Goal: Information Seeking & Learning: Understand process/instructions

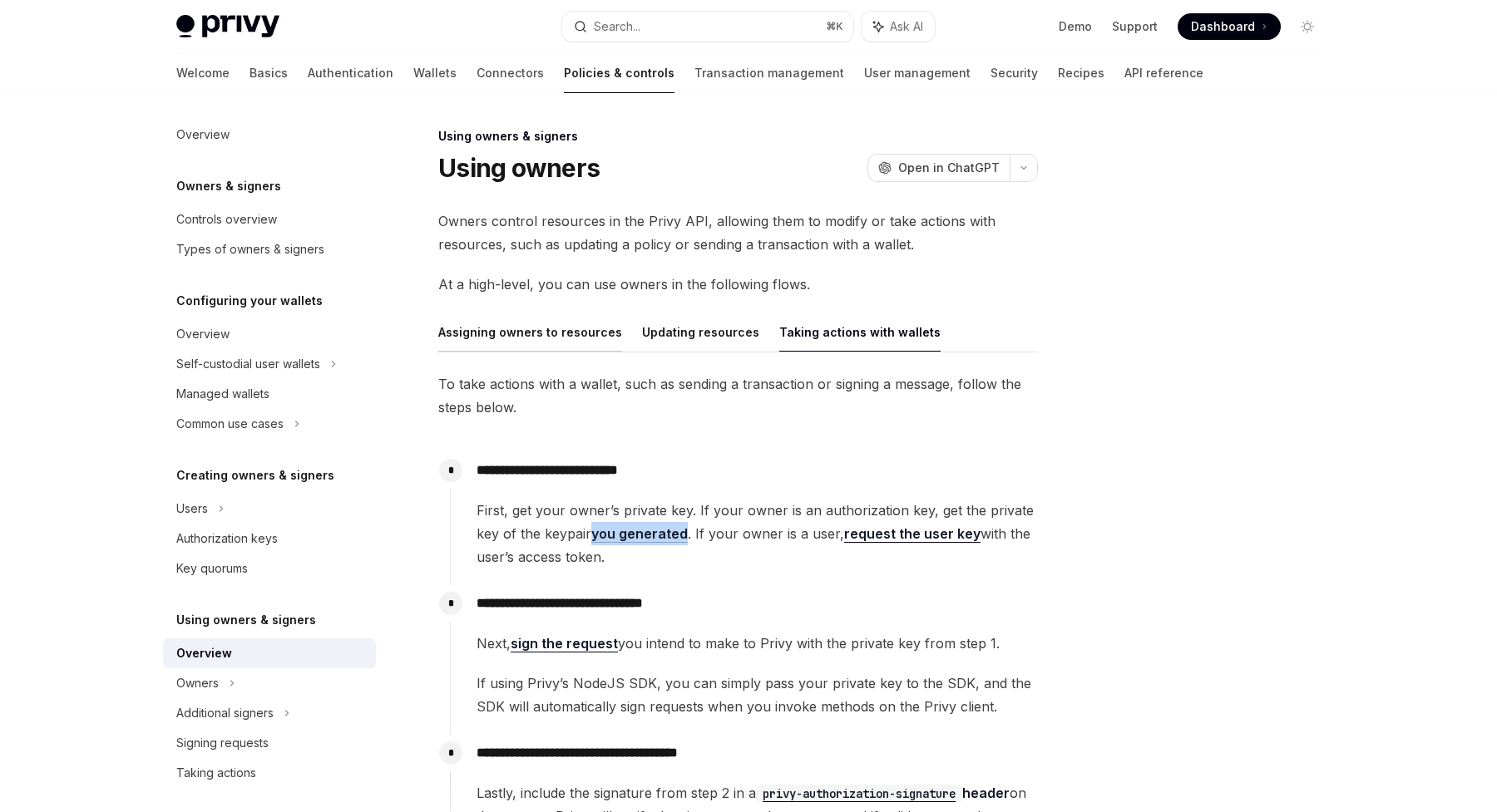
click at [513, 328] on button "Assigning owners to resources" at bounding box center [531, 332] width 184 height 39
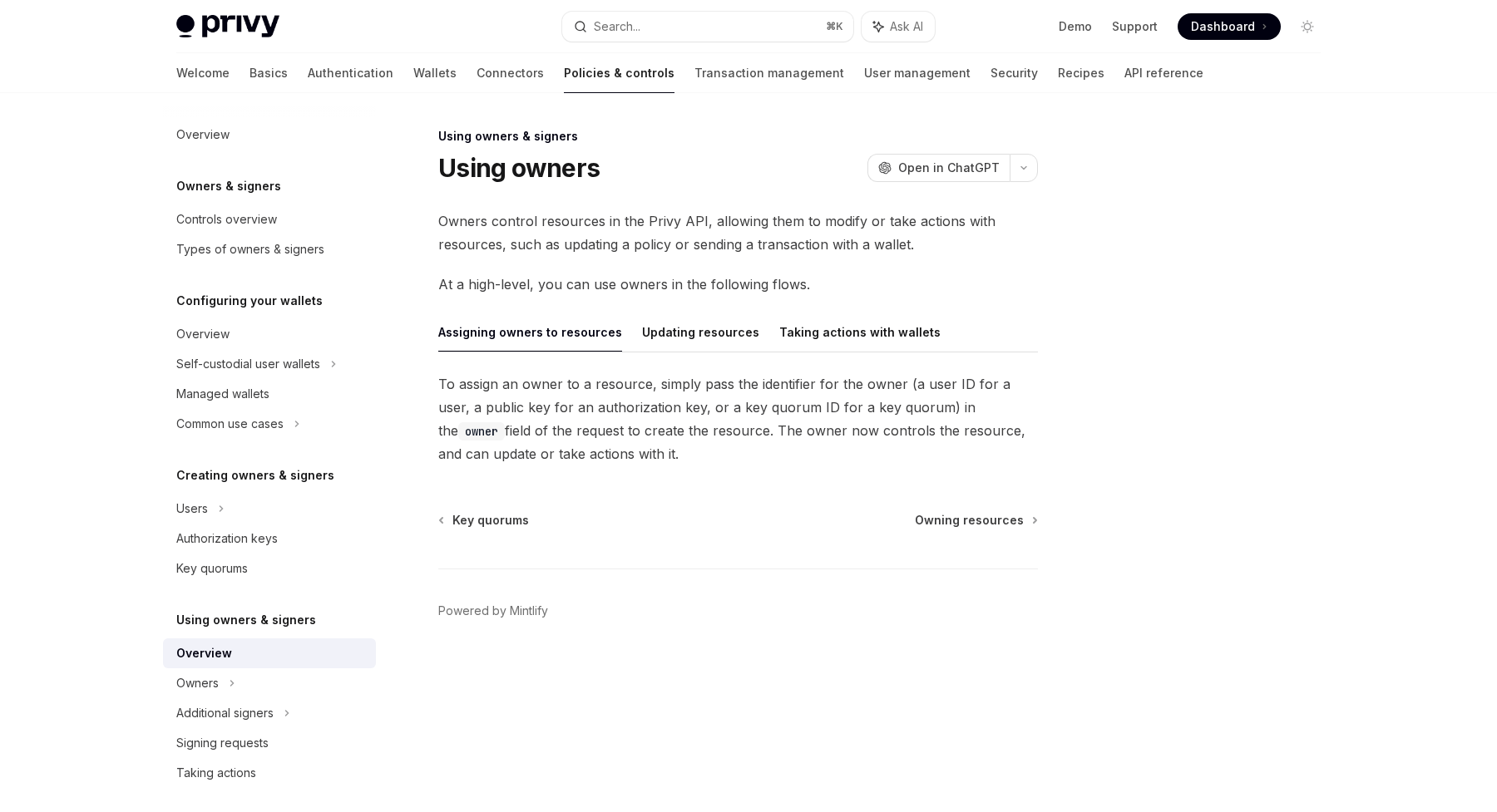
click at [576, 406] on span "To assign an owner to a resource, simply pass the identifier for the owner (a u…" at bounding box center [738, 419] width 599 height 93
click at [694, 335] on button "Updating resources" at bounding box center [701, 332] width 118 height 39
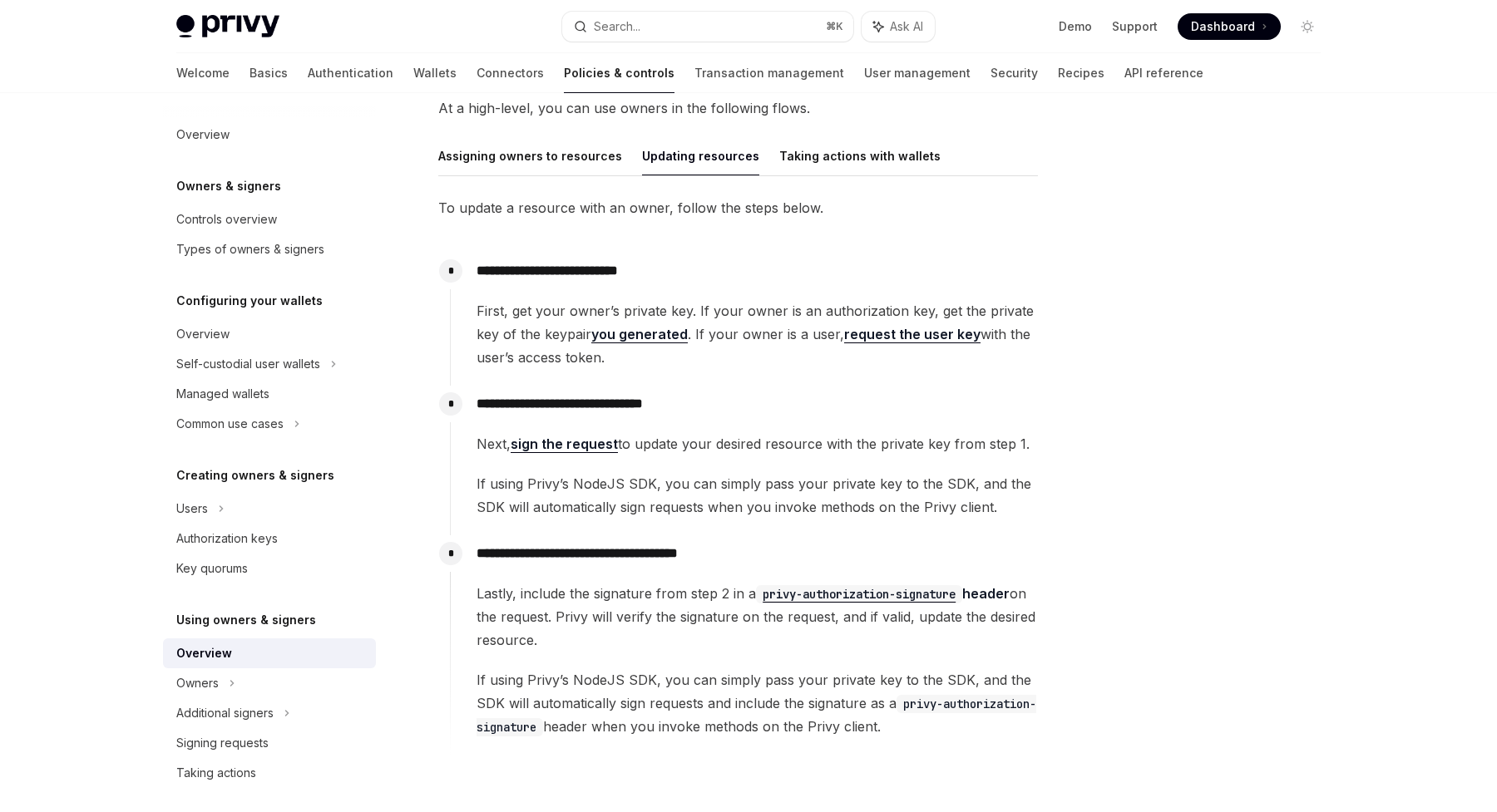
scroll to position [174, 0]
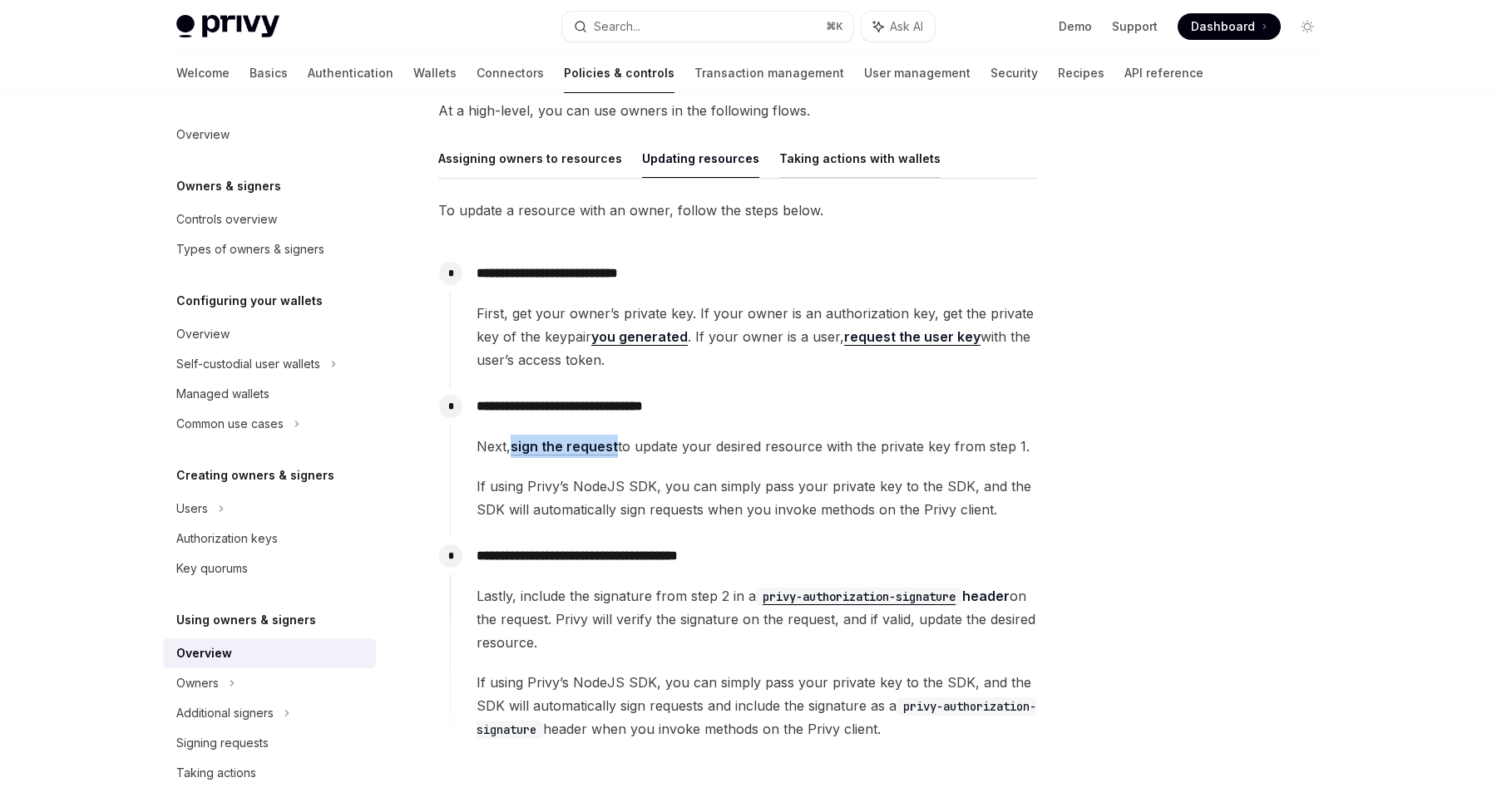
click at [824, 168] on button "Taking actions with wallets" at bounding box center [860, 159] width 161 height 39
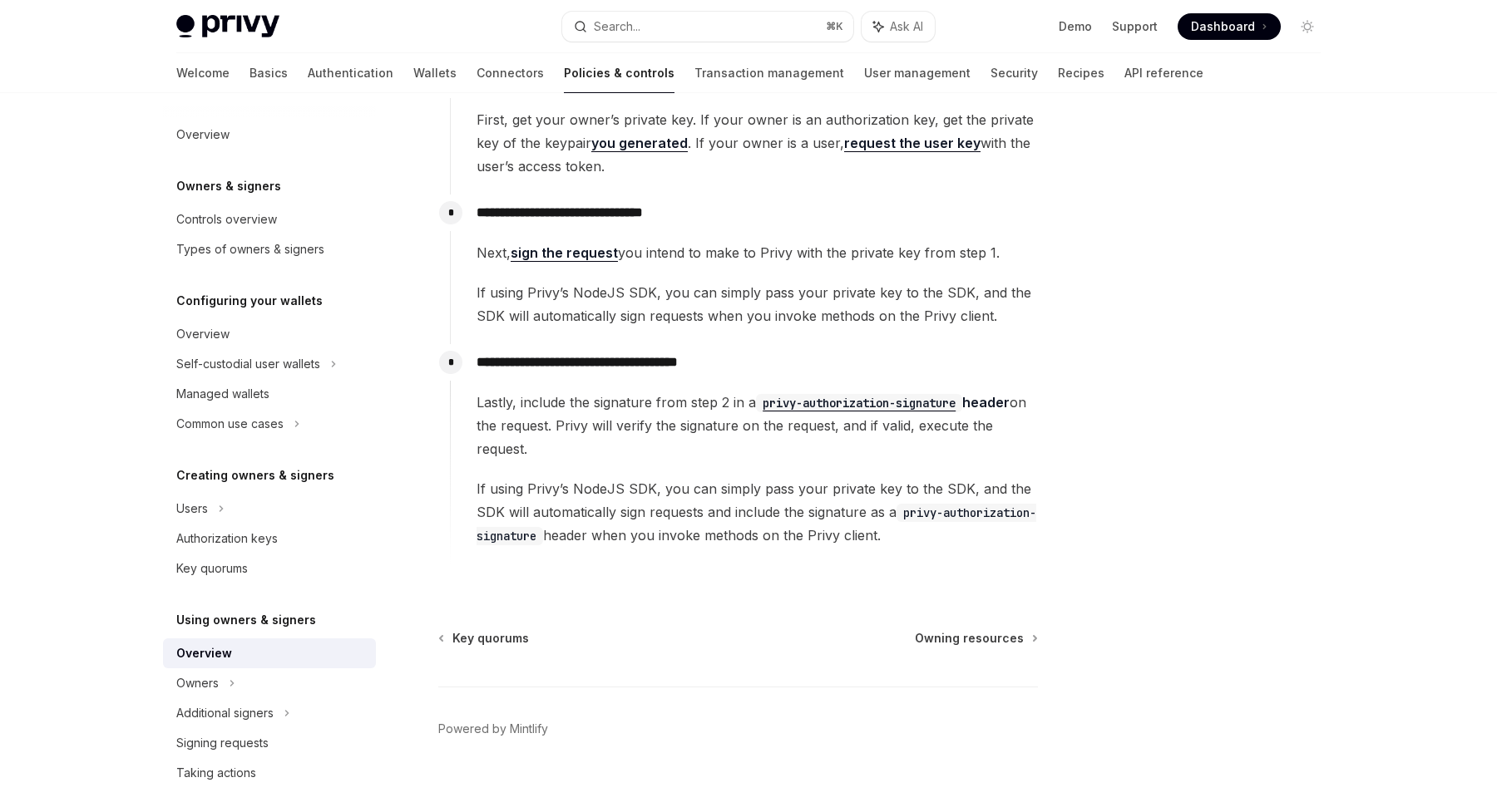
scroll to position [409, 0]
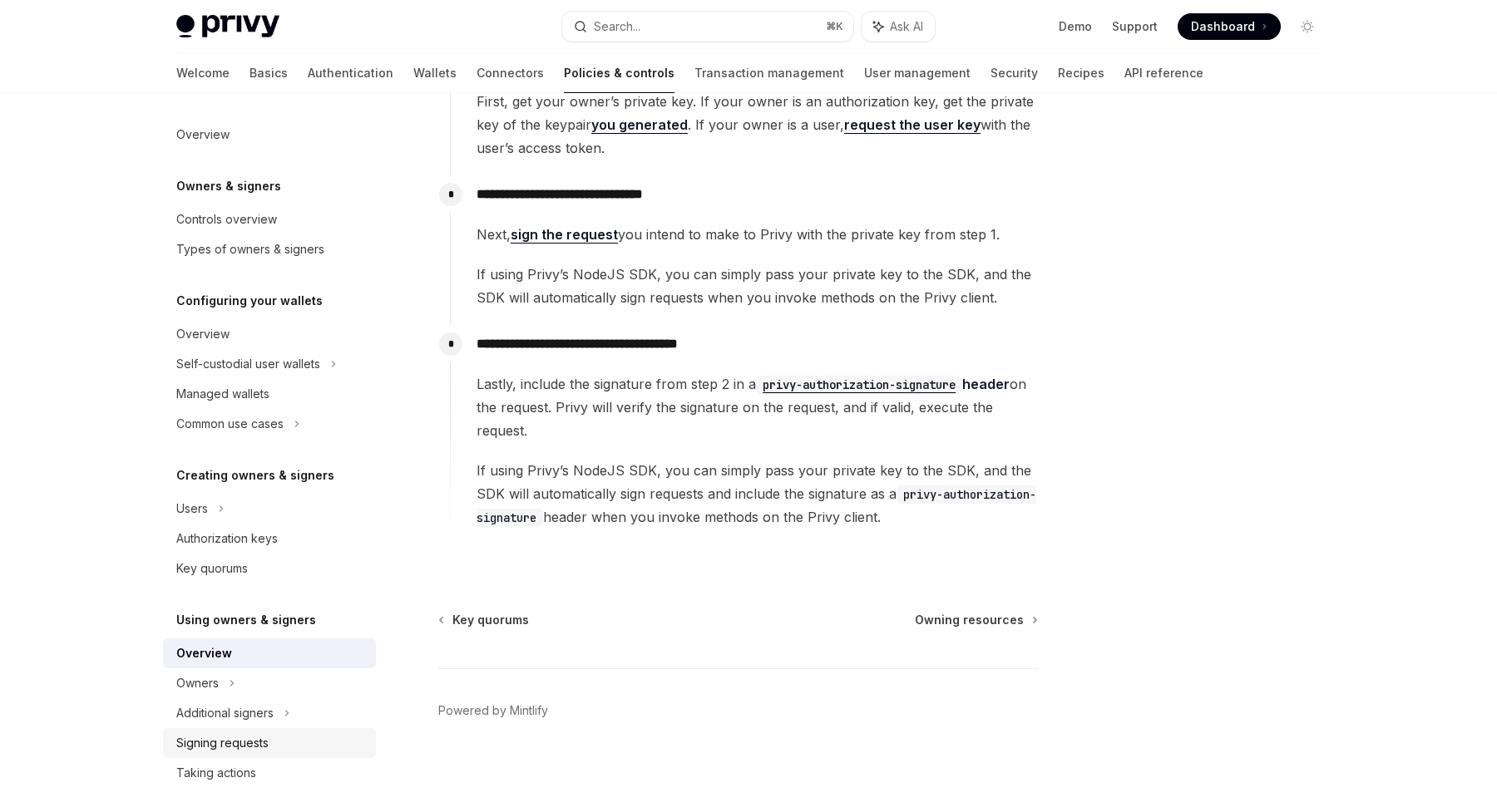
click at [257, 743] on div "Signing requests" at bounding box center [223, 743] width 93 height 20
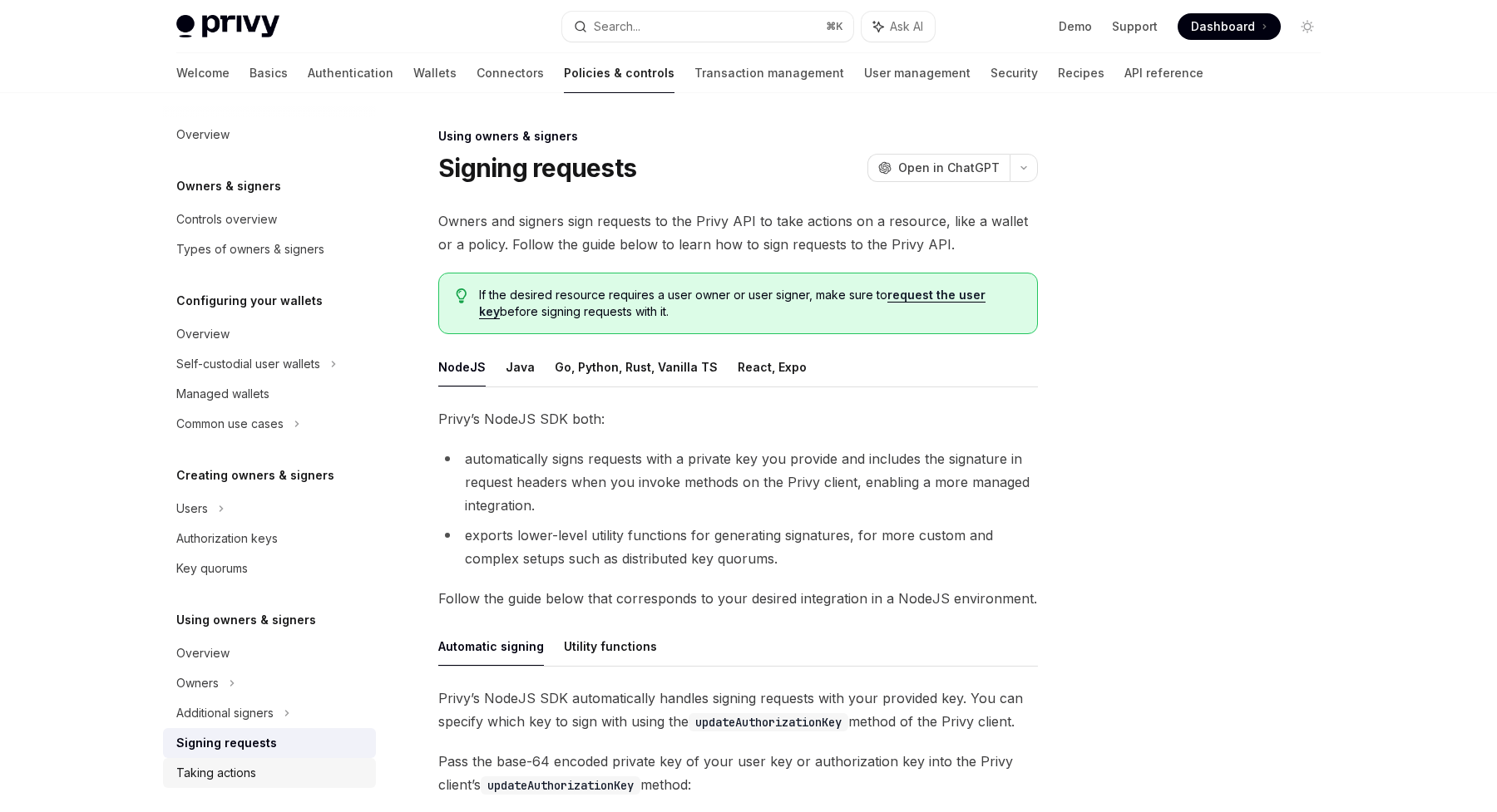
click at [216, 773] on div "Taking actions" at bounding box center [217, 773] width 80 height 20
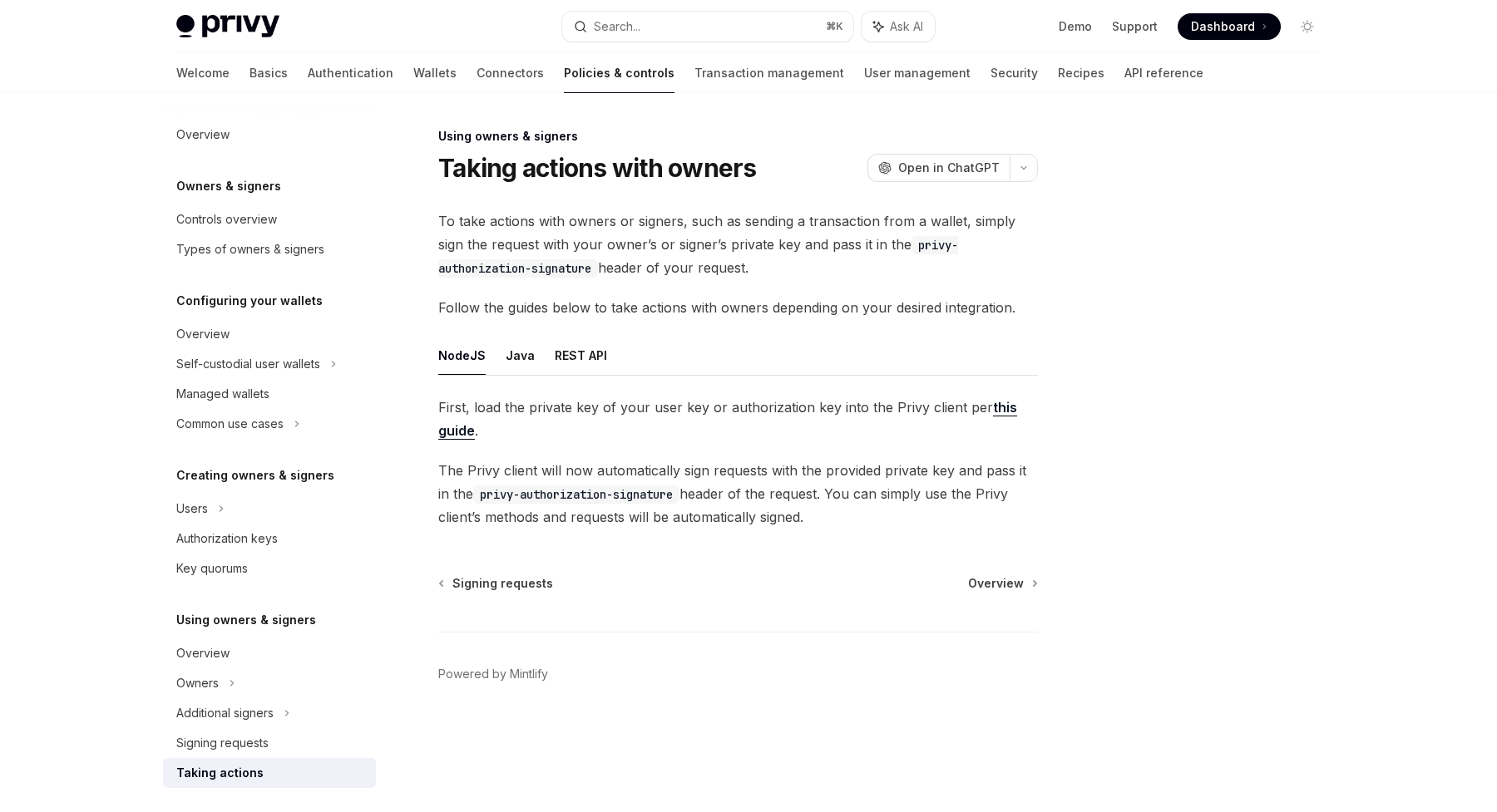
click at [453, 432] on link "this guide" at bounding box center [728, 420] width 579 height 41
click at [614, 240] on span "To take actions with owners or signers, such as sending a transaction from a wa…" at bounding box center [738, 244] width 599 height 70
click at [237, 394] on div "Managed wallets" at bounding box center [223, 394] width 93 height 20
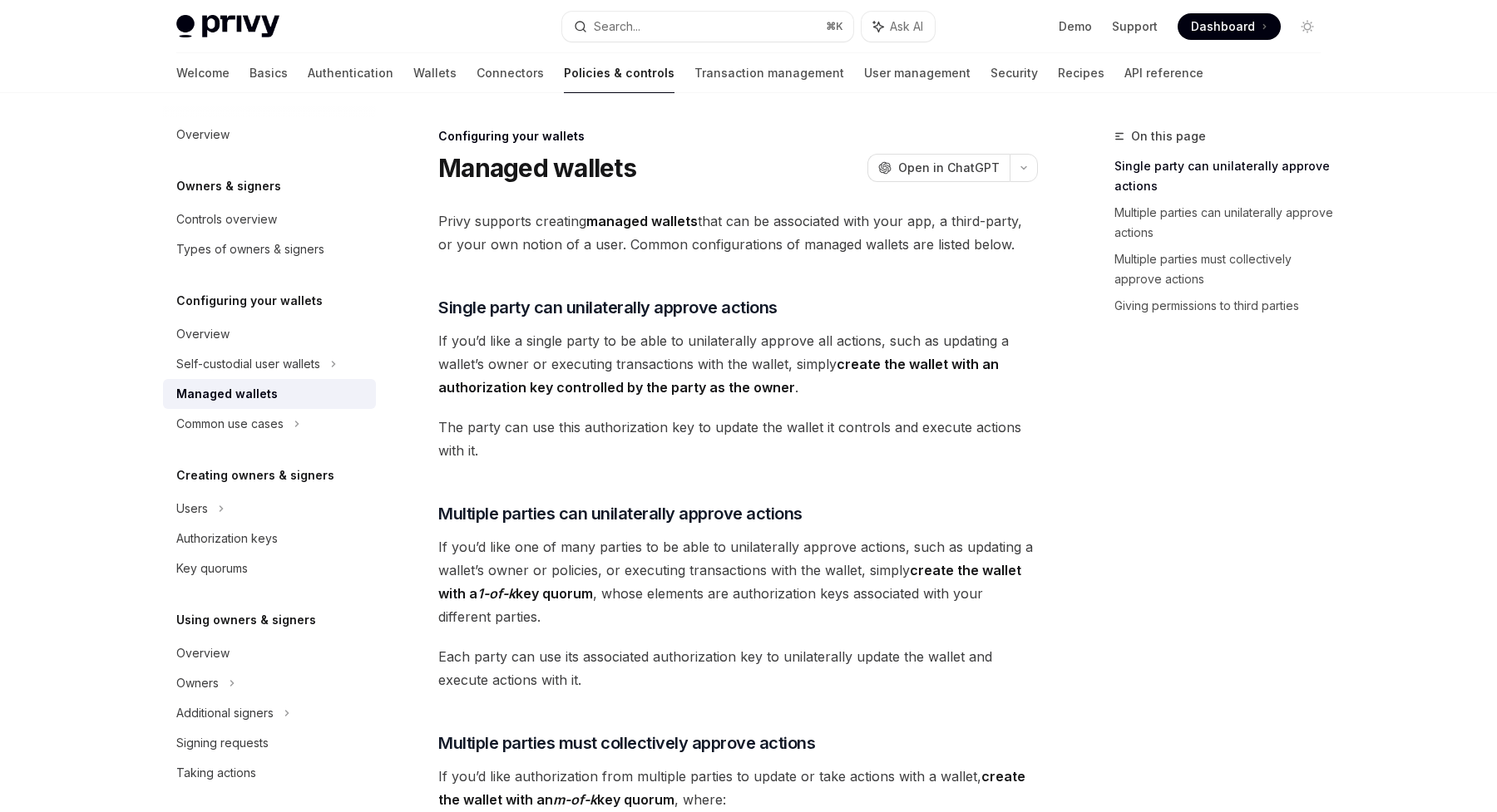
click at [85, 448] on div "Privy Docs home page Search... ⌘ K Ask AI Demo Support Dashboard Dashboard Sear…" at bounding box center [748, 768] width 1497 height 1538
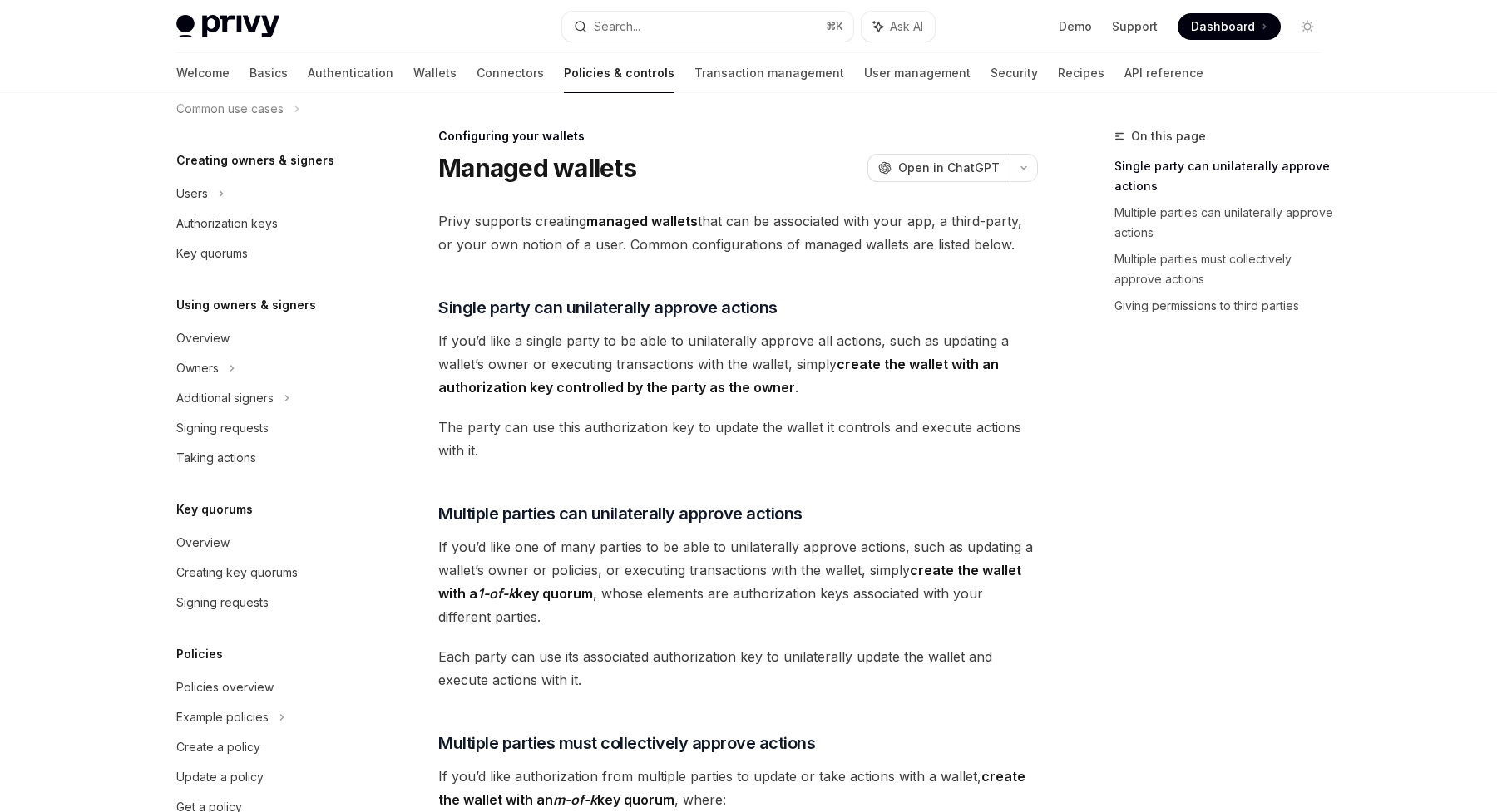
scroll to position [358, 0]
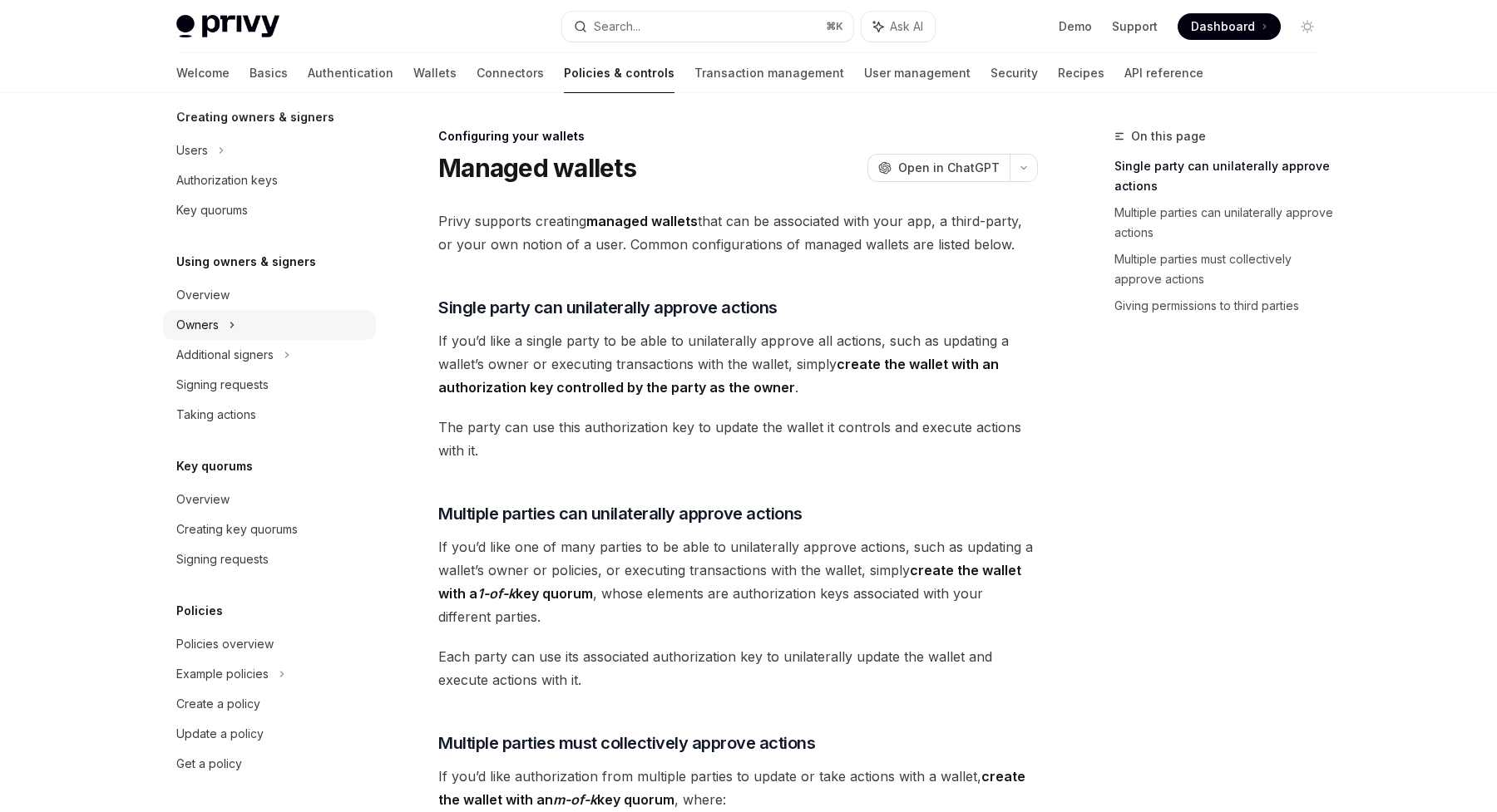
click at [203, 322] on div "Owners" at bounding box center [198, 324] width 43 height 20
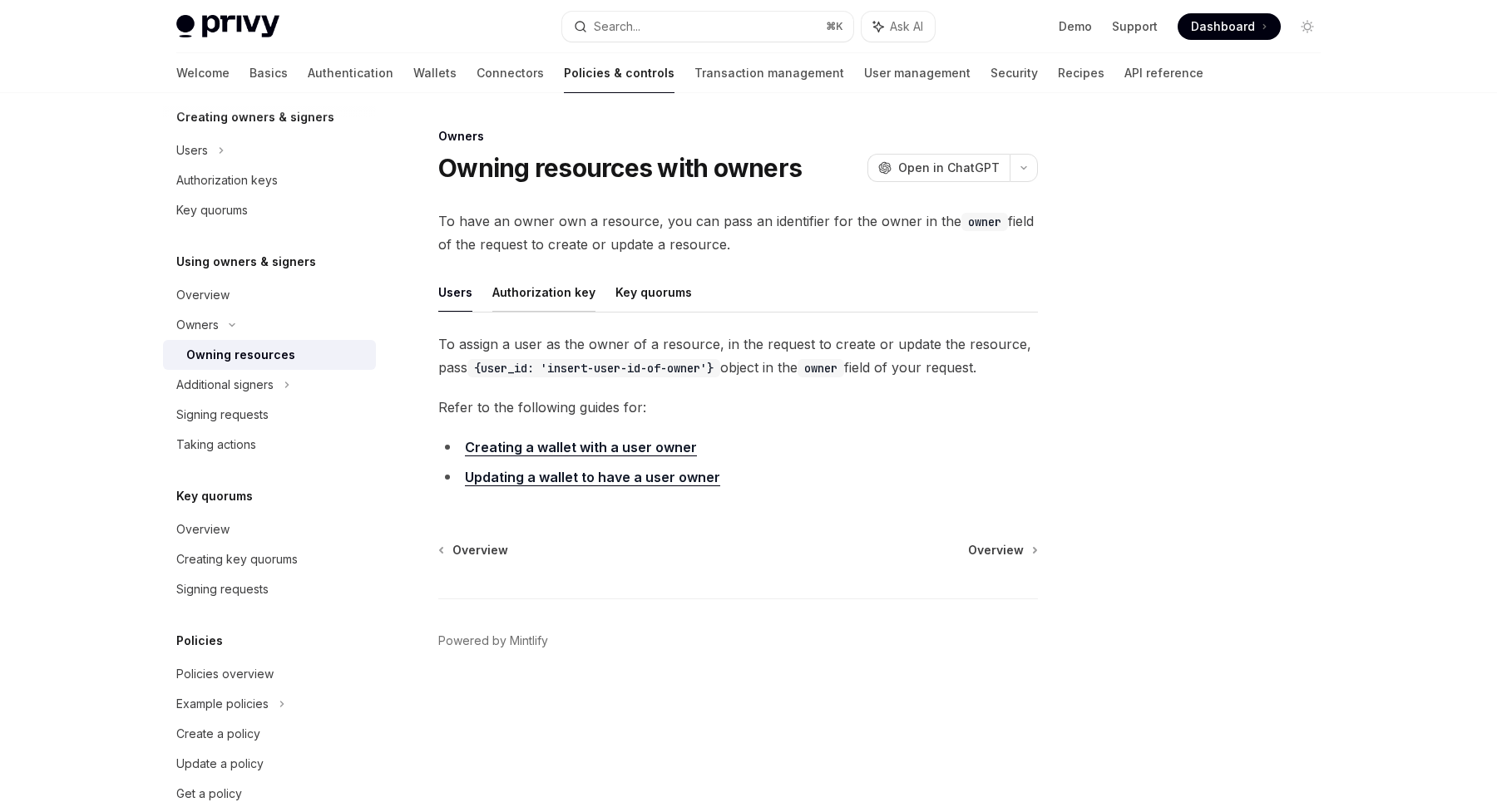
click at [528, 301] on button "Authorization key" at bounding box center [544, 292] width 103 height 39
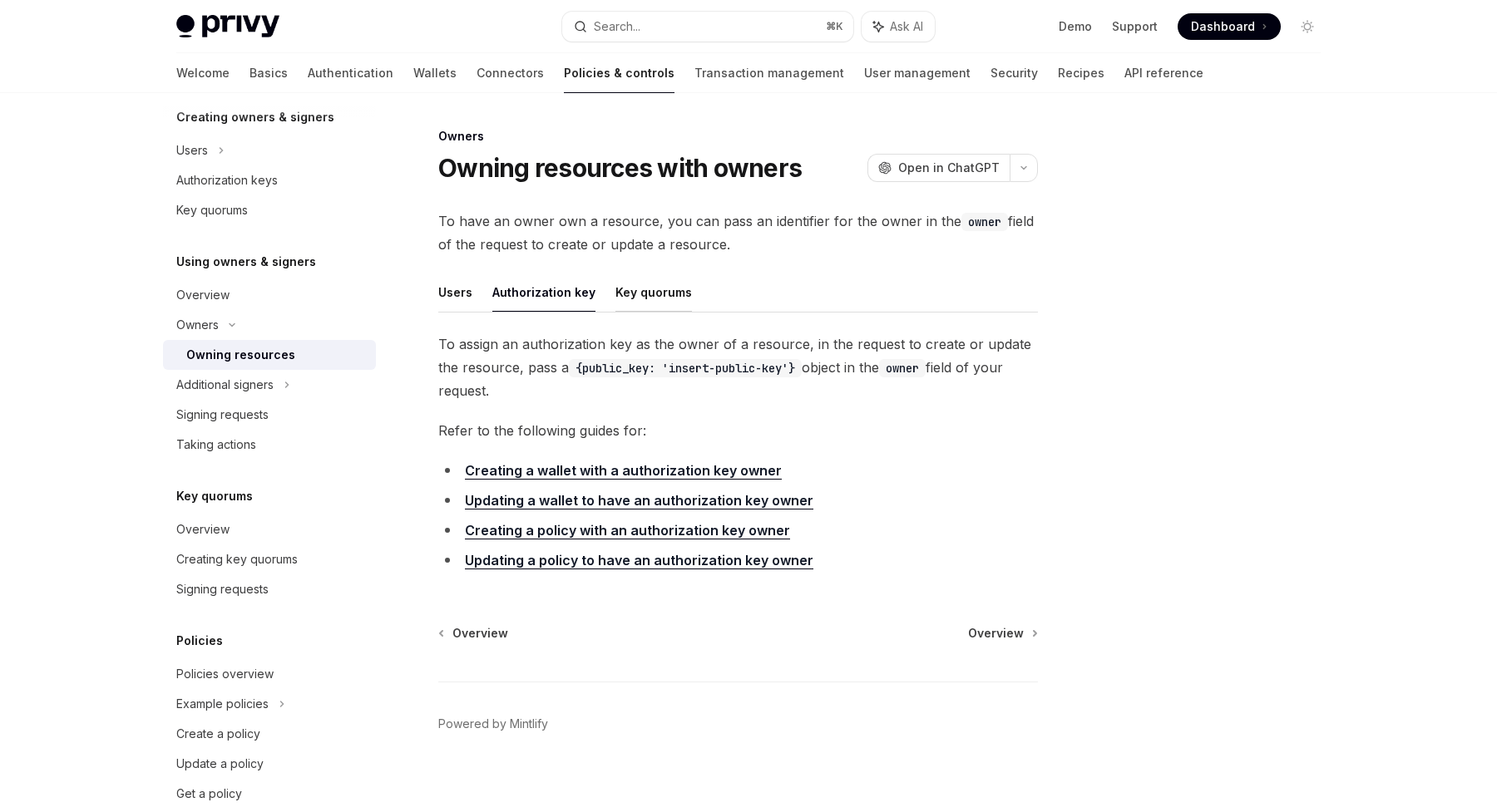
click at [637, 289] on button "Key quorums" at bounding box center [654, 292] width 77 height 39
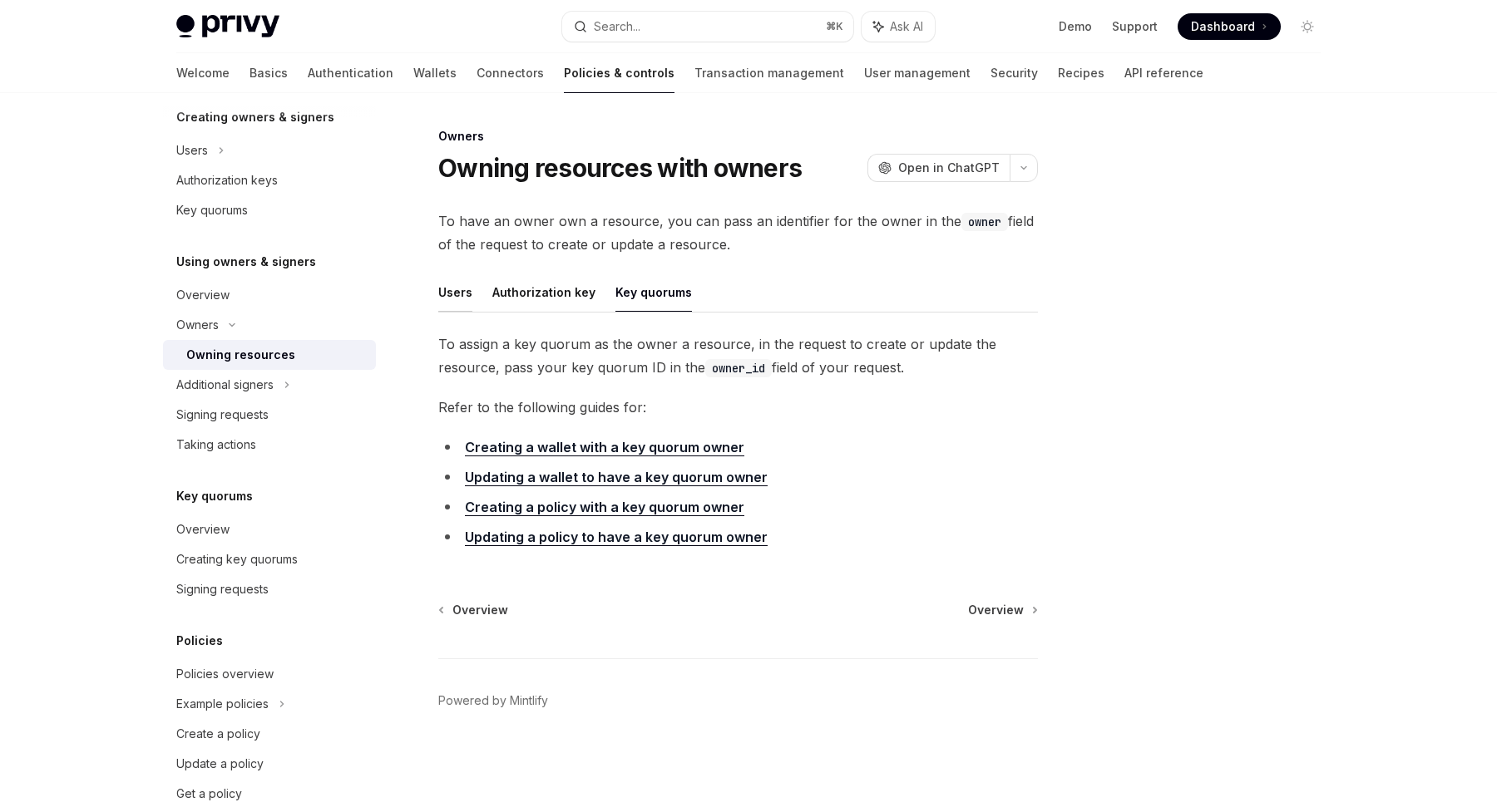
click at [470, 293] on button "Users" at bounding box center [456, 292] width 34 height 39
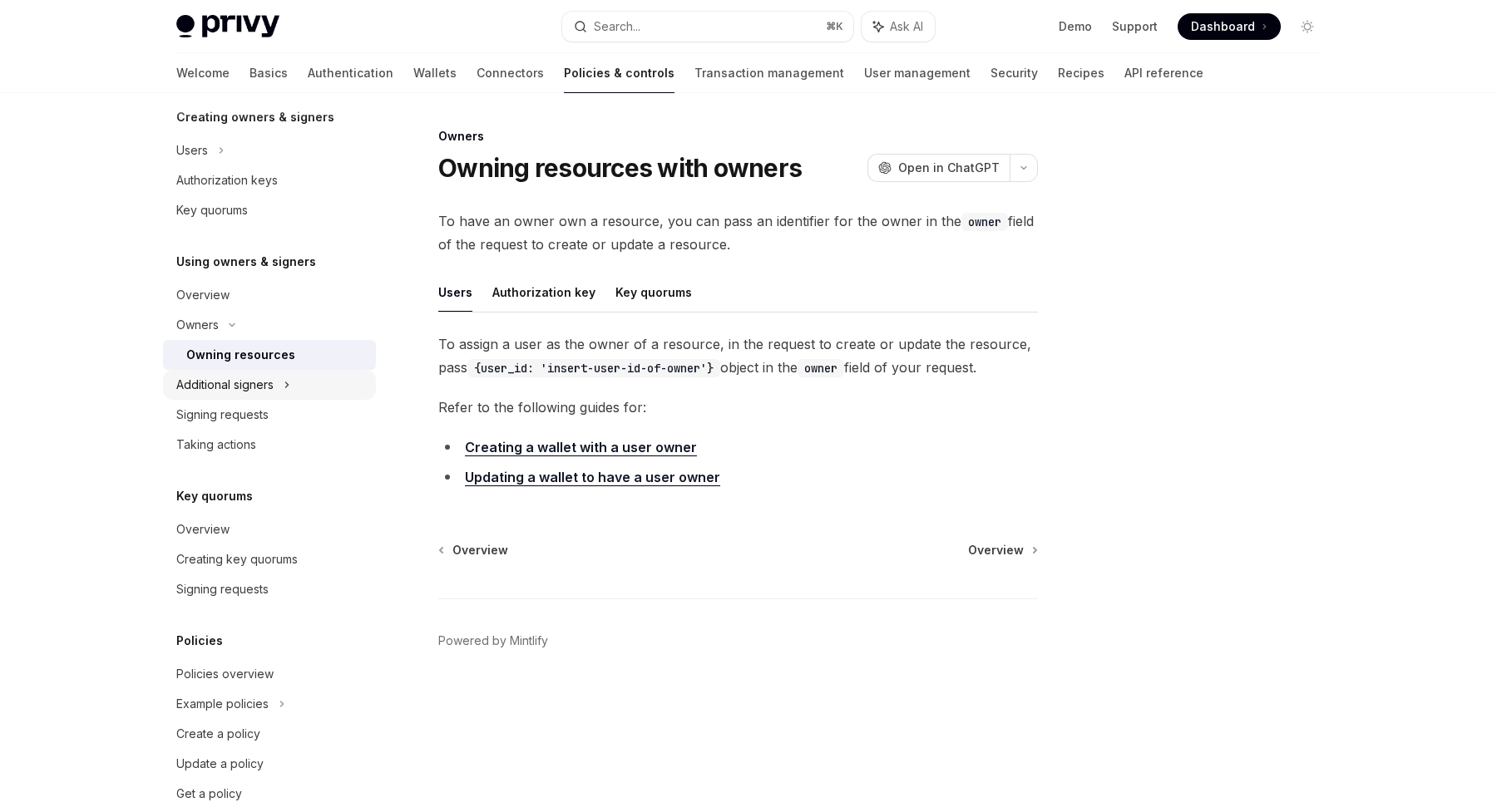
click at [218, 390] on div "Additional signers" at bounding box center [225, 385] width 97 height 20
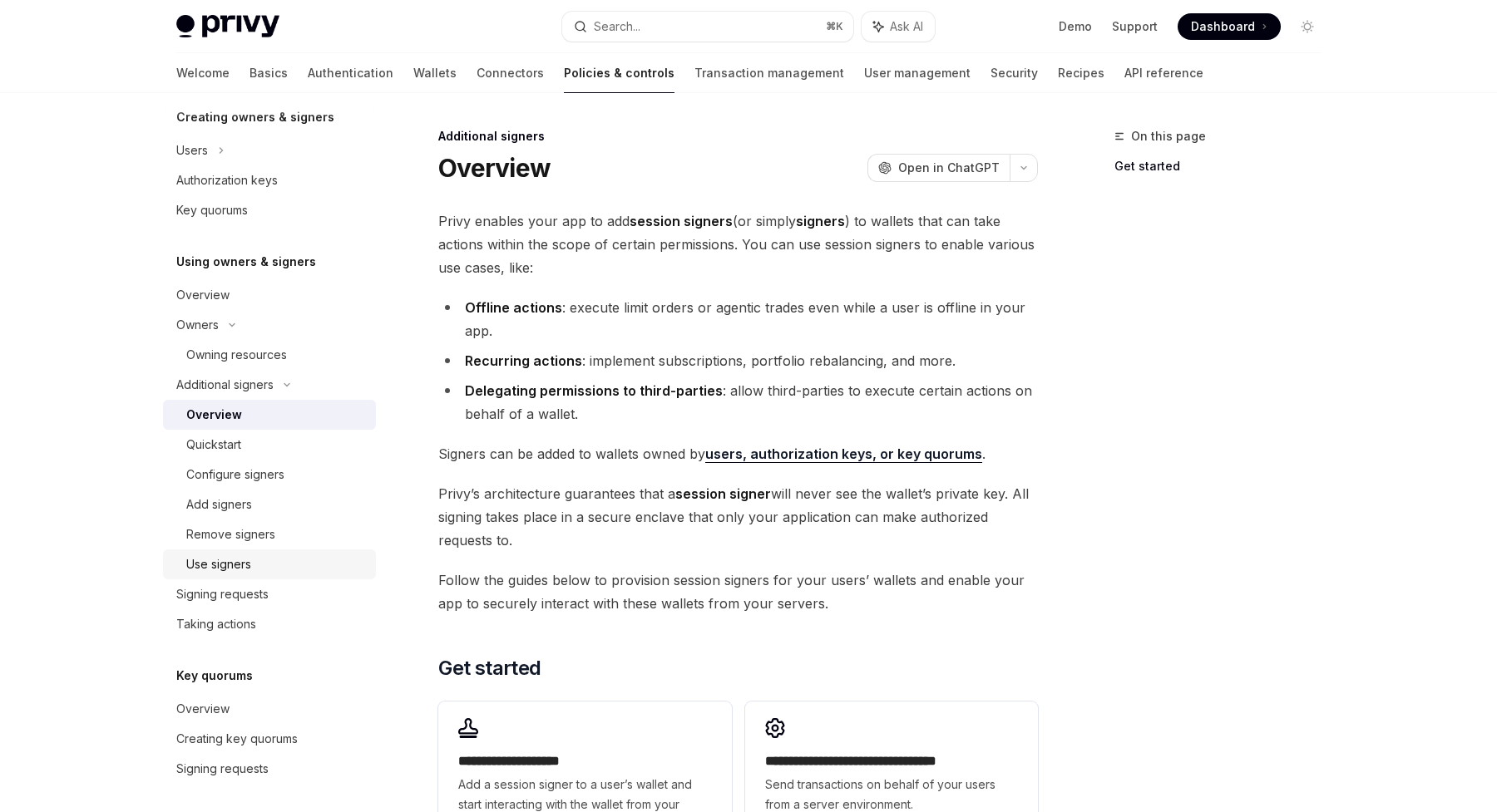
click at [240, 567] on div "Use signers" at bounding box center [218, 564] width 65 height 20
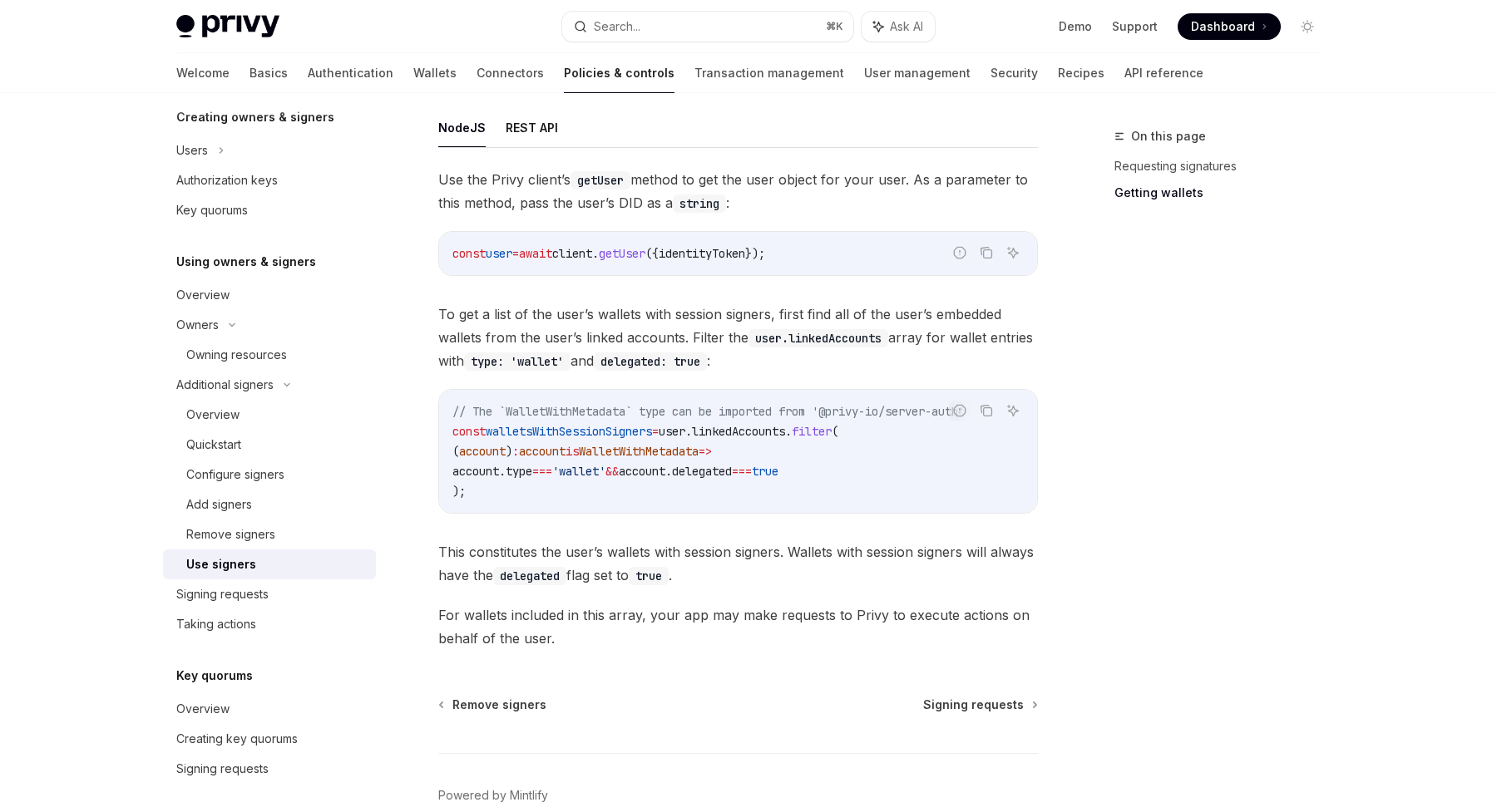
scroll to position [654, 0]
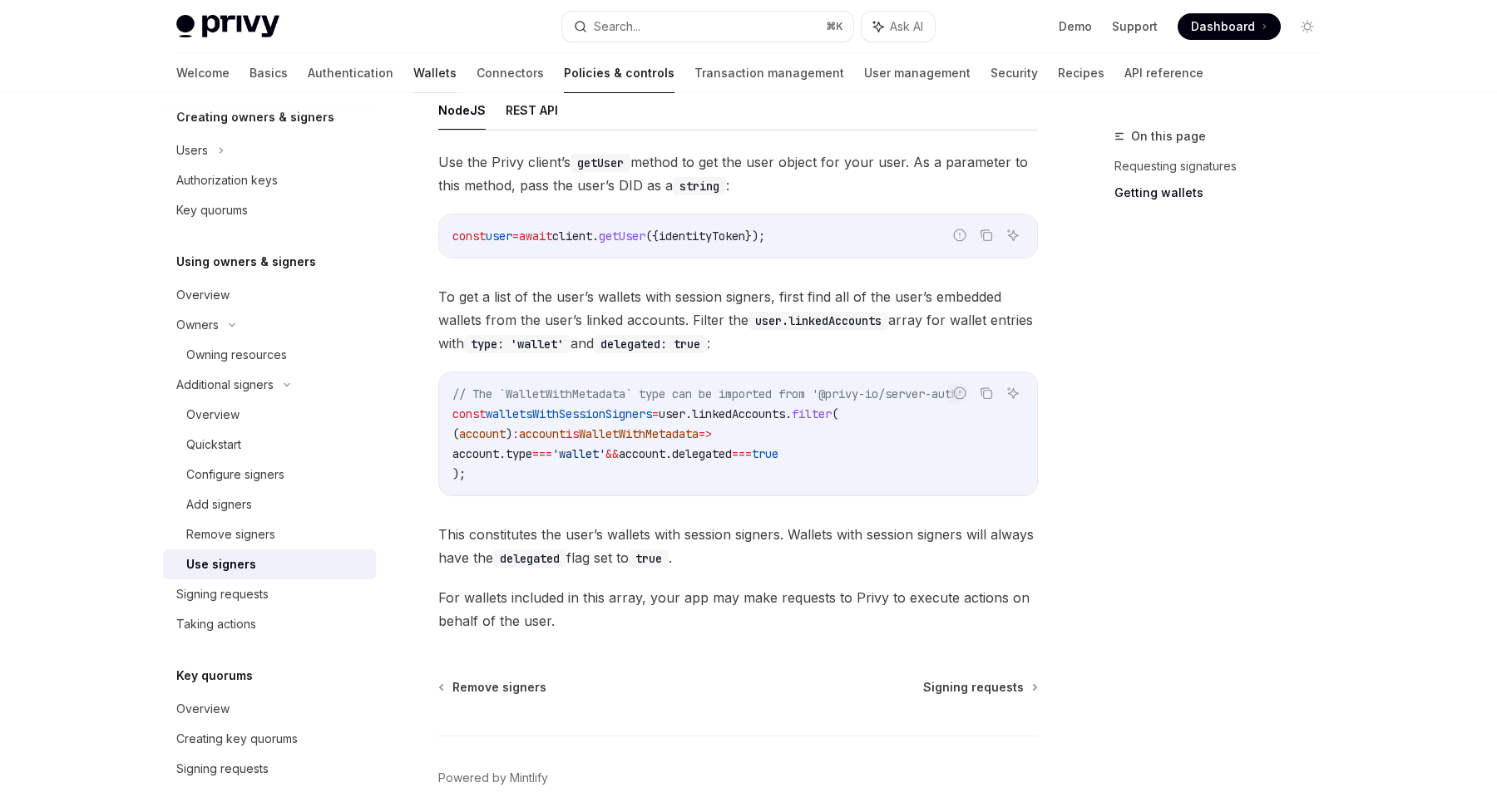
click at [414, 74] on link "Wallets" at bounding box center [435, 73] width 44 height 40
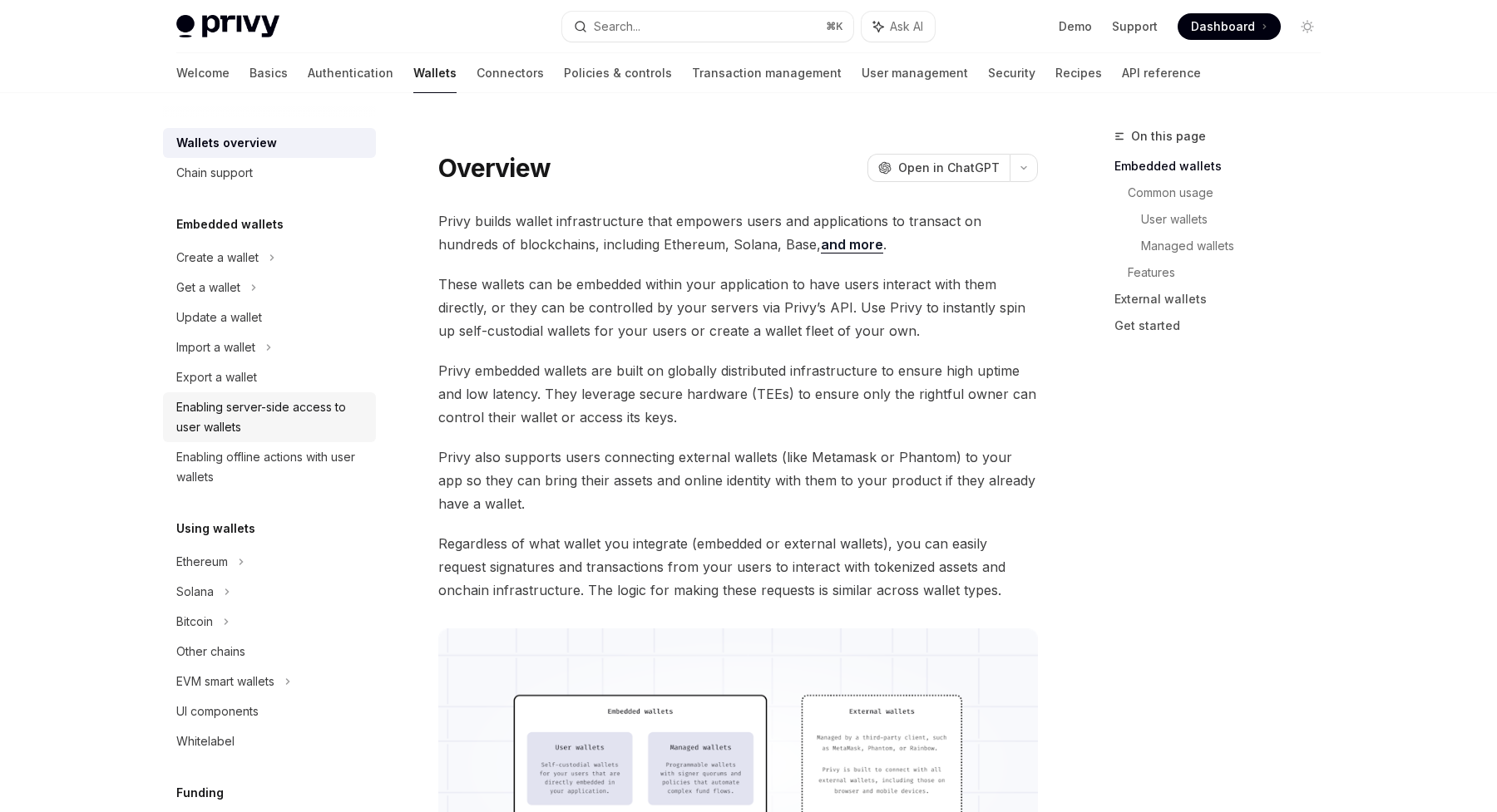
click at [240, 417] on div "Enabling server-side access to user wallets" at bounding box center [271, 417] width 190 height 40
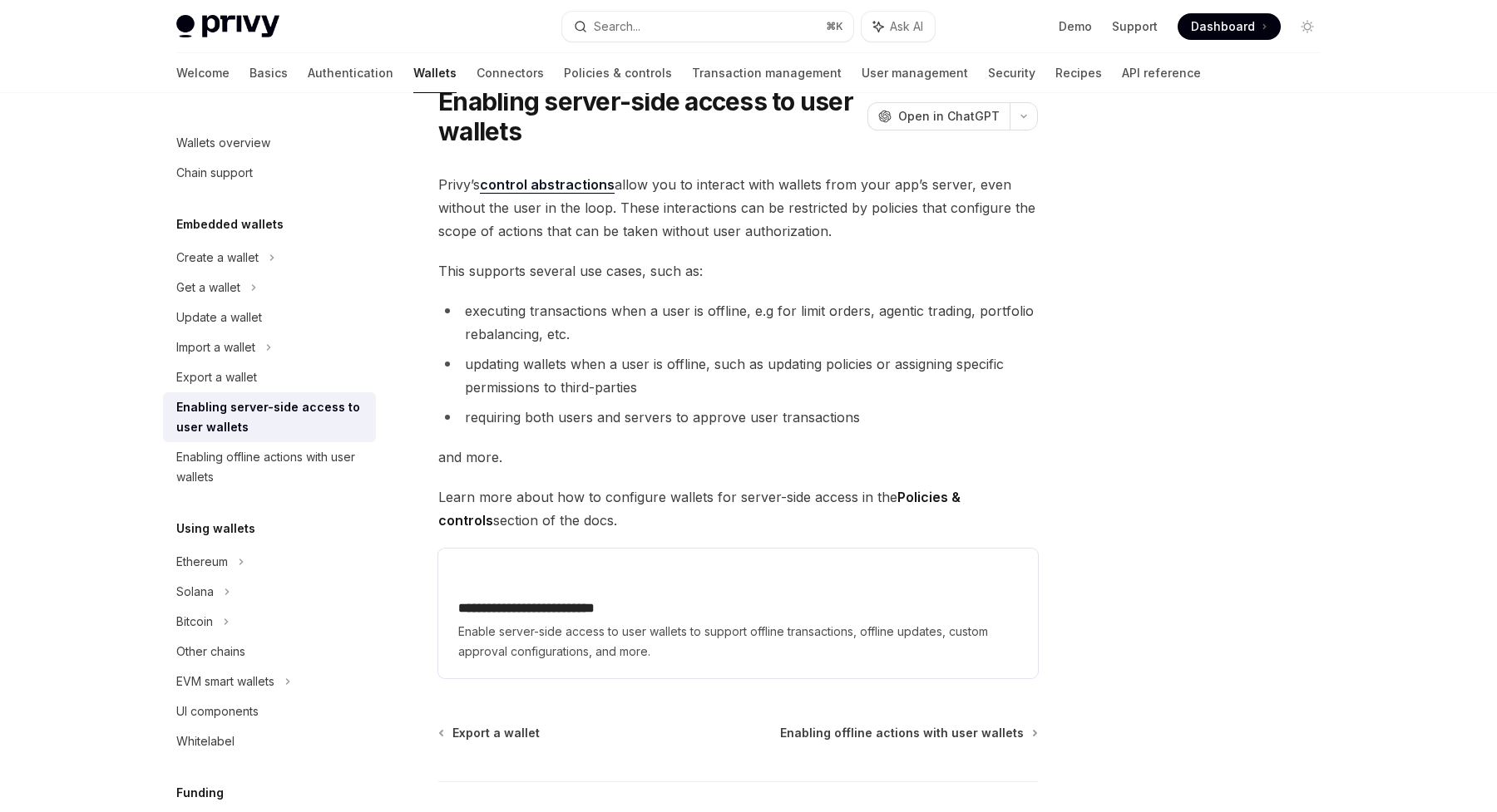
scroll to position [69, 0]
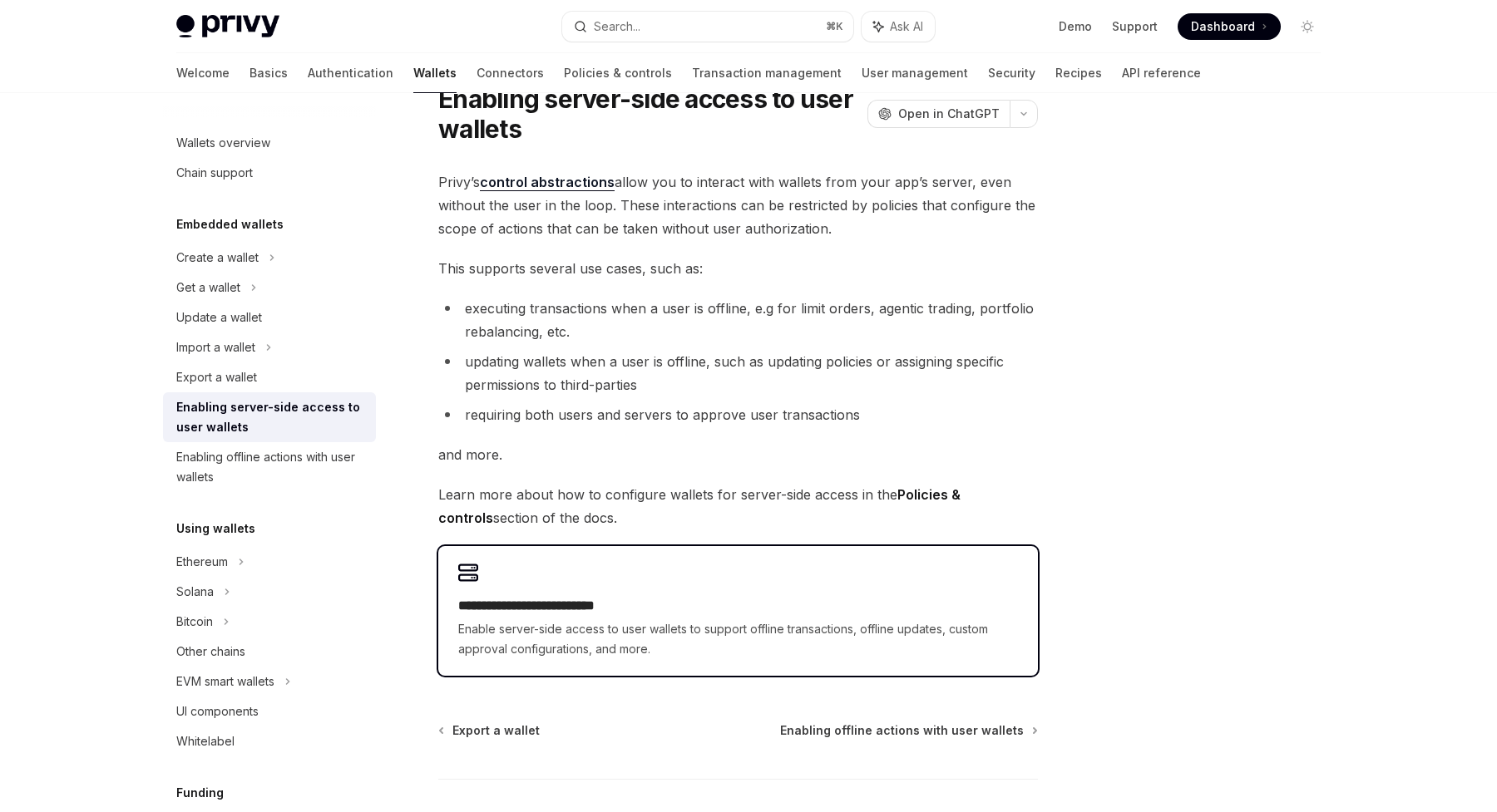
click at [573, 619] on div "**********" at bounding box center [738, 627] width 560 height 63
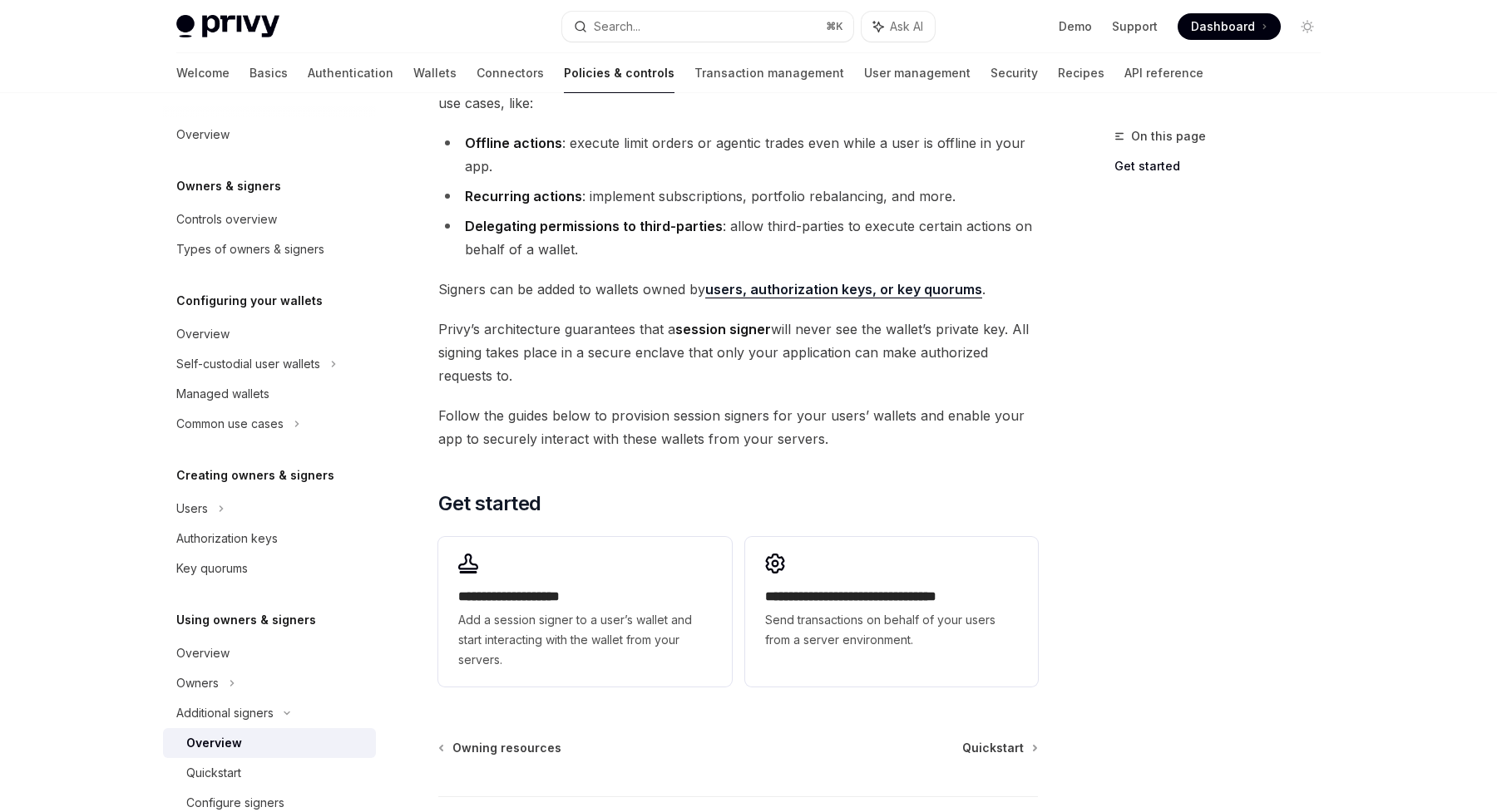
scroll to position [183, 0]
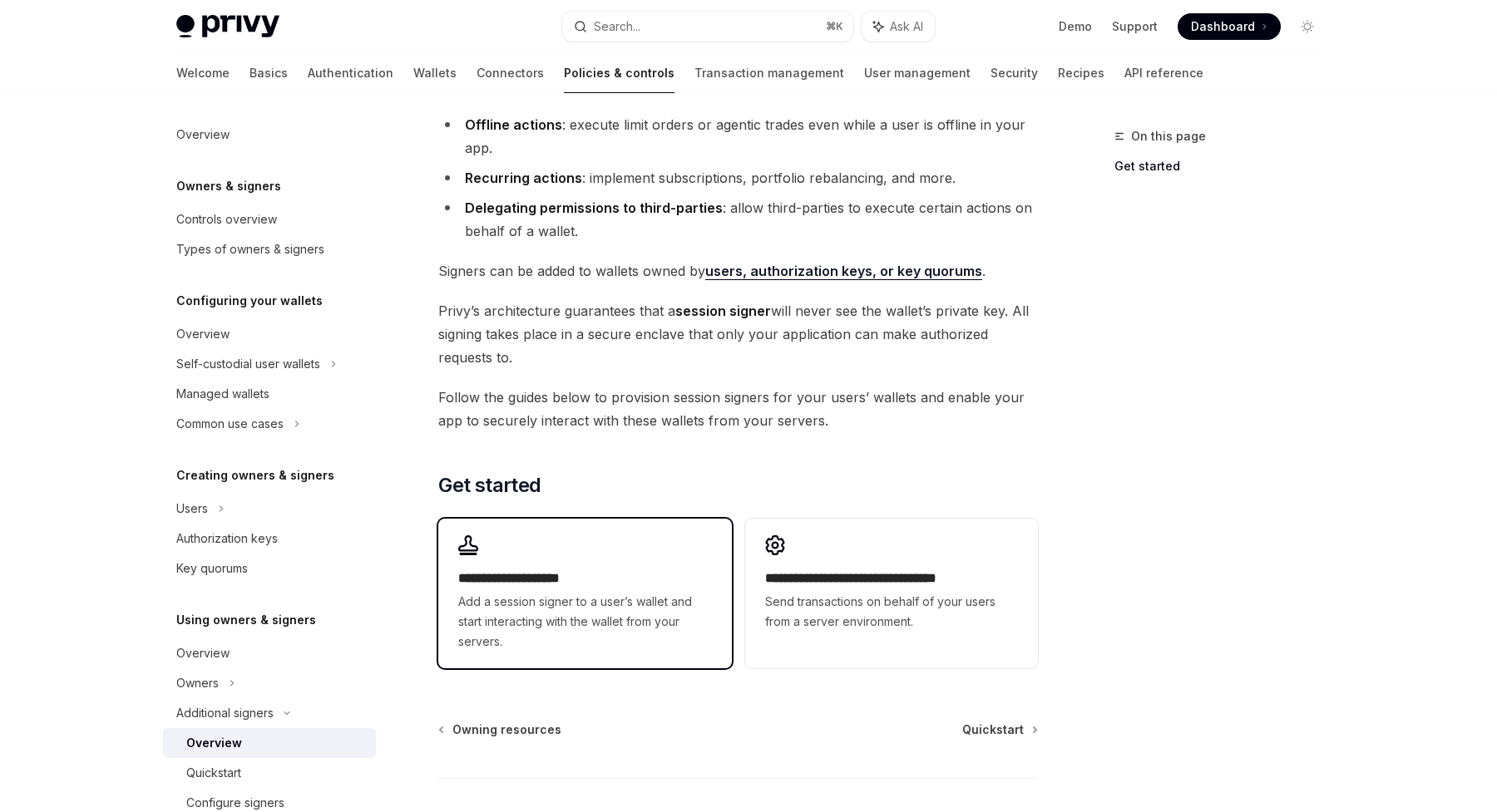
click at [602, 586] on h2 "**********" at bounding box center [585, 578] width 253 height 20
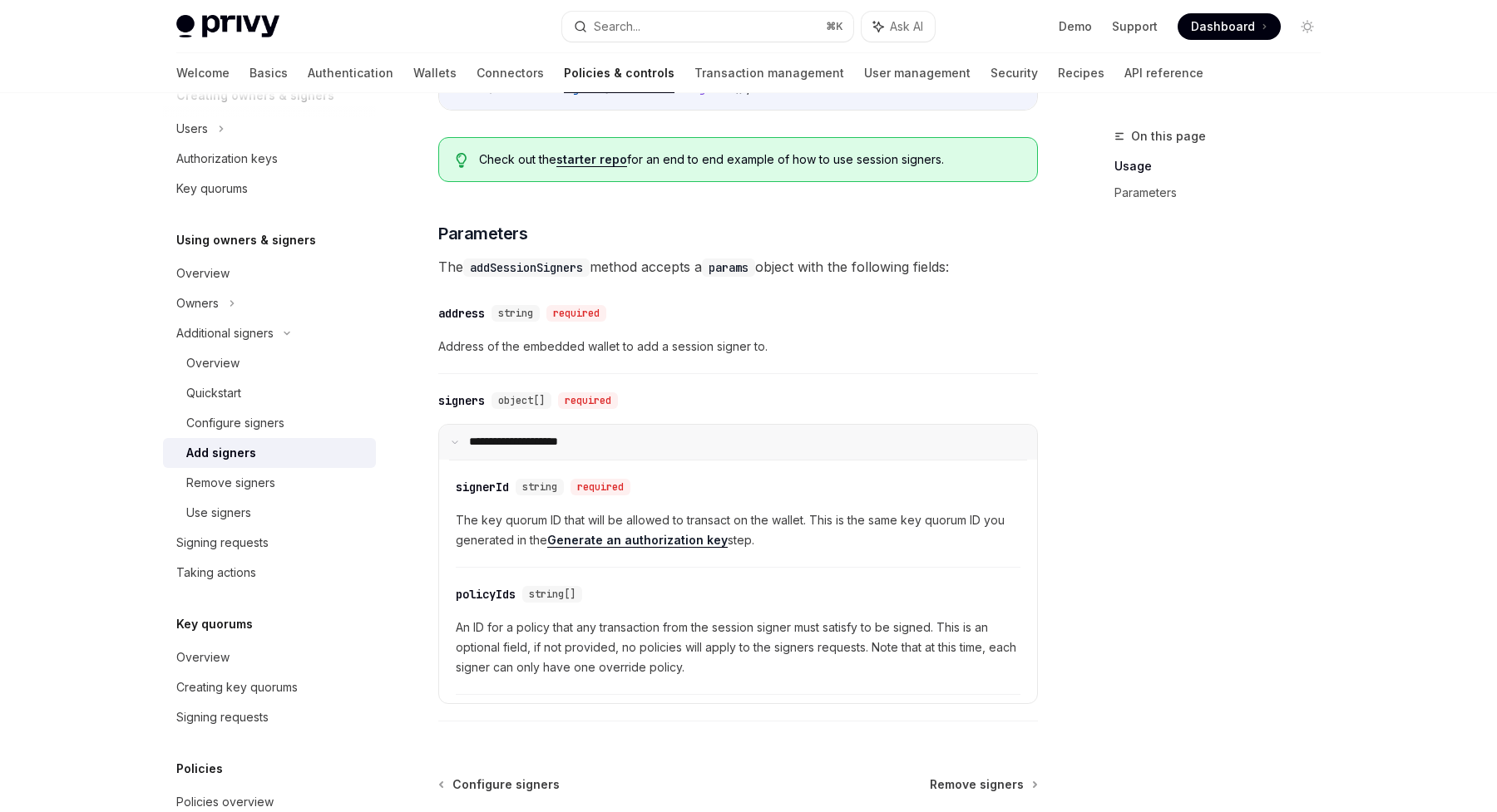
scroll to position [504, 0]
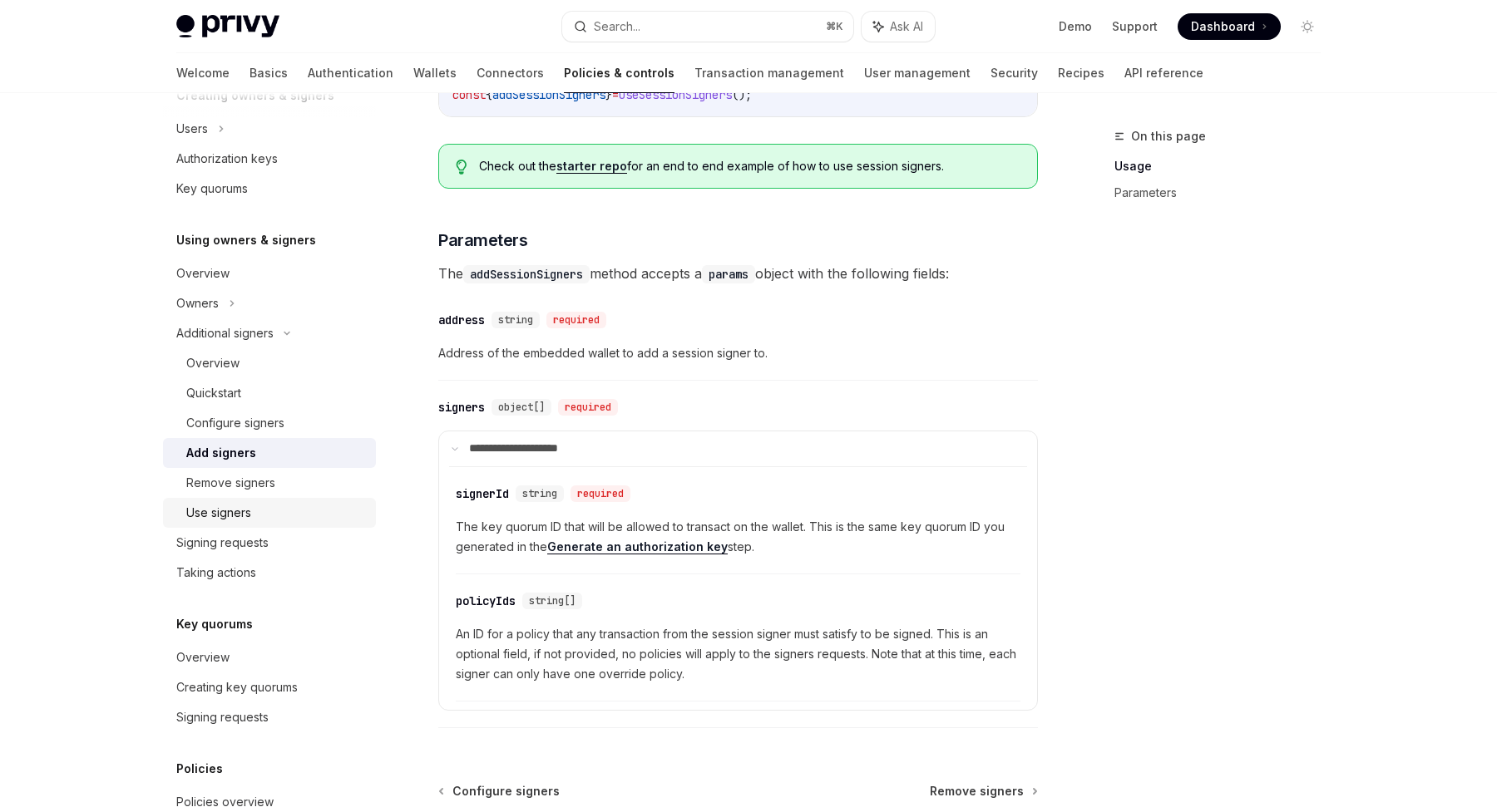
click at [289, 511] on div "Use signers" at bounding box center [276, 513] width 179 height 20
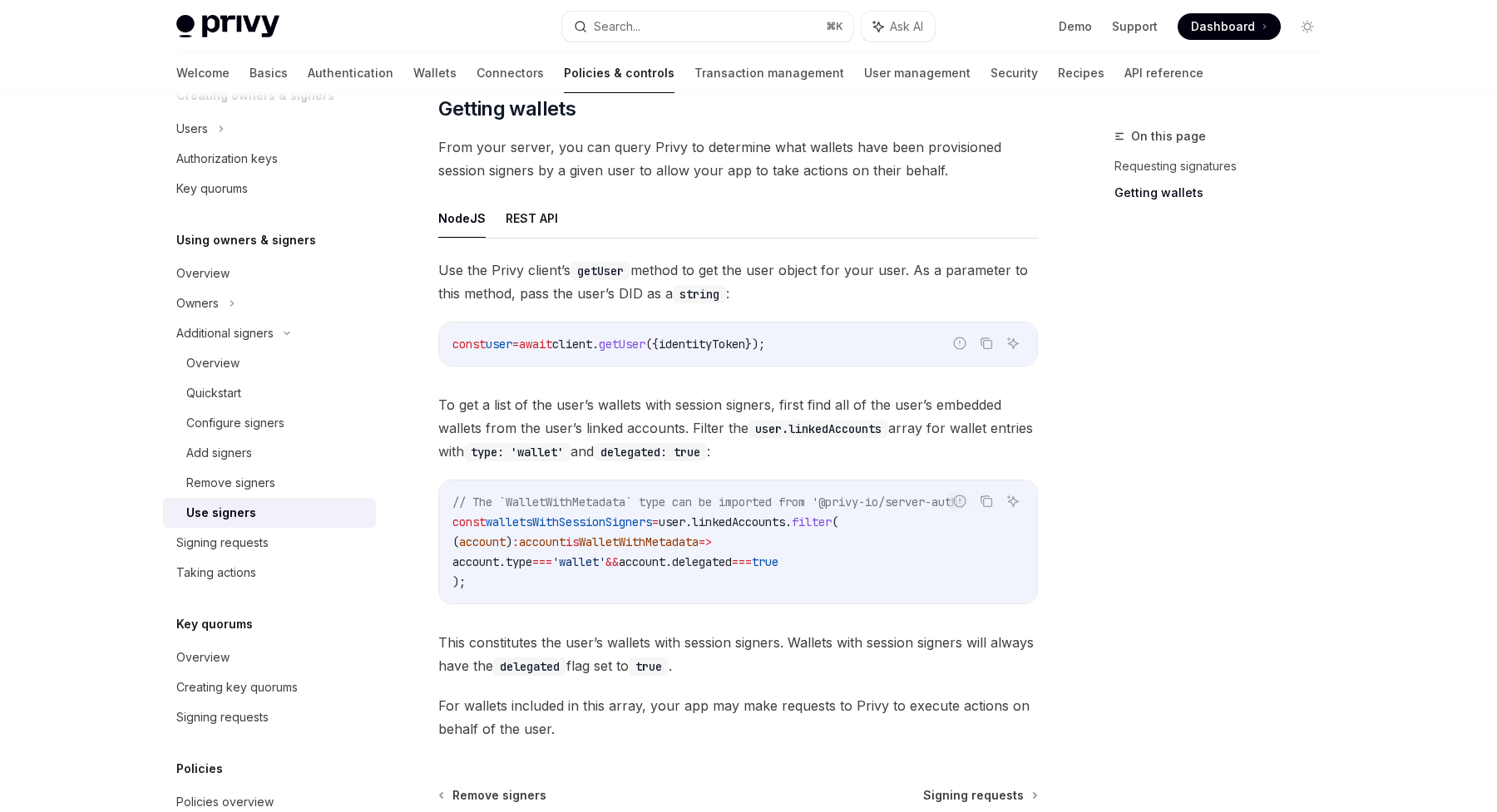
scroll to position [547, 0]
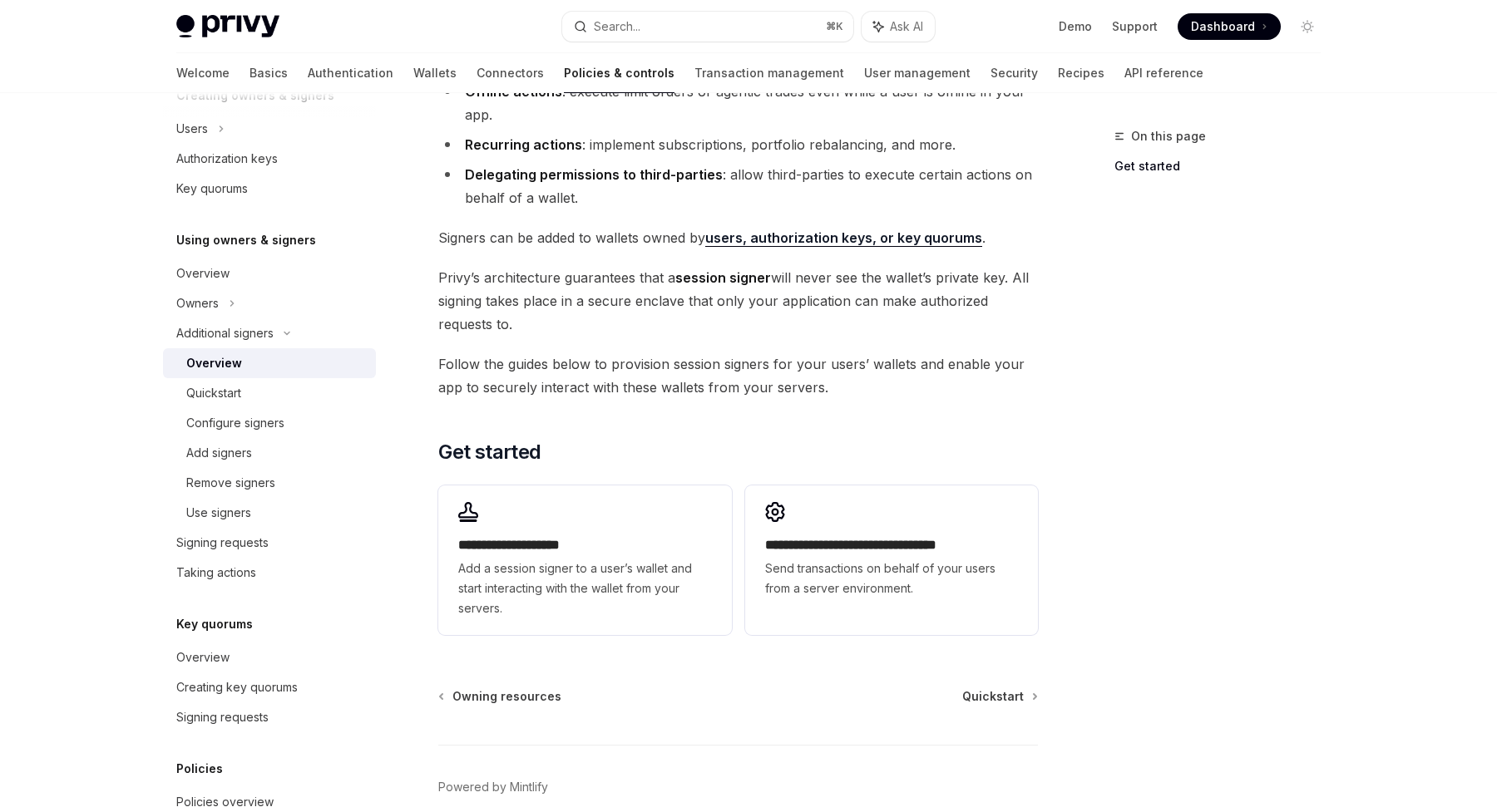
scroll to position [183, 0]
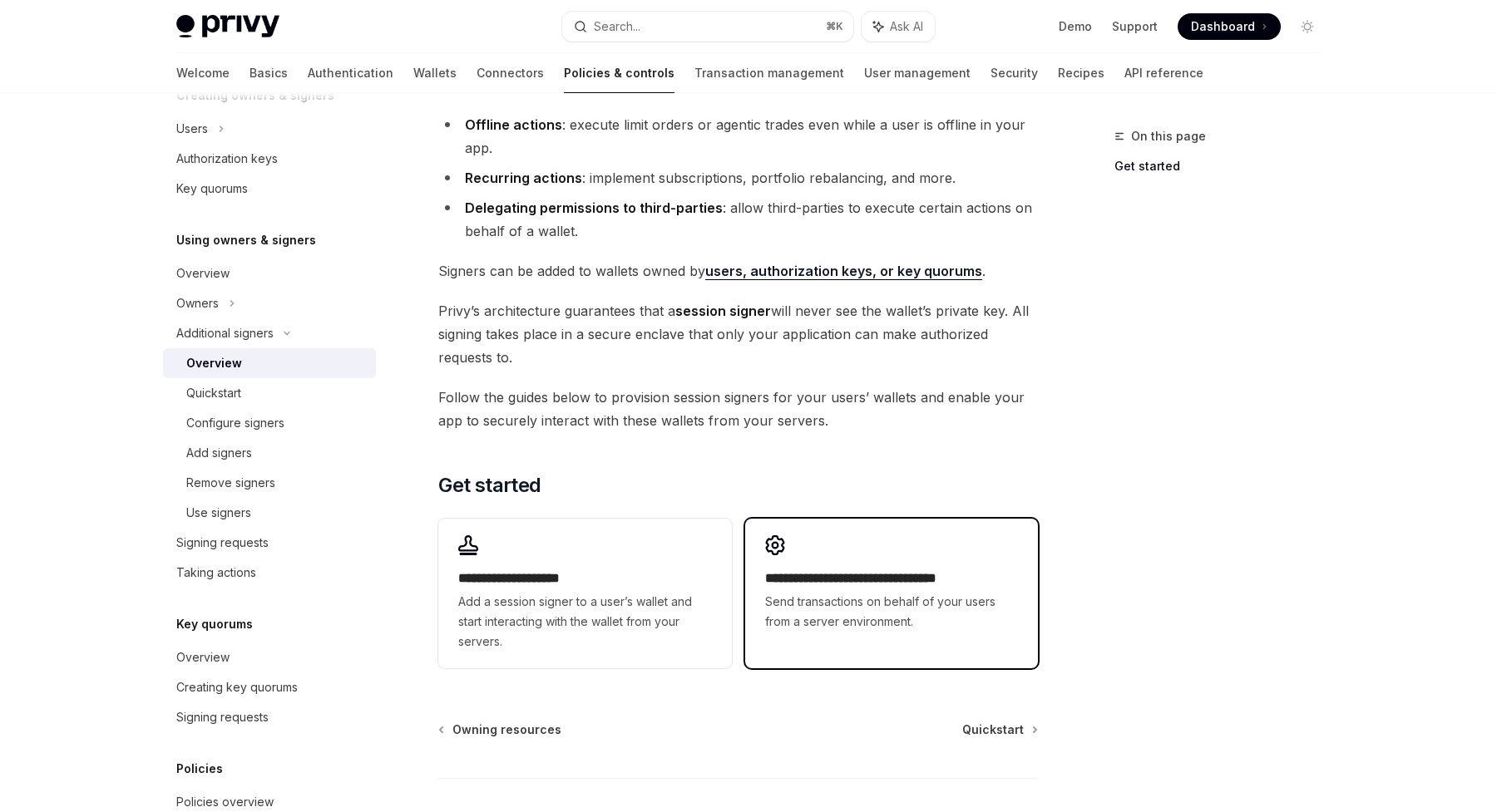
click at [825, 554] on div "**********" at bounding box center [892, 584] width 292 height 130
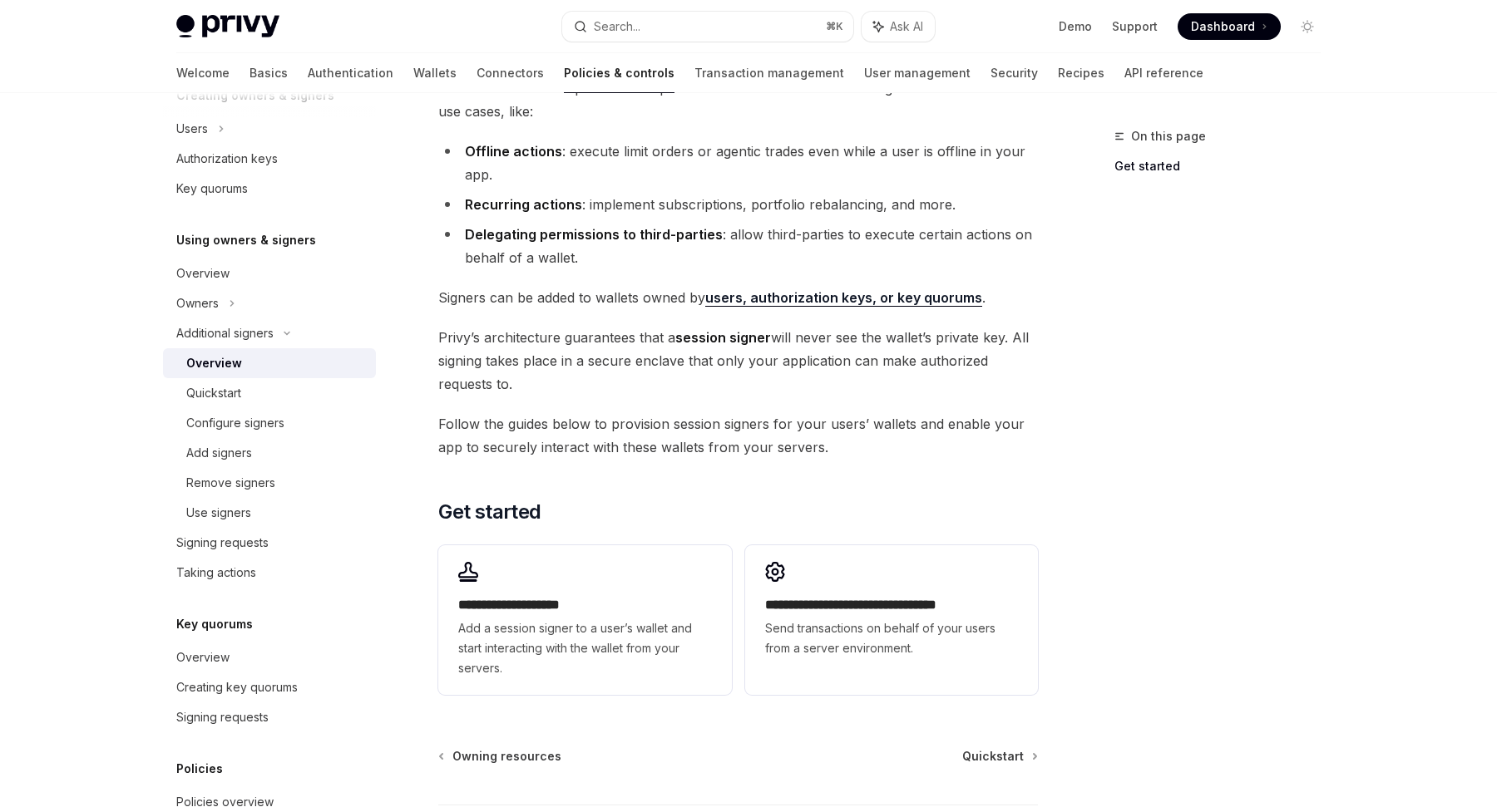
scroll to position [183, 0]
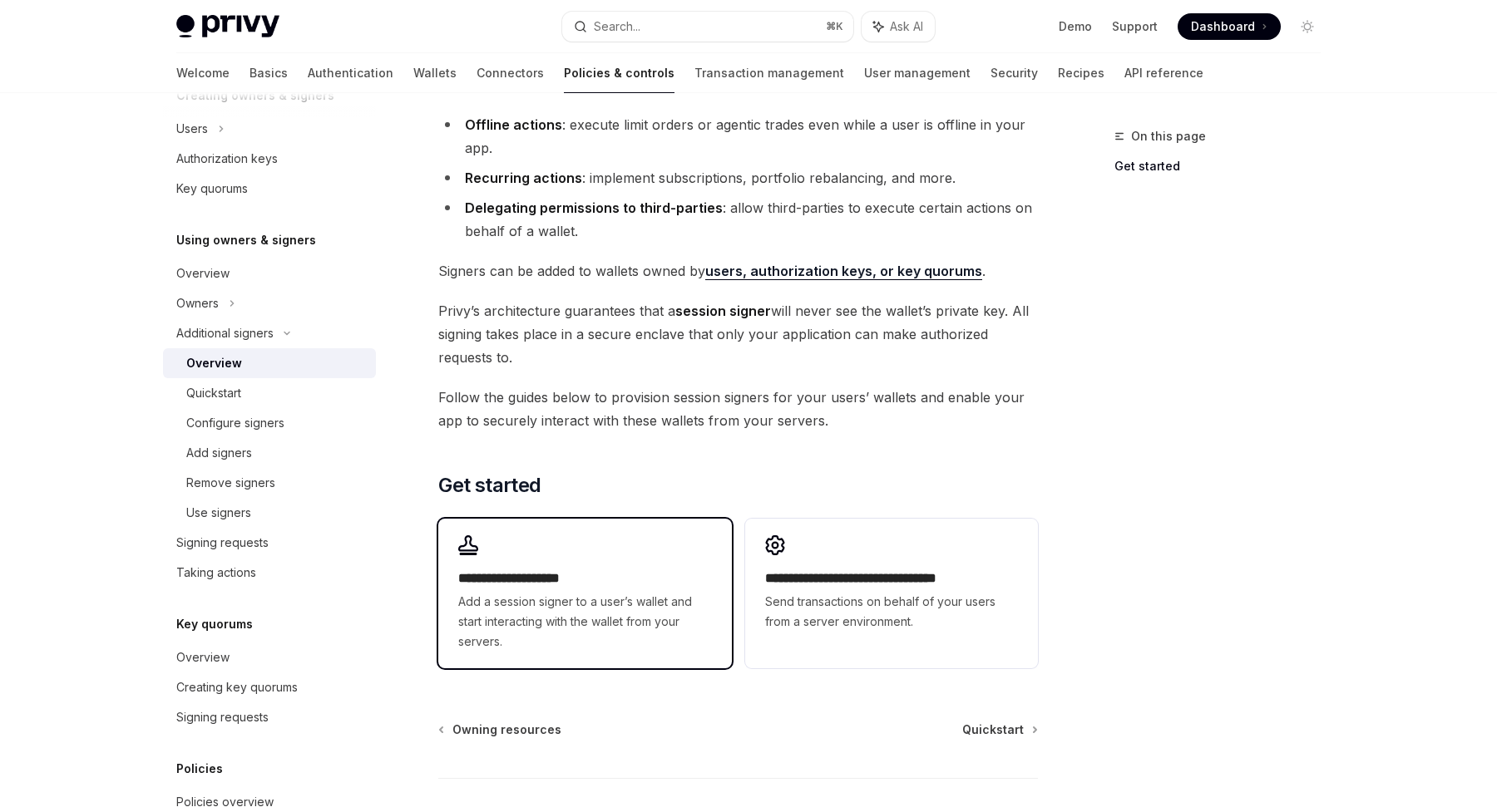
click at [574, 540] on div "**********" at bounding box center [585, 594] width 292 height 150
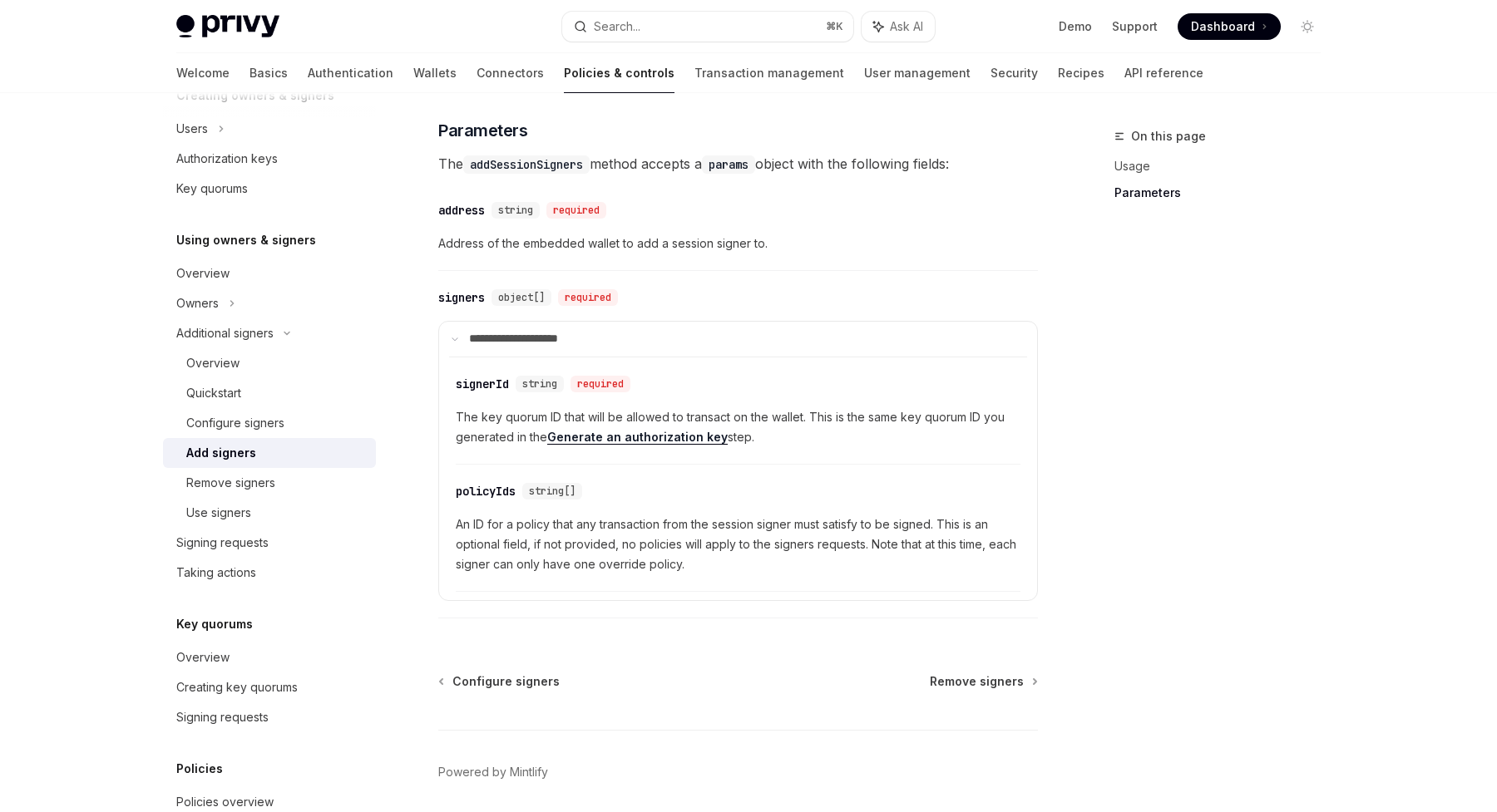
scroll to position [616, 0]
click at [1071, 581] on div "On this page Usage Parameters Additional signers Add signers OpenAI Open in Cha…" at bounding box center [748, 174] width 1171 height 1395
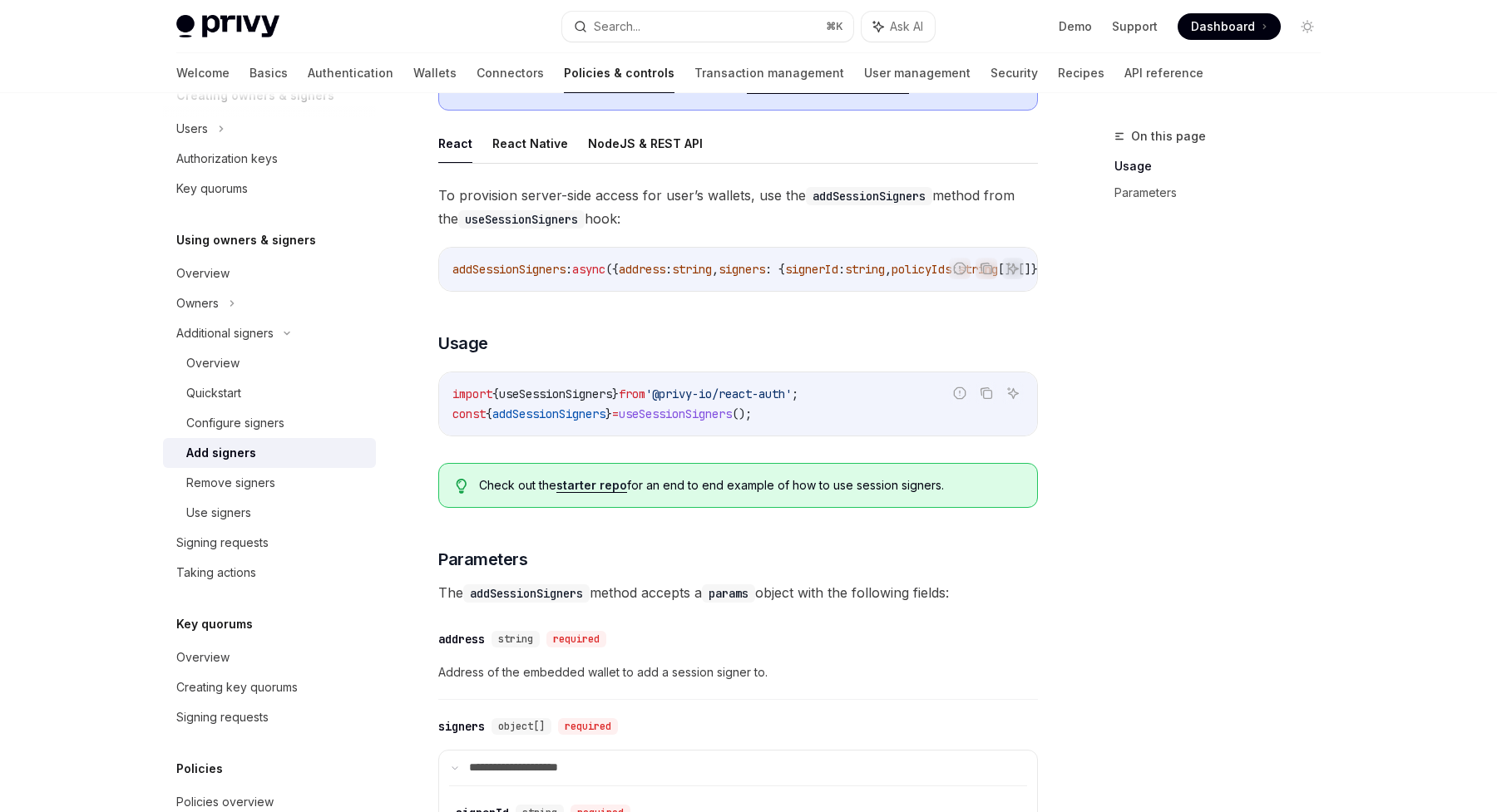
scroll to position [177, 0]
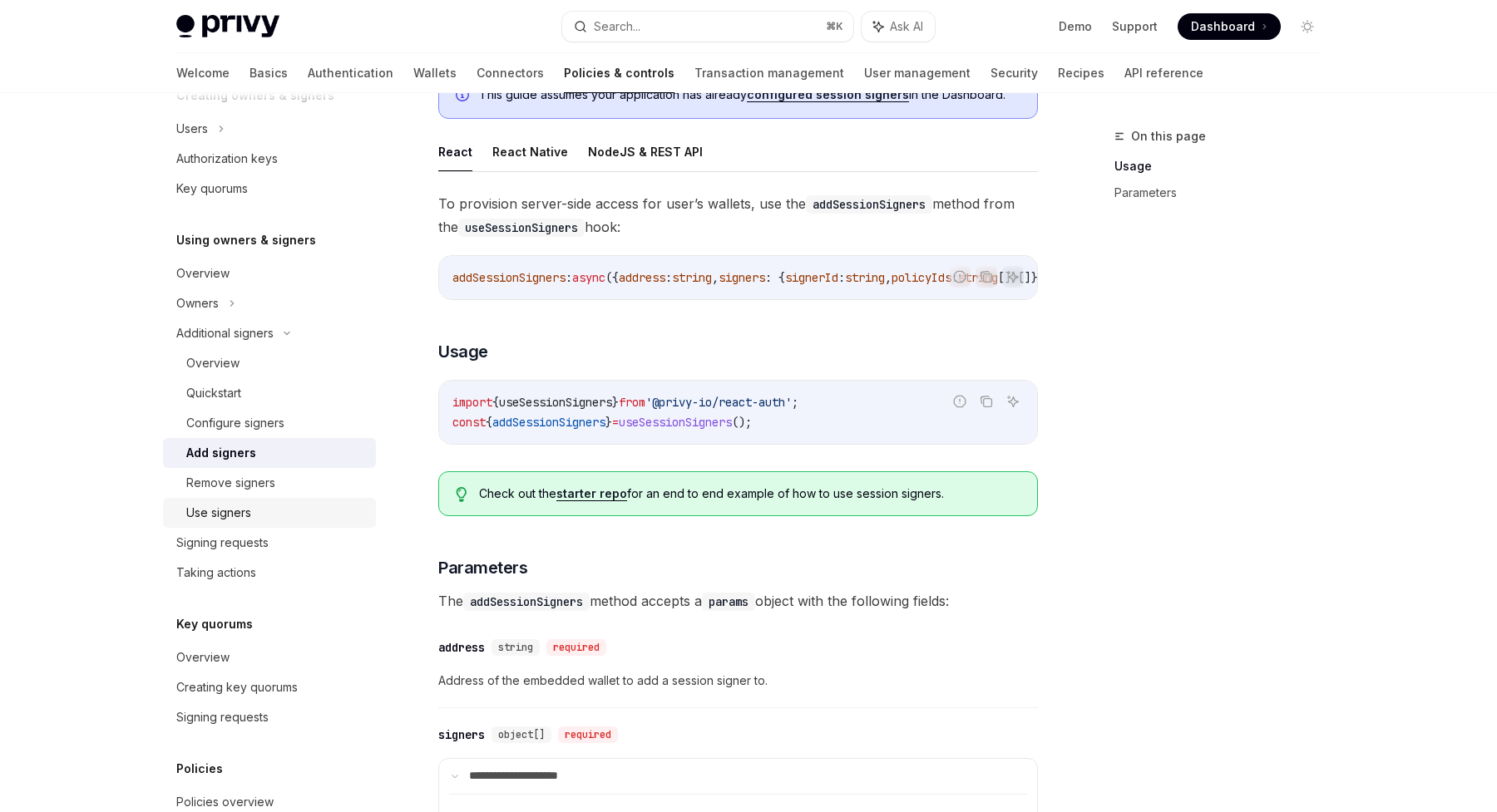
click at [236, 510] on div "Use signers" at bounding box center [218, 513] width 65 height 20
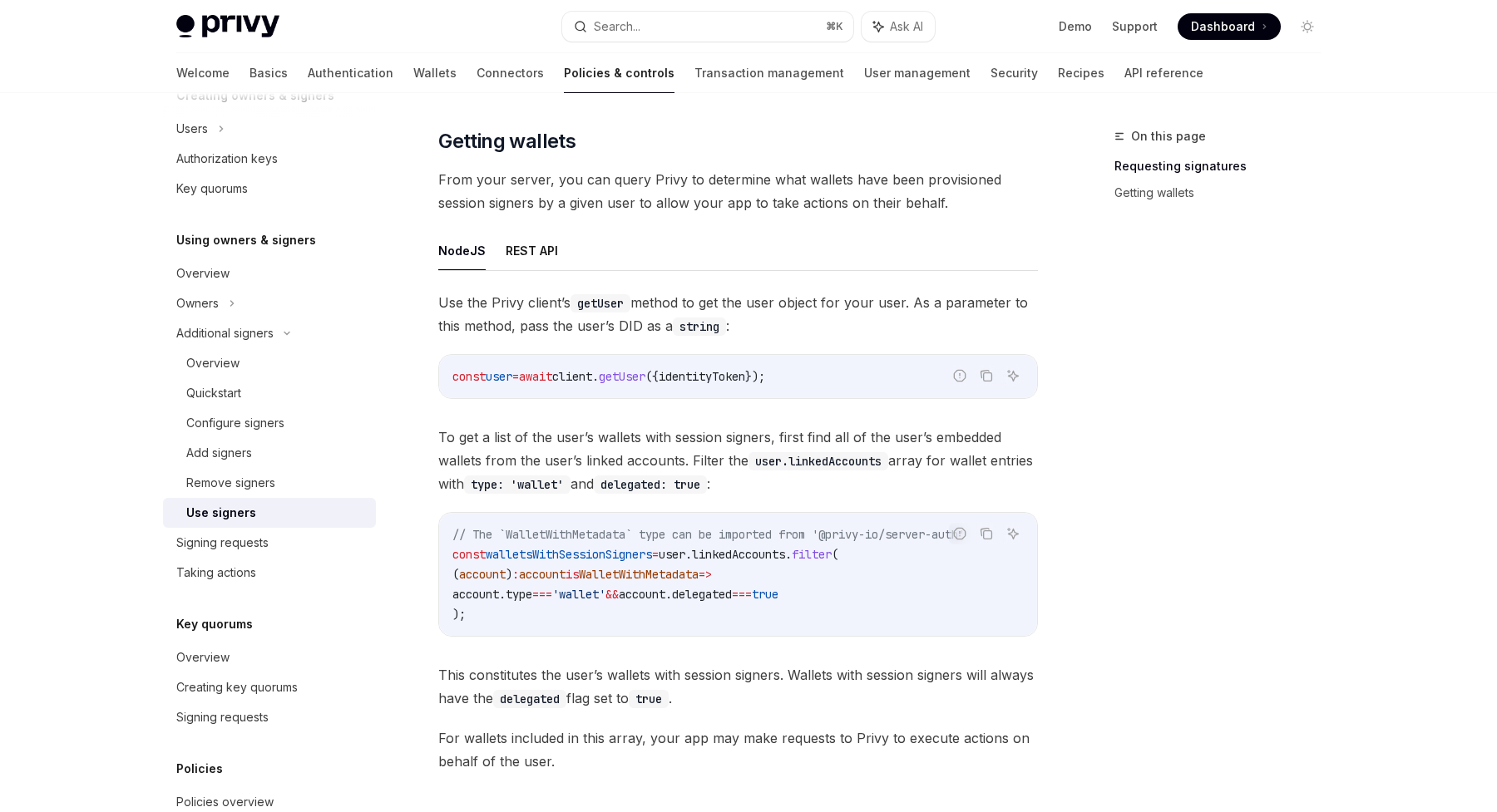
scroll to position [522, 0]
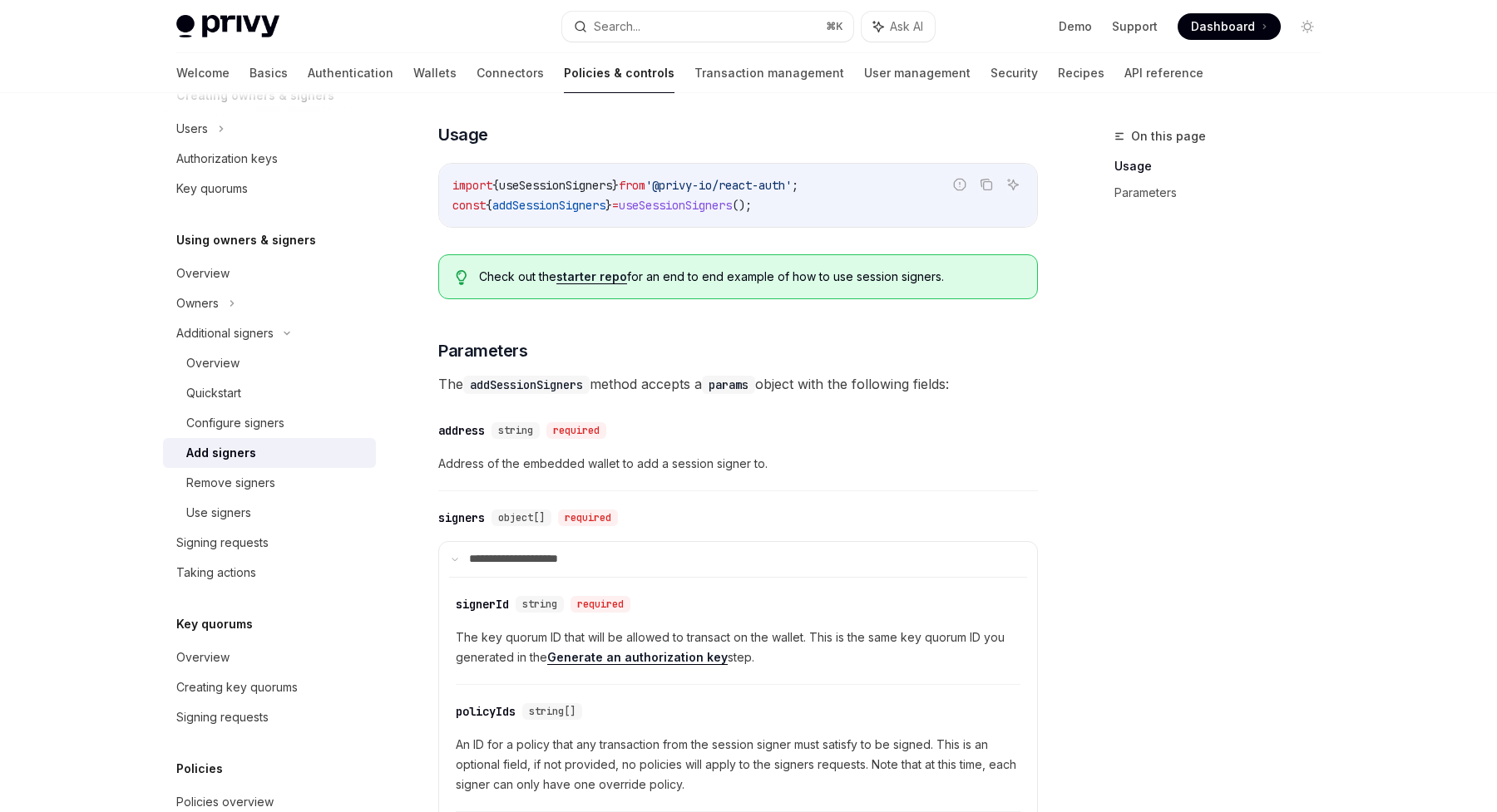
scroll to position [350, 0]
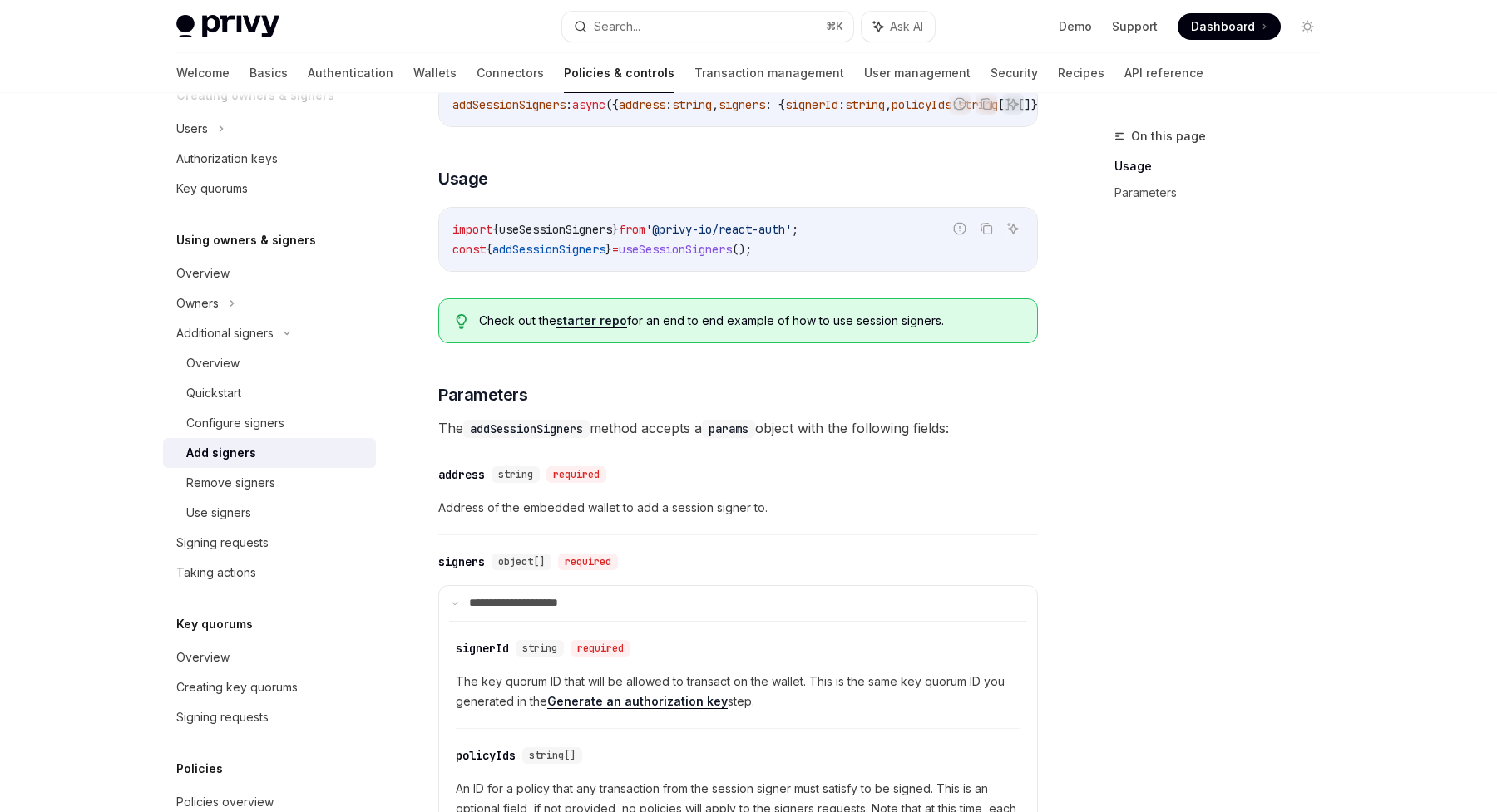
click at [551, 236] on span "useSessionSigners" at bounding box center [555, 229] width 113 height 15
click at [552, 257] on span "addSessionSigners" at bounding box center [548, 249] width 113 height 15
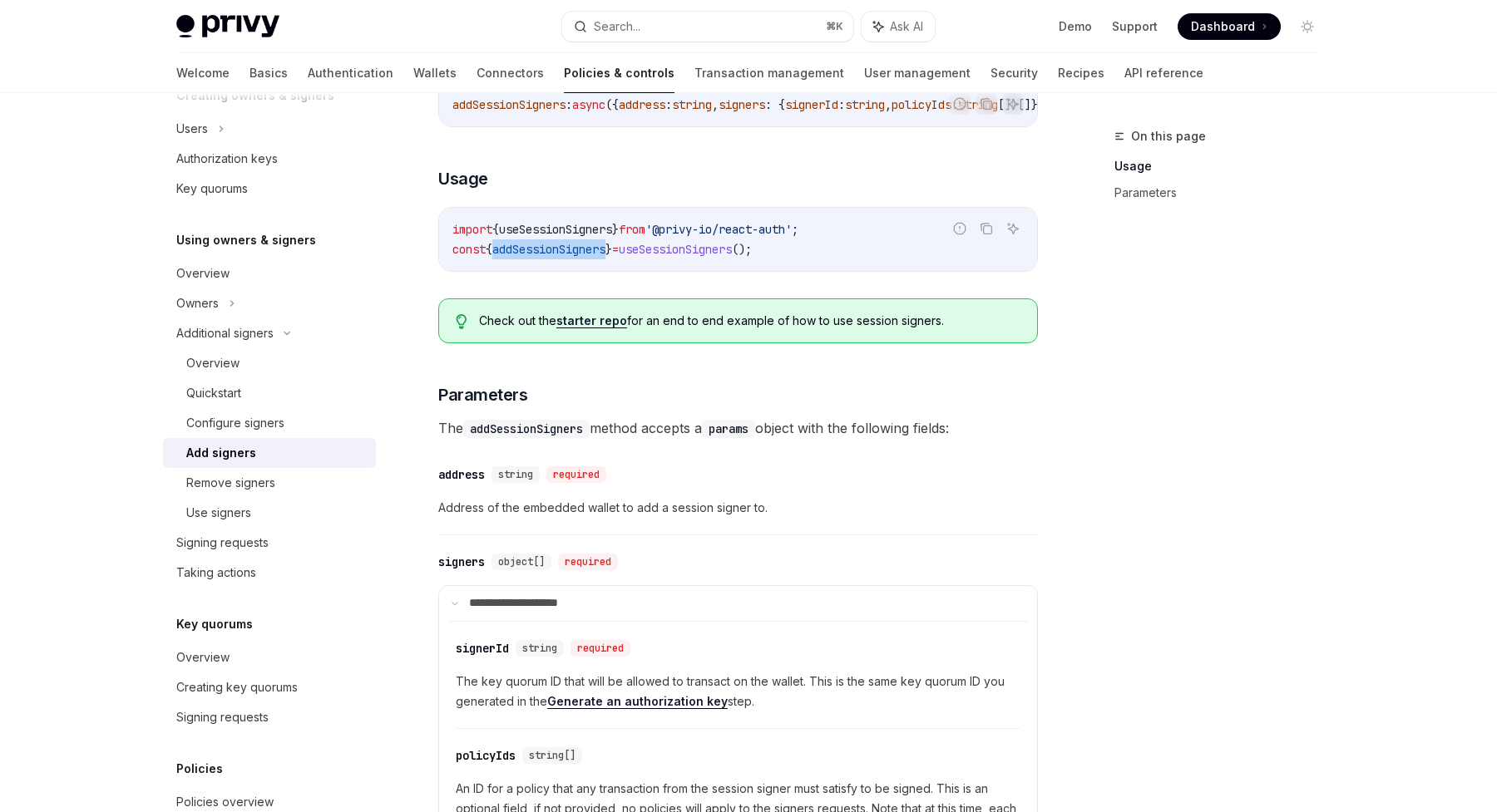
click at [552, 257] on span "addSessionSigners" at bounding box center [548, 249] width 113 height 15
copy div "const { addSessionSigners } = useSessionSigners ();"
click at [591, 257] on span "addSessionSigners" at bounding box center [548, 249] width 113 height 15
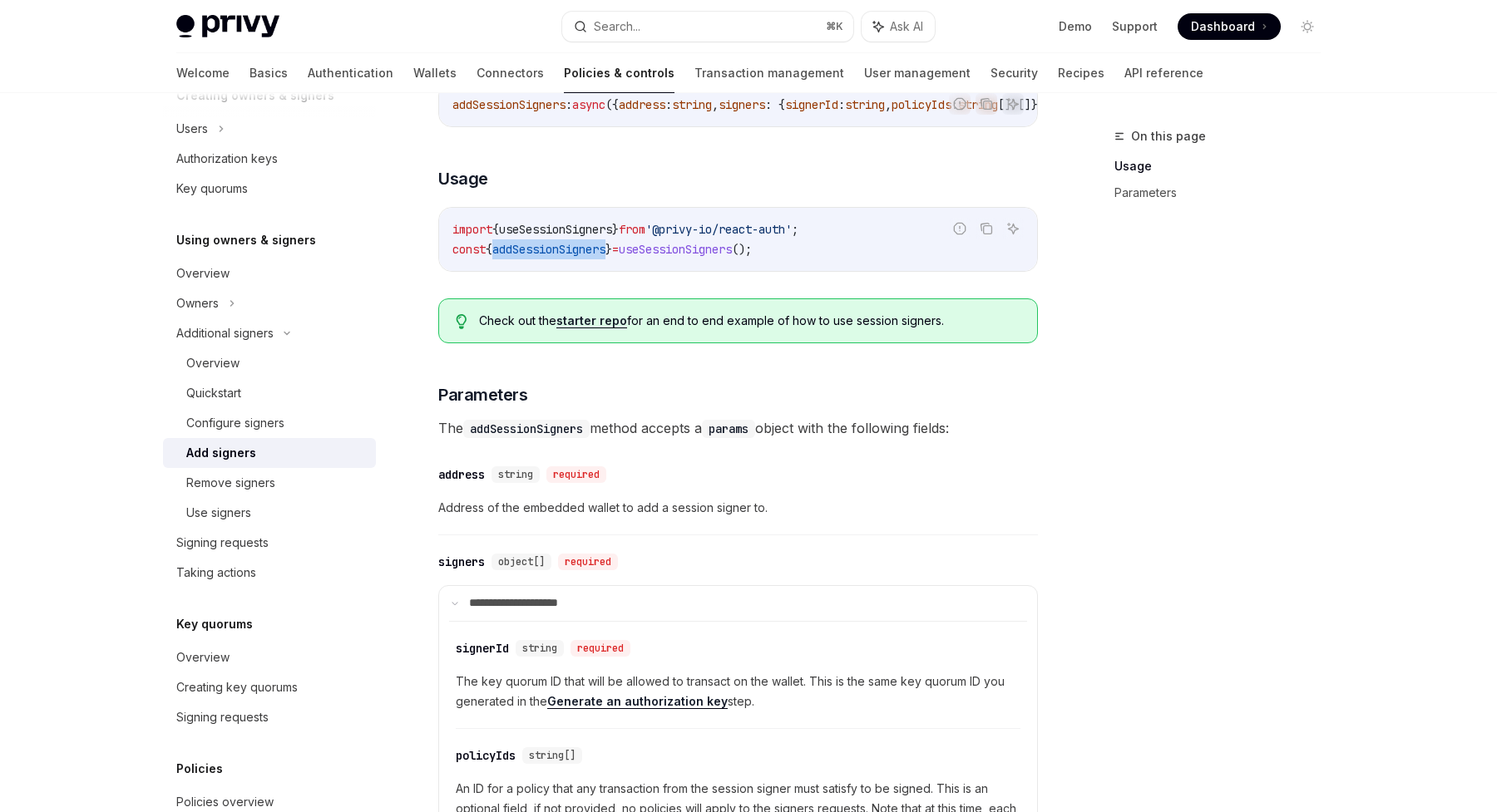
click at [591, 257] on span "addSessionSigners" at bounding box center [548, 249] width 113 height 15
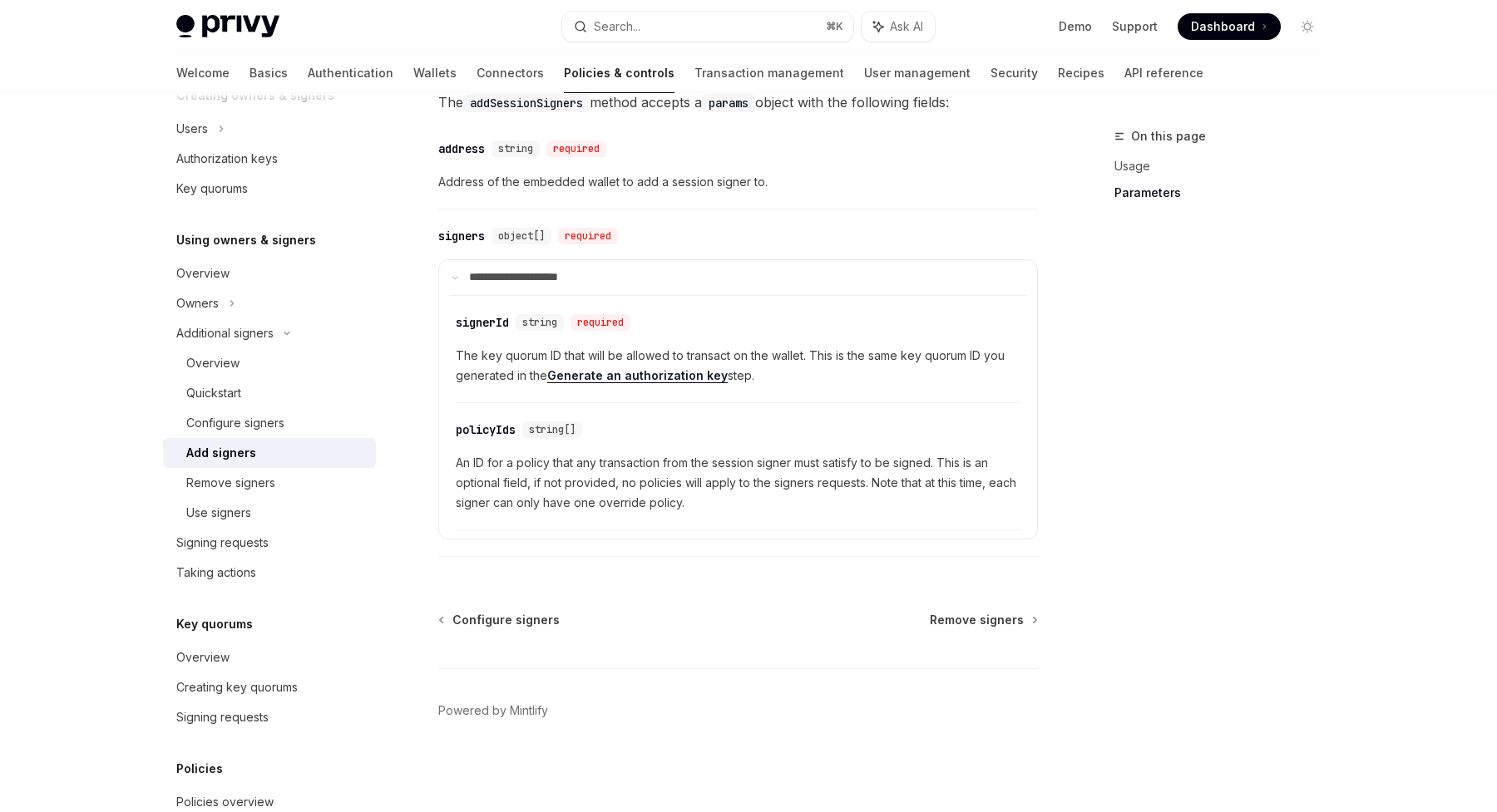
scroll to position [682, 0]
click at [241, 506] on div "Use signers" at bounding box center [218, 513] width 65 height 20
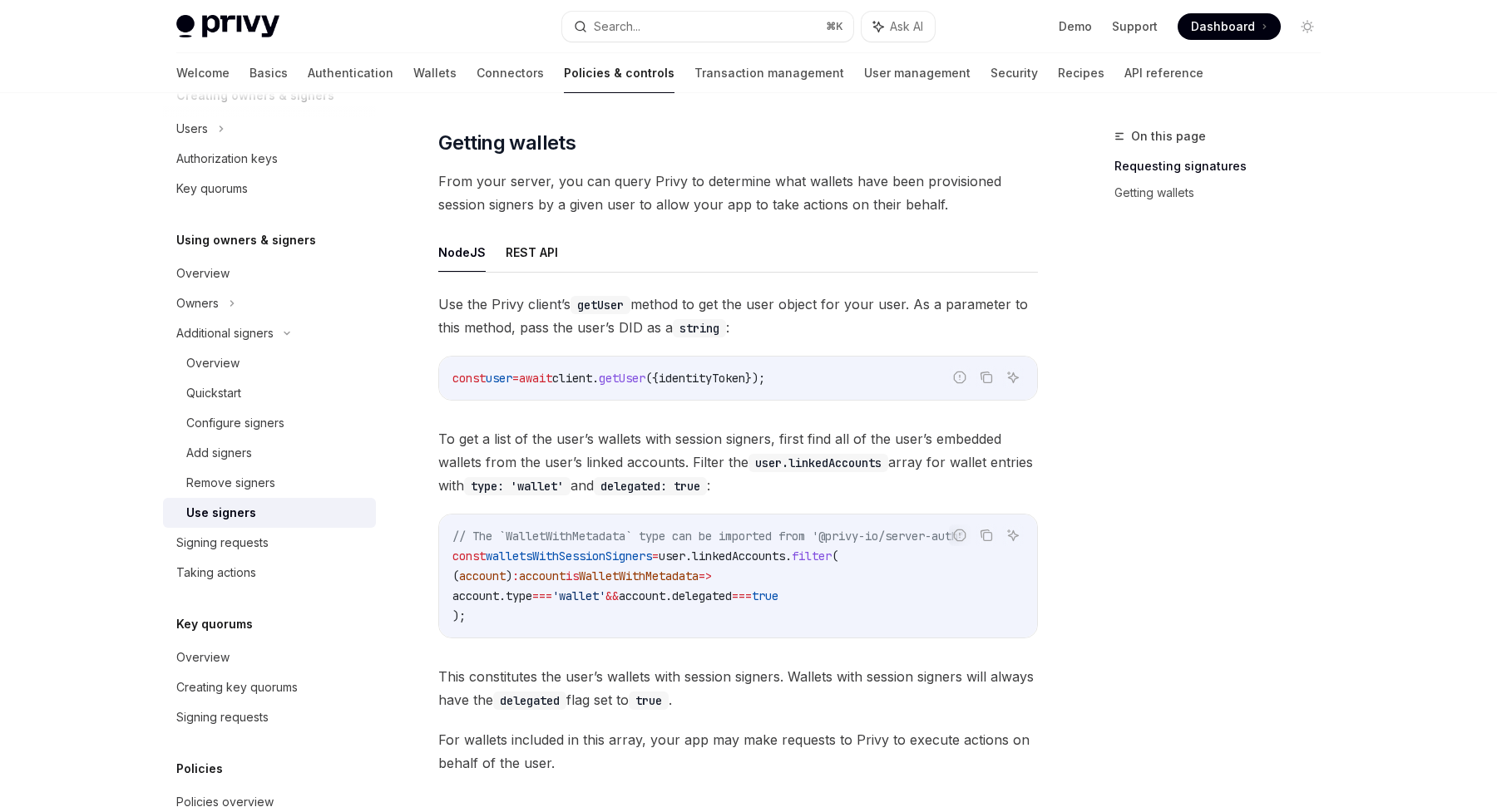
scroll to position [628, 0]
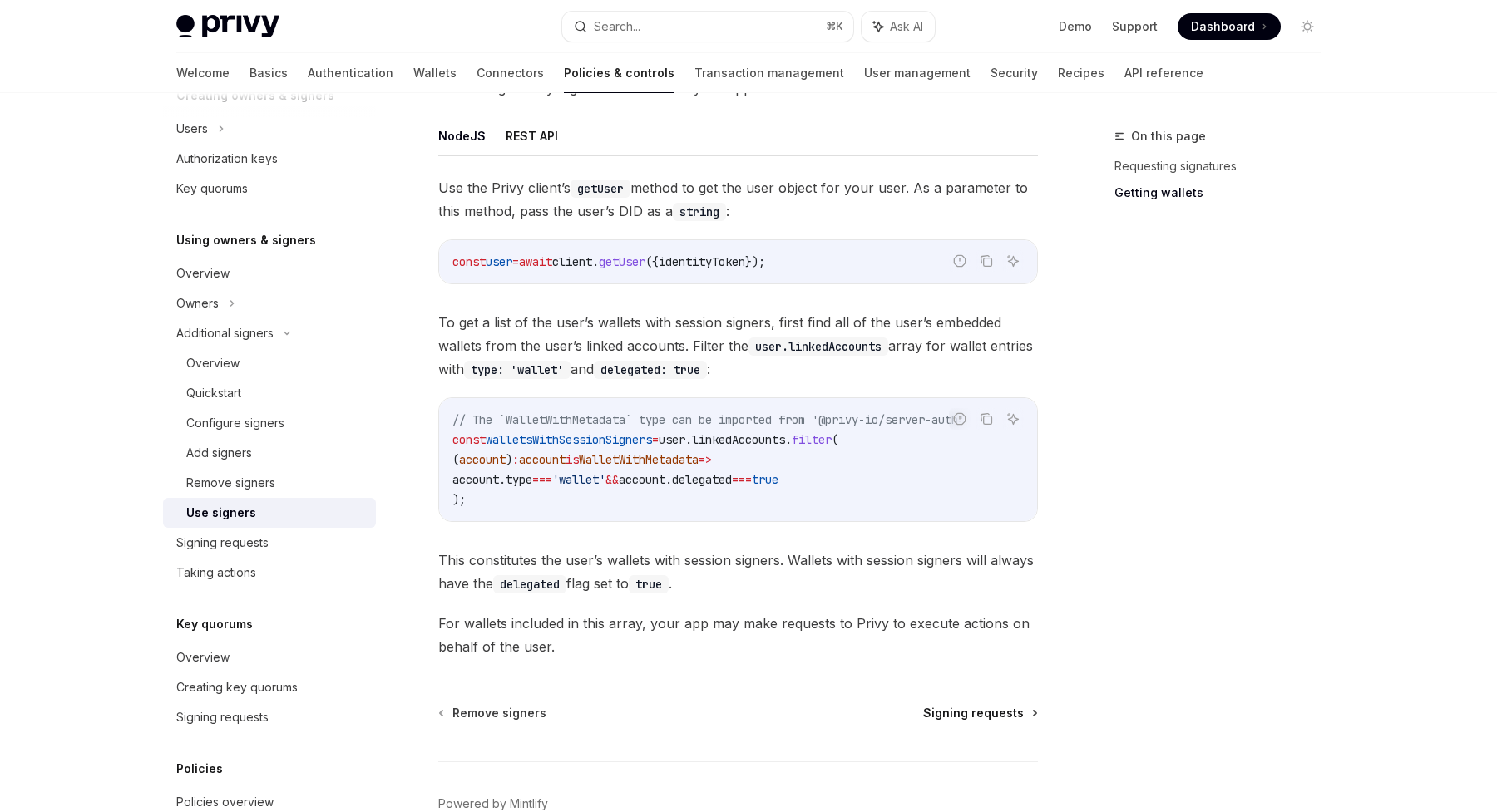
click at [954, 713] on span "Signing requests" at bounding box center [973, 713] width 101 height 17
type textarea "*"
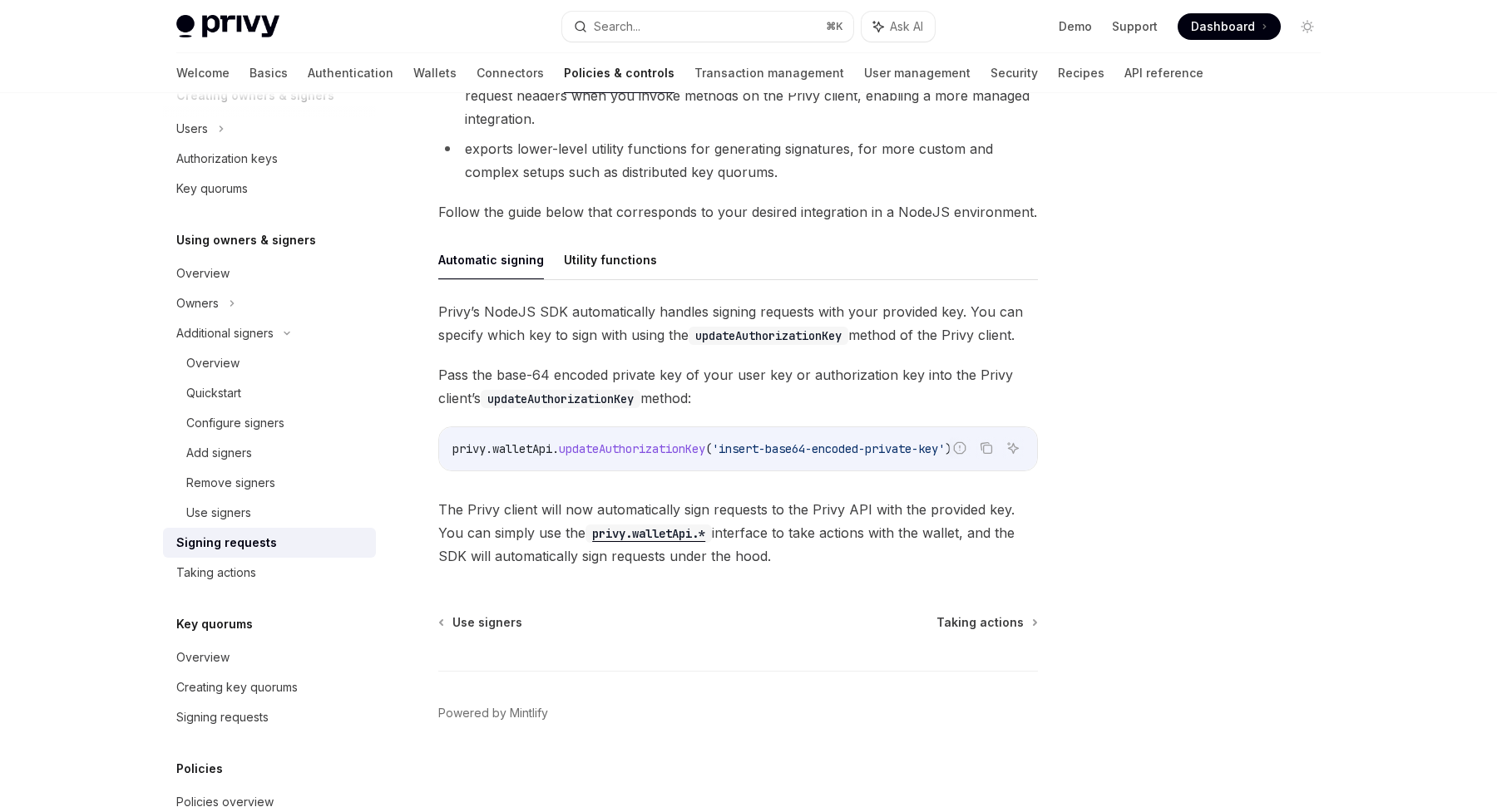
scroll to position [390, 0]
click at [249, 578] on div "Taking actions" at bounding box center [217, 572] width 80 height 20
click at [231, 570] on div "Taking actions" at bounding box center [217, 572] width 80 height 20
click at [216, 569] on div "Taking actions" at bounding box center [217, 572] width 80 height 20
click at [988, 618] on span "Taking actions" at bounding box center [980, 619] width 87 height 17
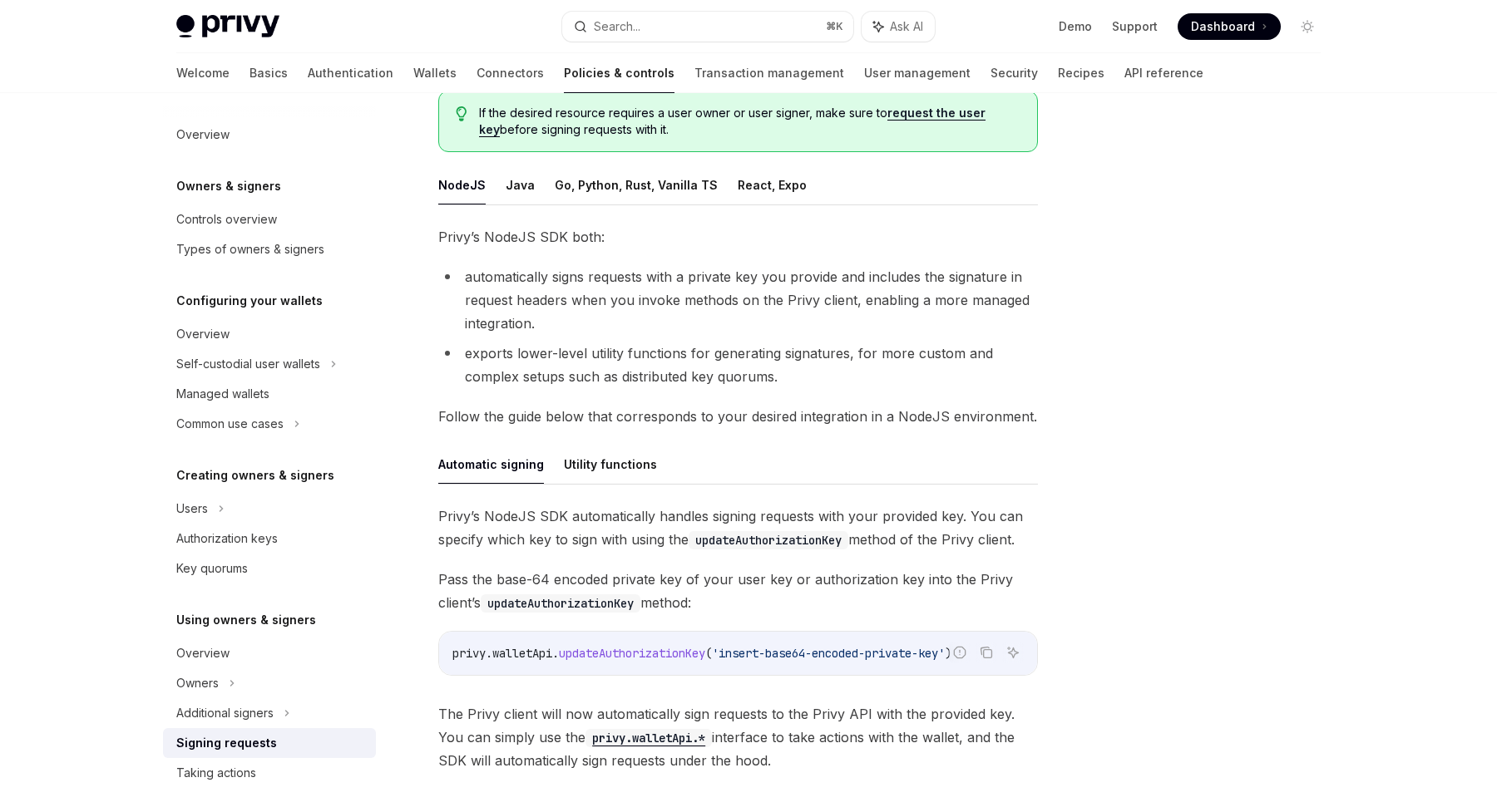
scroll to position [185, 0]
click at [625, 463] on button "Utility functions" at bounding box center [610, 462] width 93 height 39
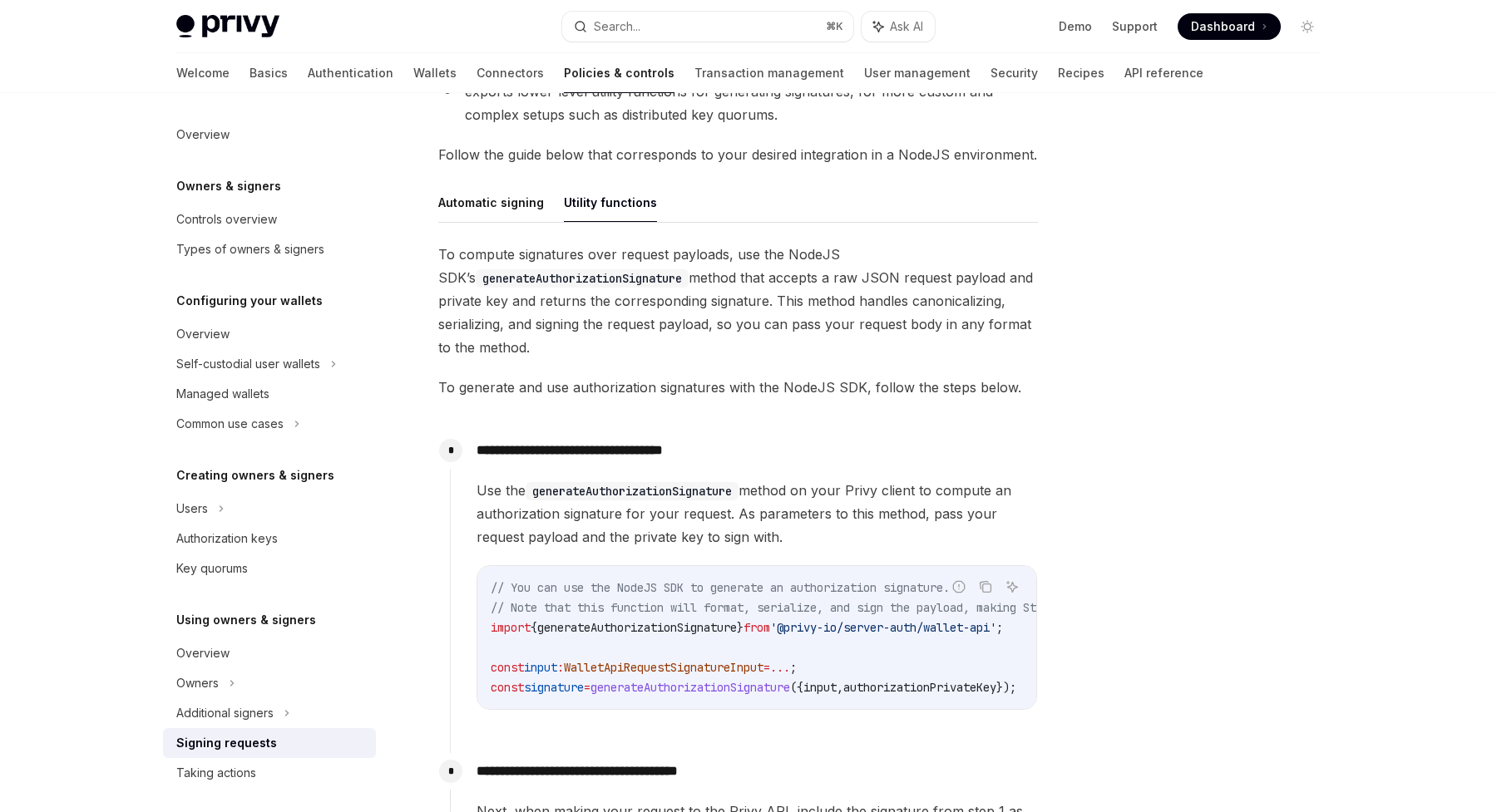
scroll to position [494, 0]
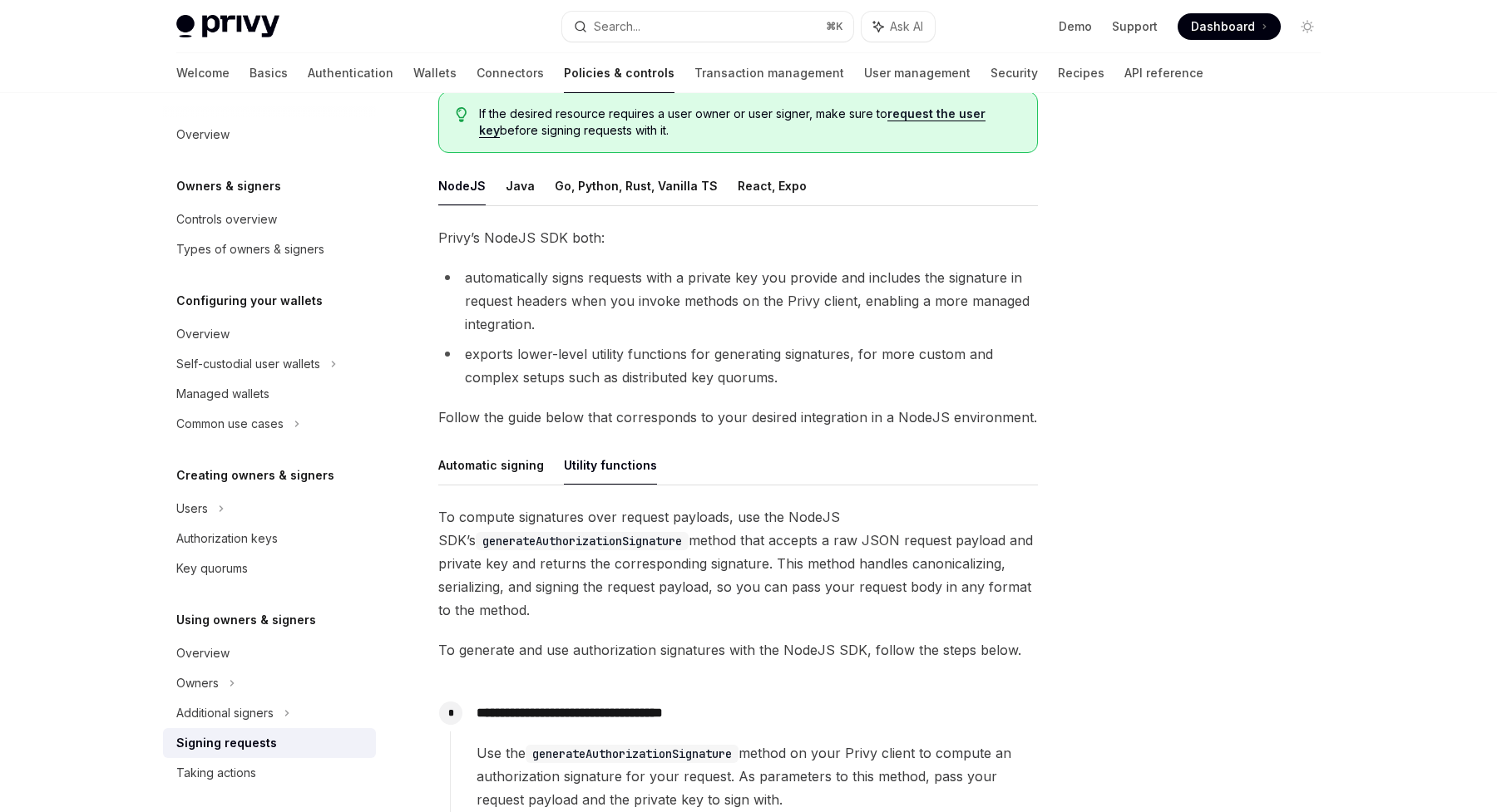
scroll to position [185, 0]
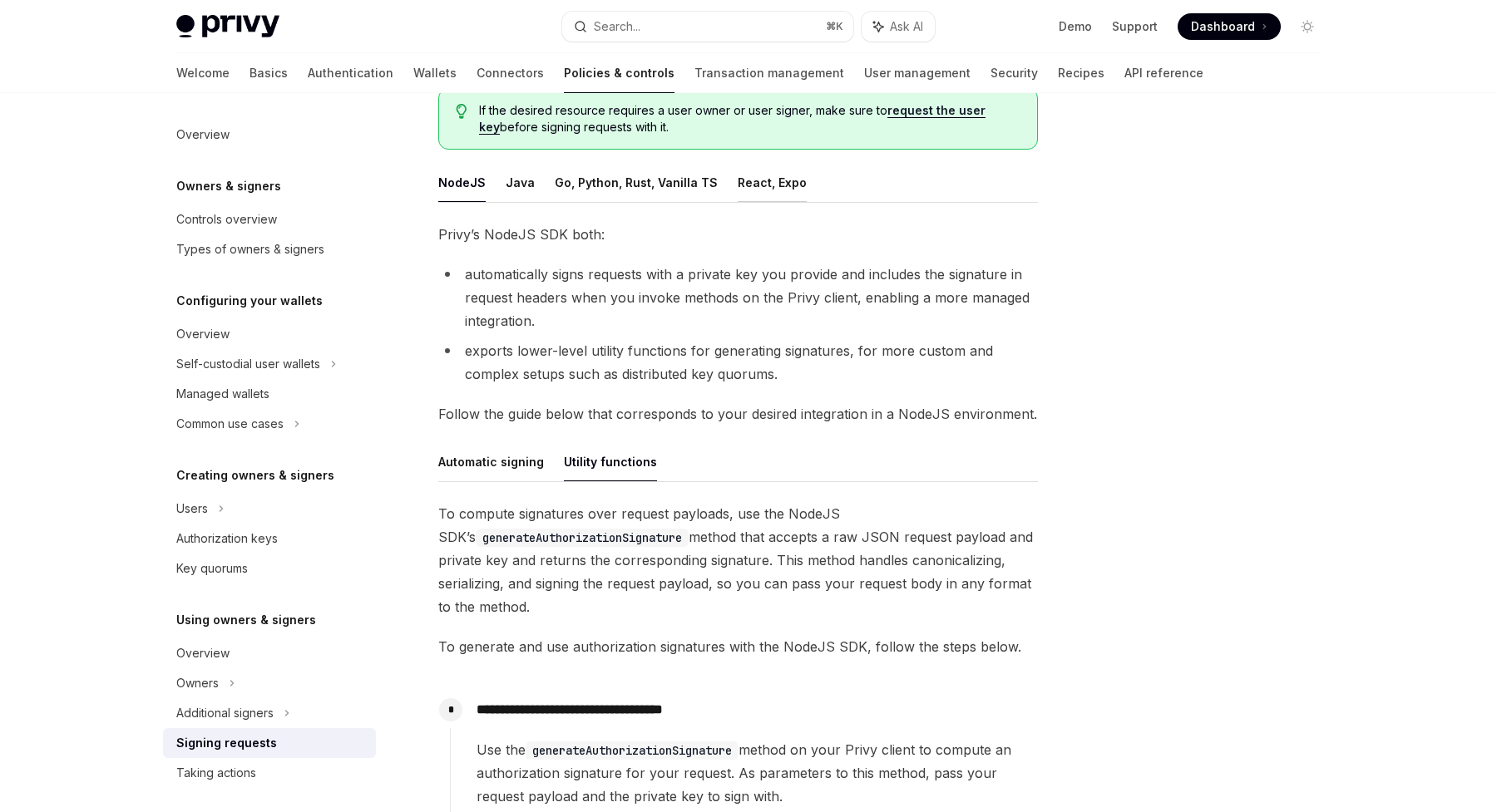
click at [762, 187] on button "React, Expo" at bounding box center [771, 183] width 69 height 39
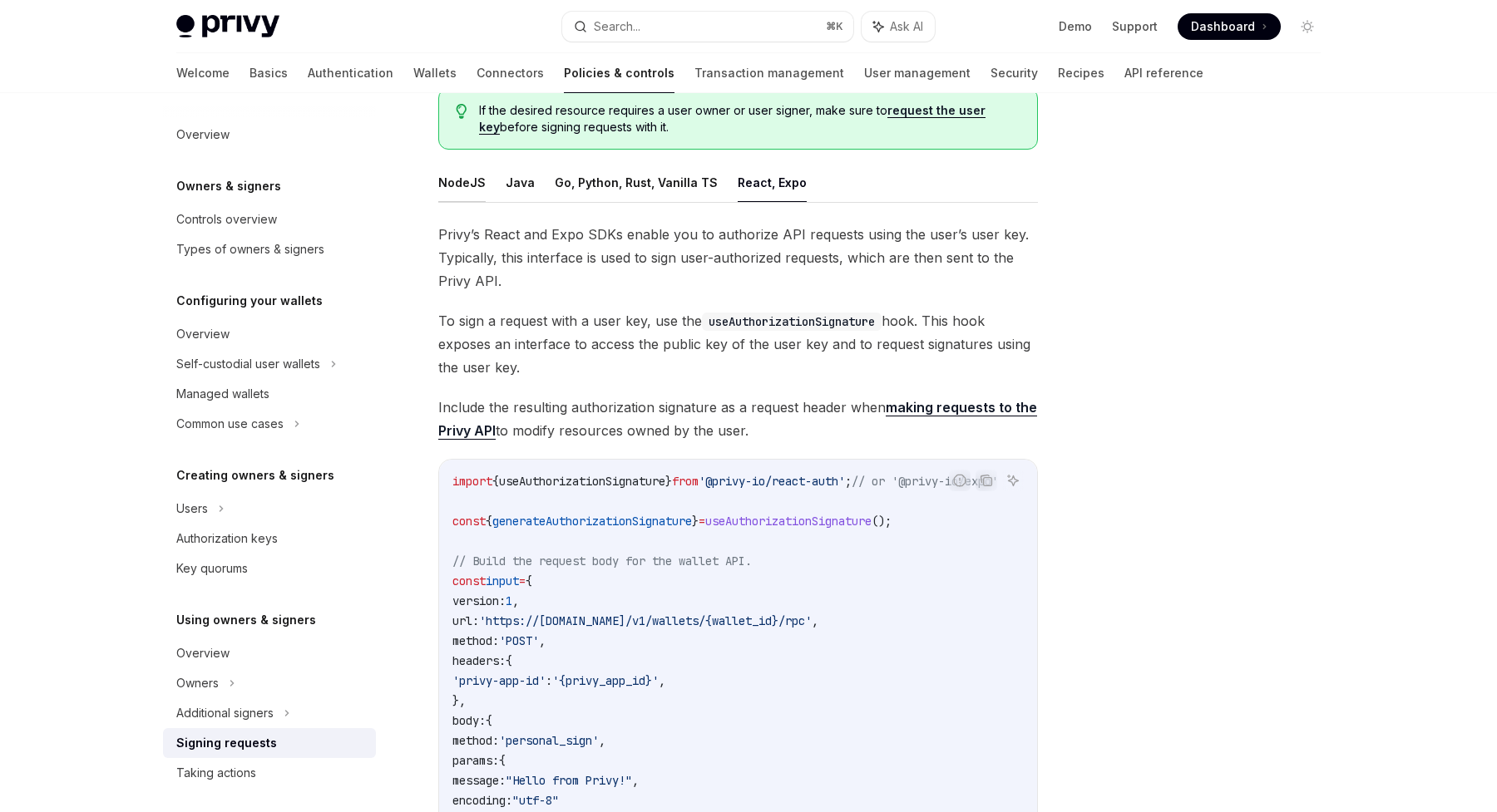
click at [458, 176] on button "NodeJS" at bounding box center [462, 183] width 47 height 39
type textarea "*"
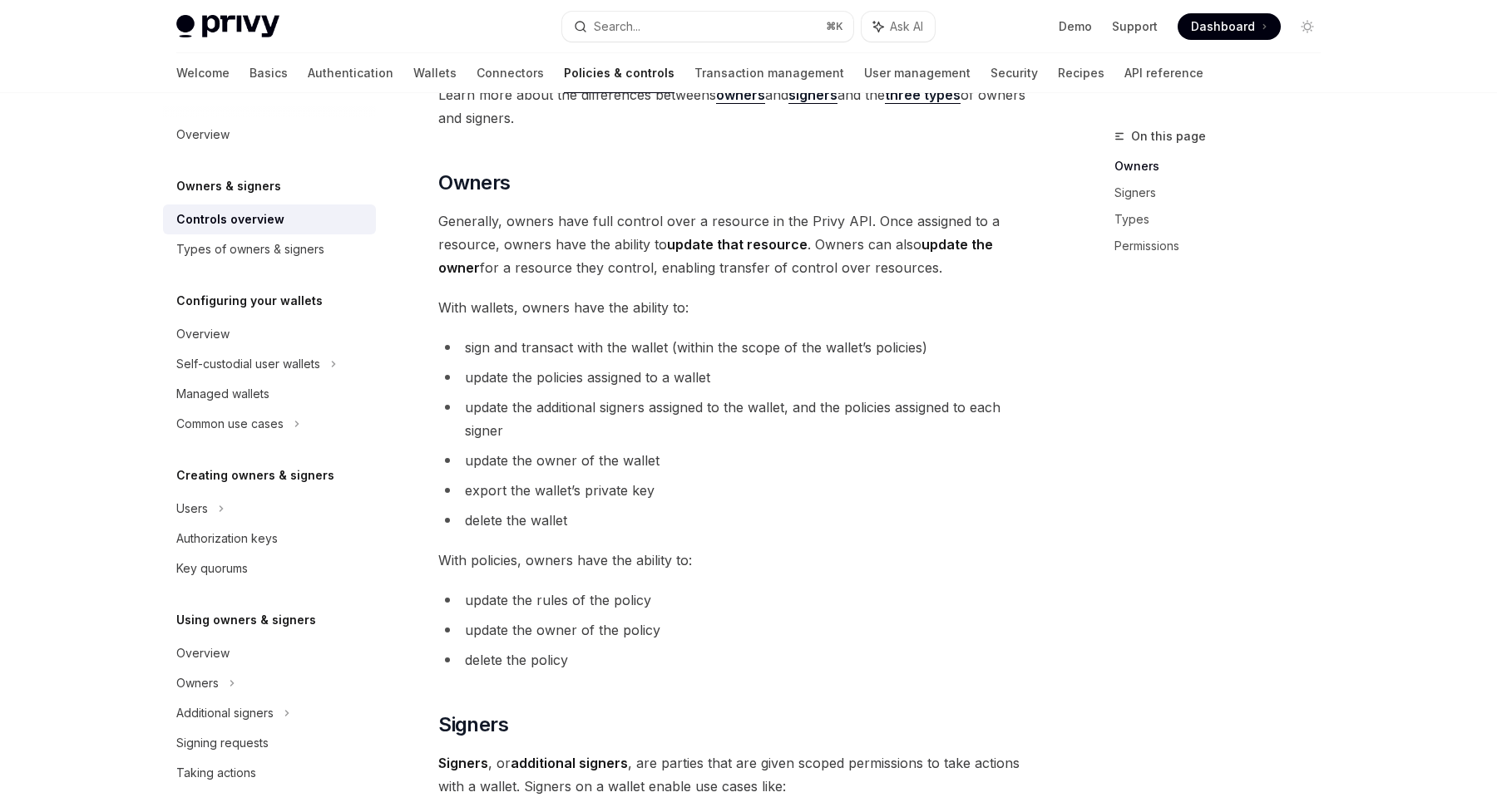
scroll to position [364, 0]
click at [213, 570] on div "Key quorums" at bounding box center [212, 569] width 71 height 20
type textarea "*"
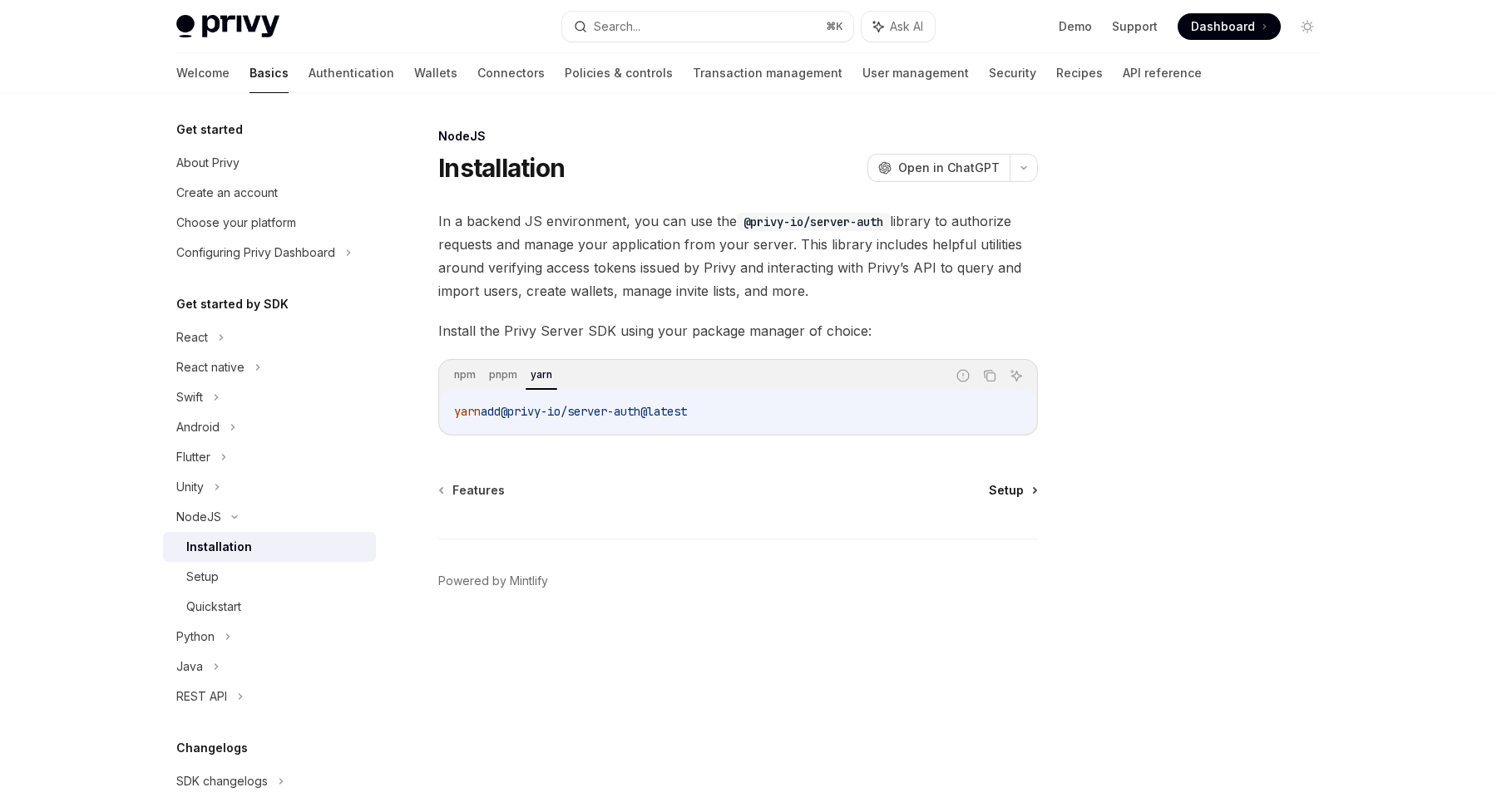
click at [1019, 488] on span "Setup" at bounding box center [1006, 490] width 35 height 17
type textarea "*"
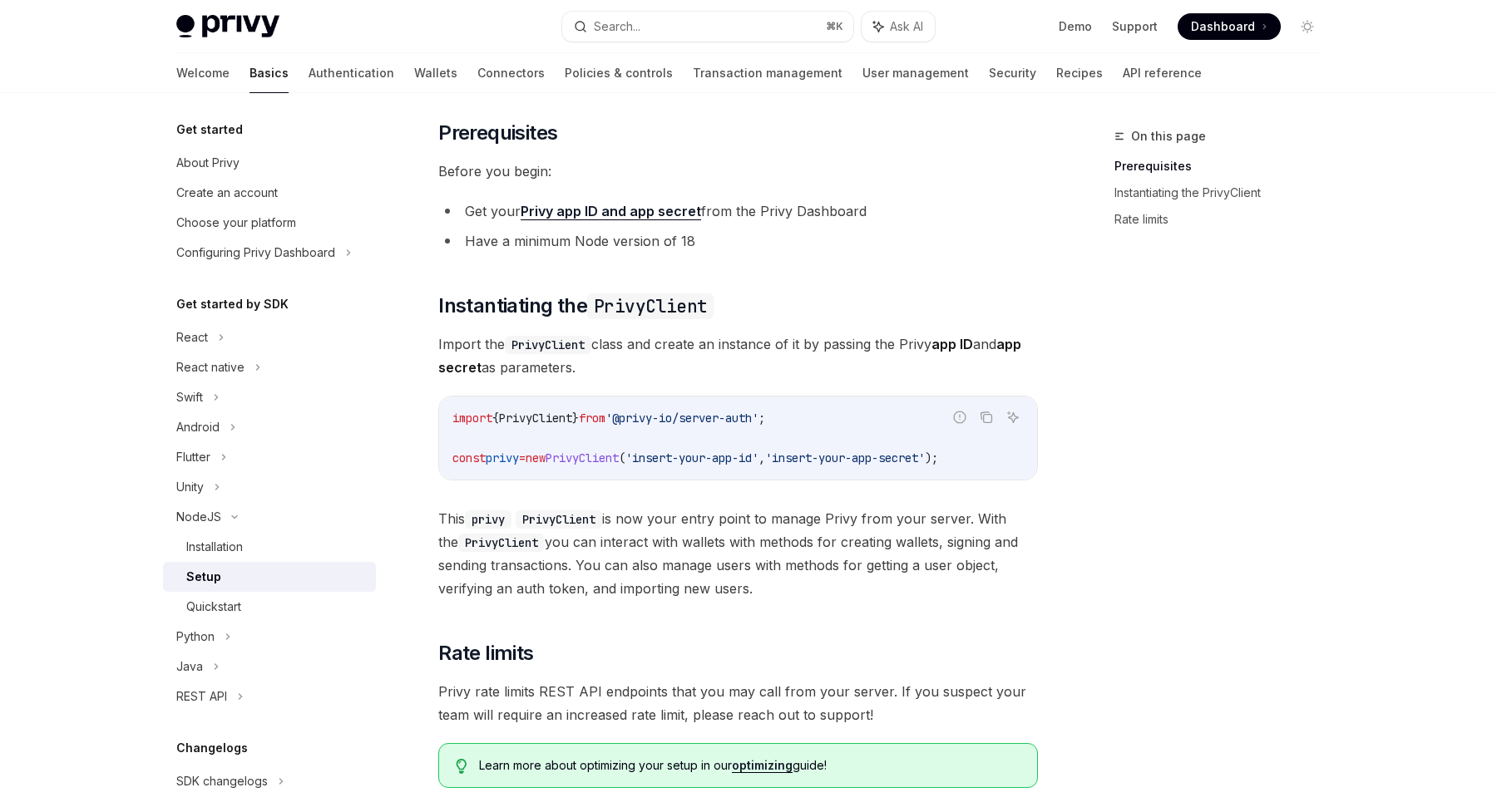
scroll to position [192, 0]
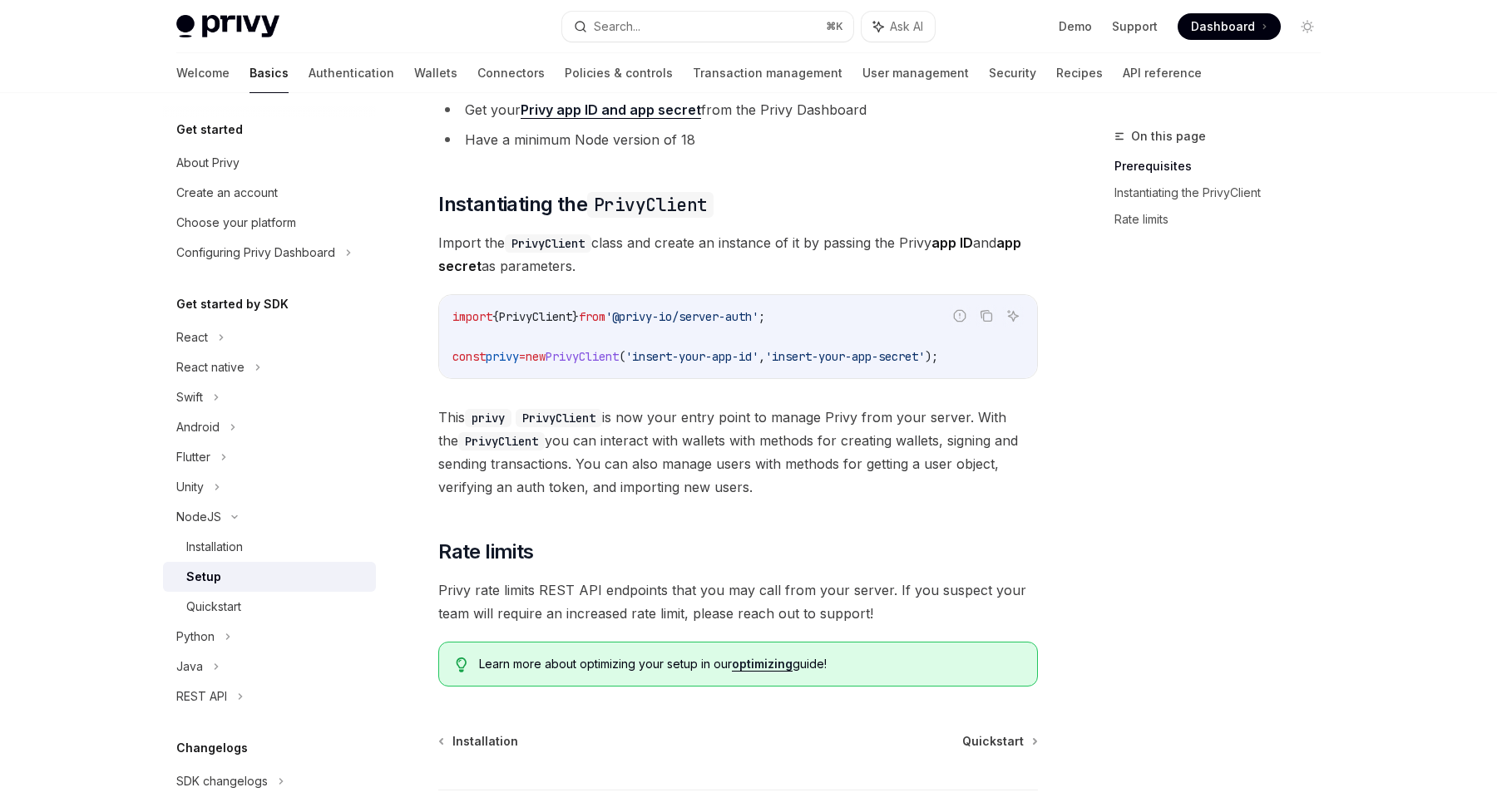
click at [509, 356] on span "privy" at bounding box center [502, 357] width 33 height 15
copy div "const privy = new PrivyClient ( 'insert-your-app-id' , 'insert-your-app-secret'…"
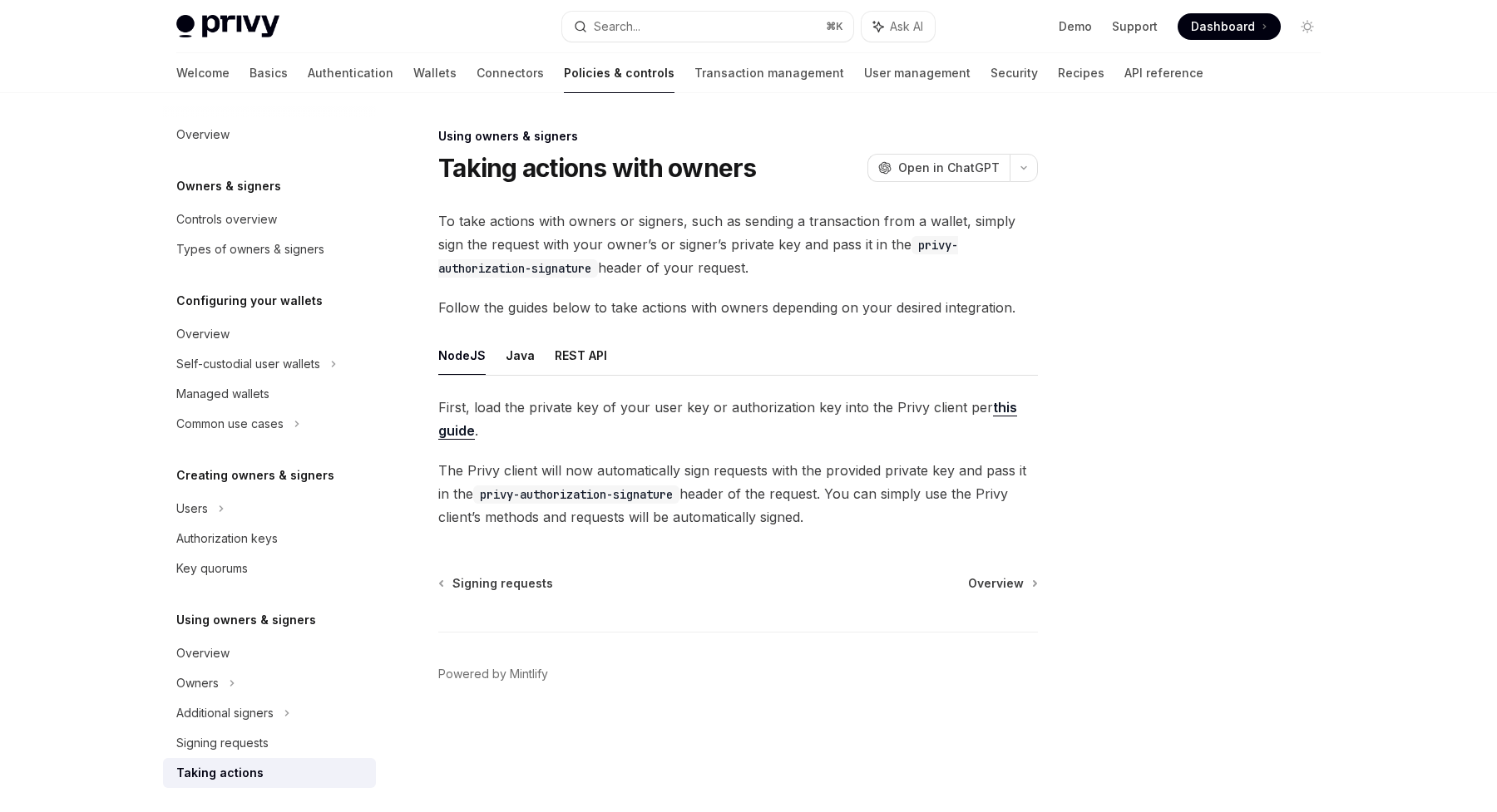
click at [990, 407] on link "this guide" at bounding box center [728, 420] width 579 height 41
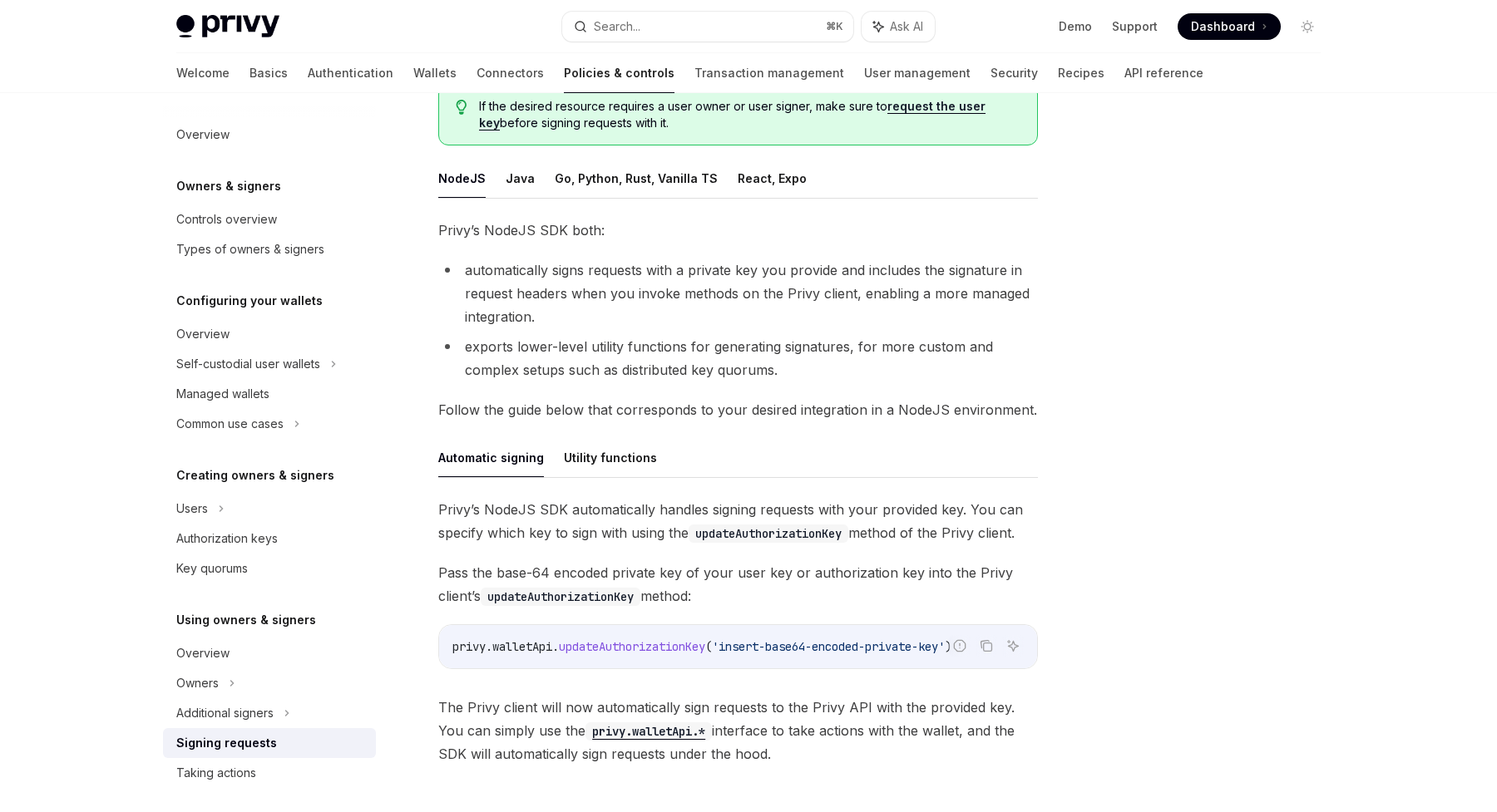
scroll to position [154, 0]
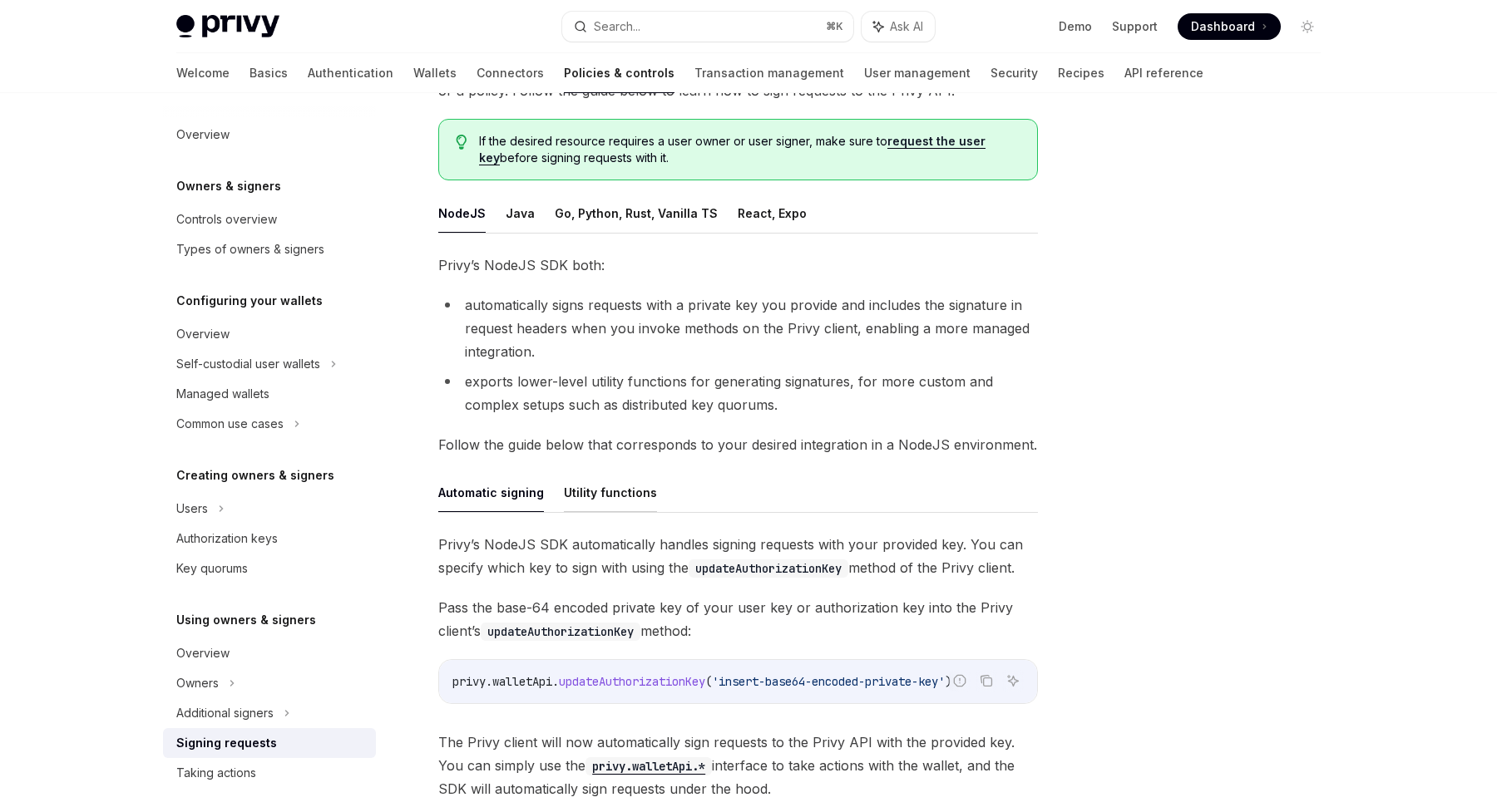
click at [605, 492] on button "Utility functions" at bounding box center [610, 493] width 93 height 39
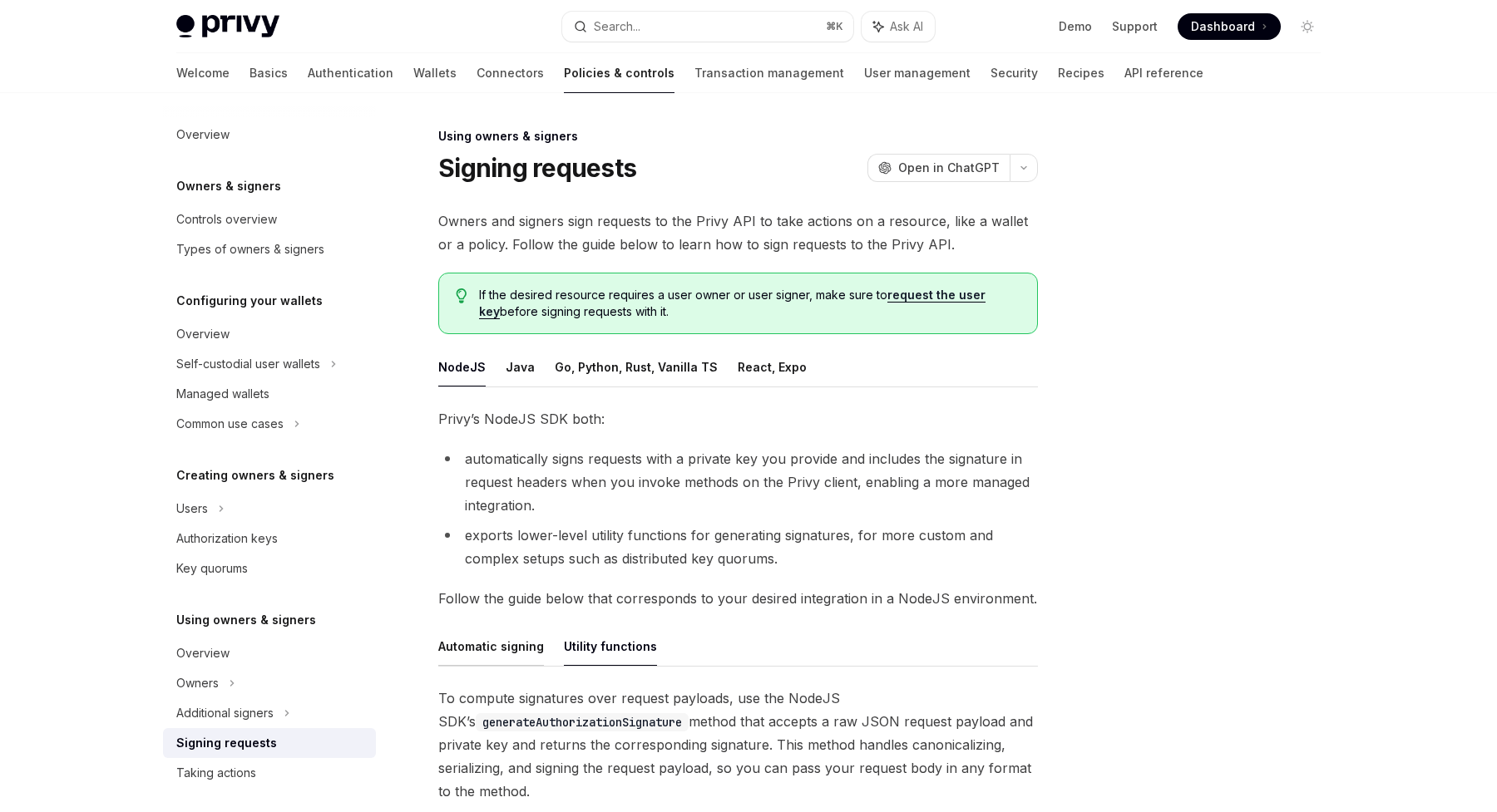
click at [480, 644] on button "Automatic signing" at bounding box center [491, 646] width 105 height 39
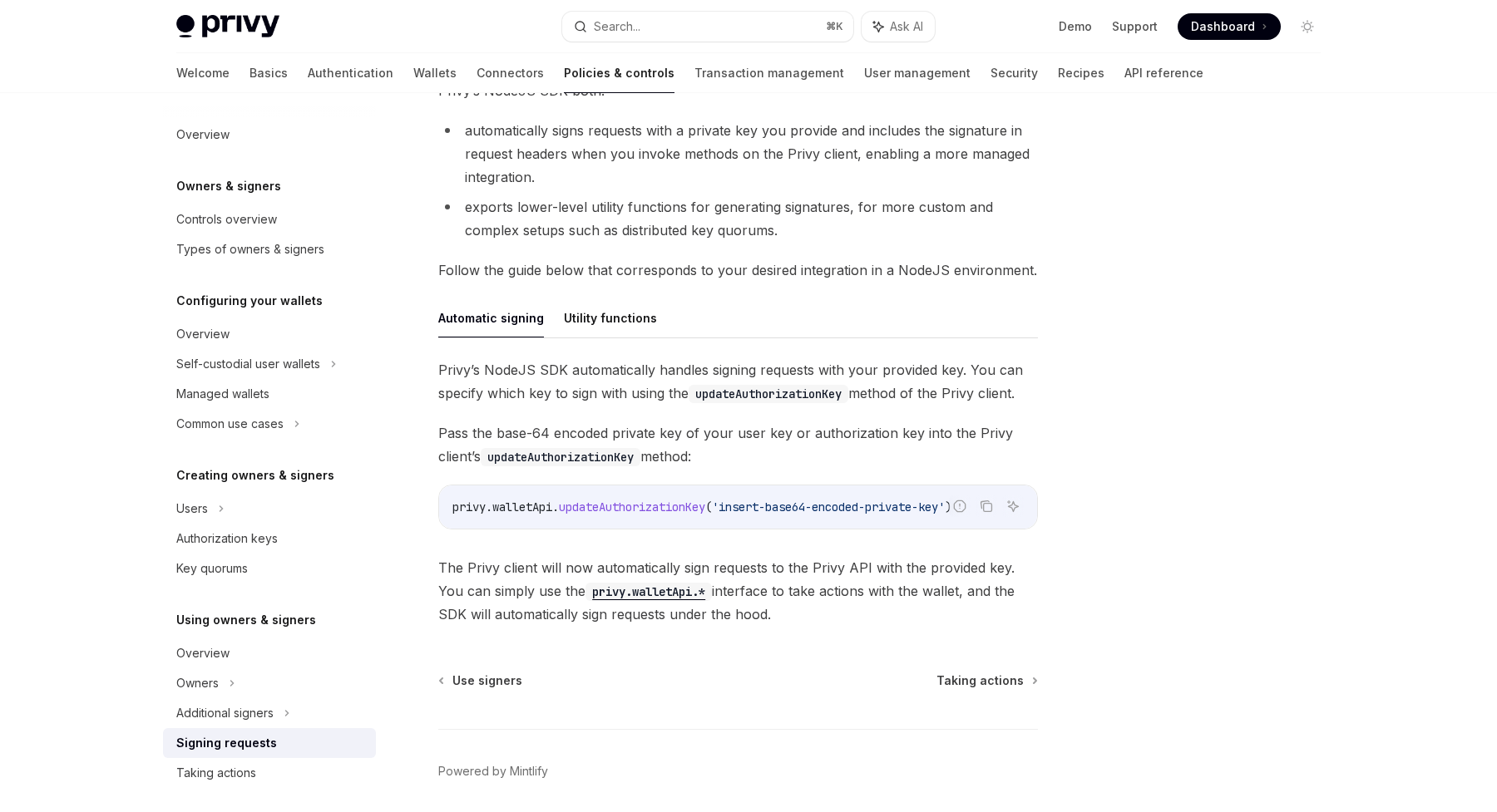
scroll to position [390, 0]
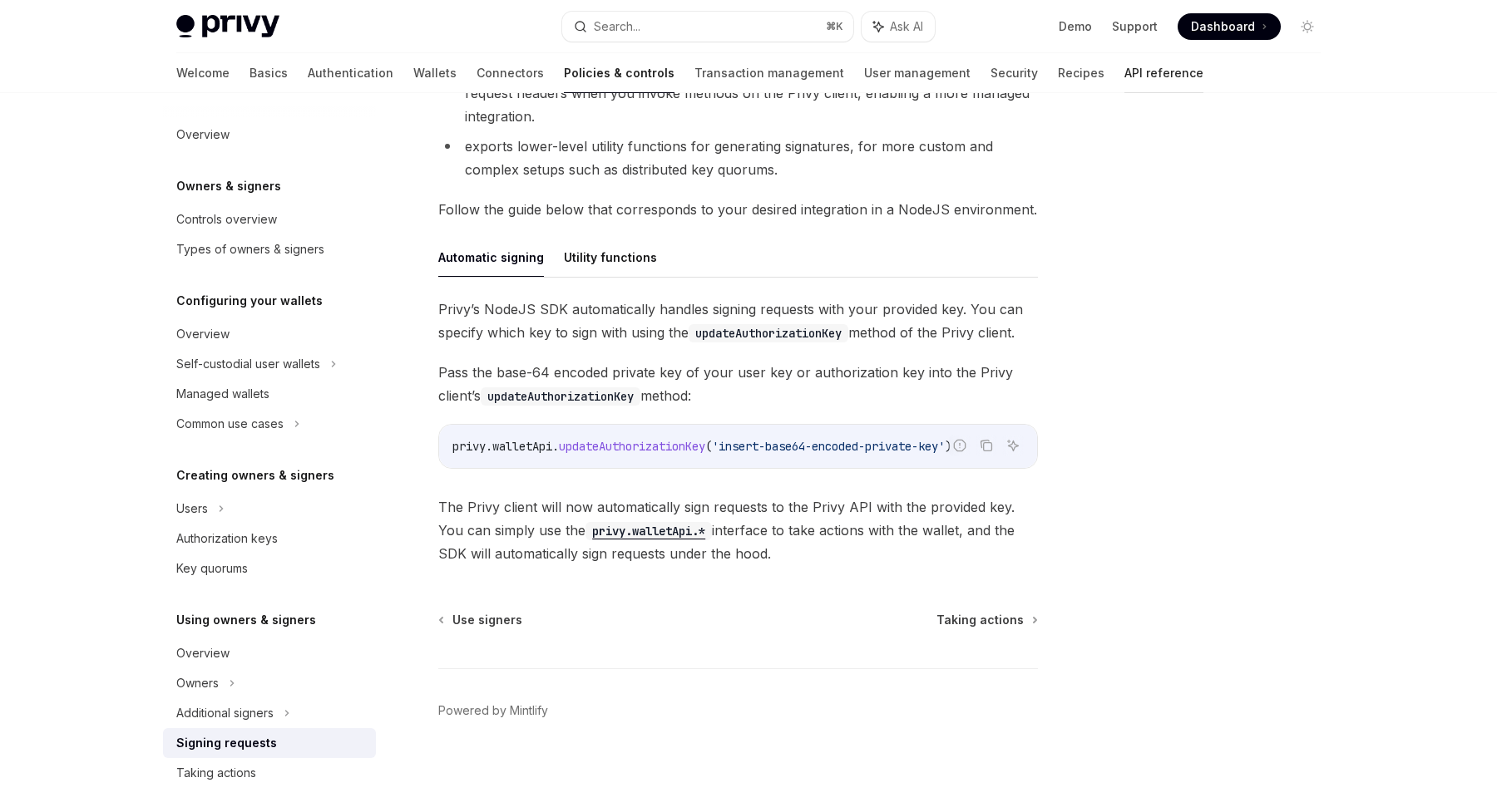
click at [1124, 77] on link "API reference" at bounding box center [1164, 73] width 79 height 40
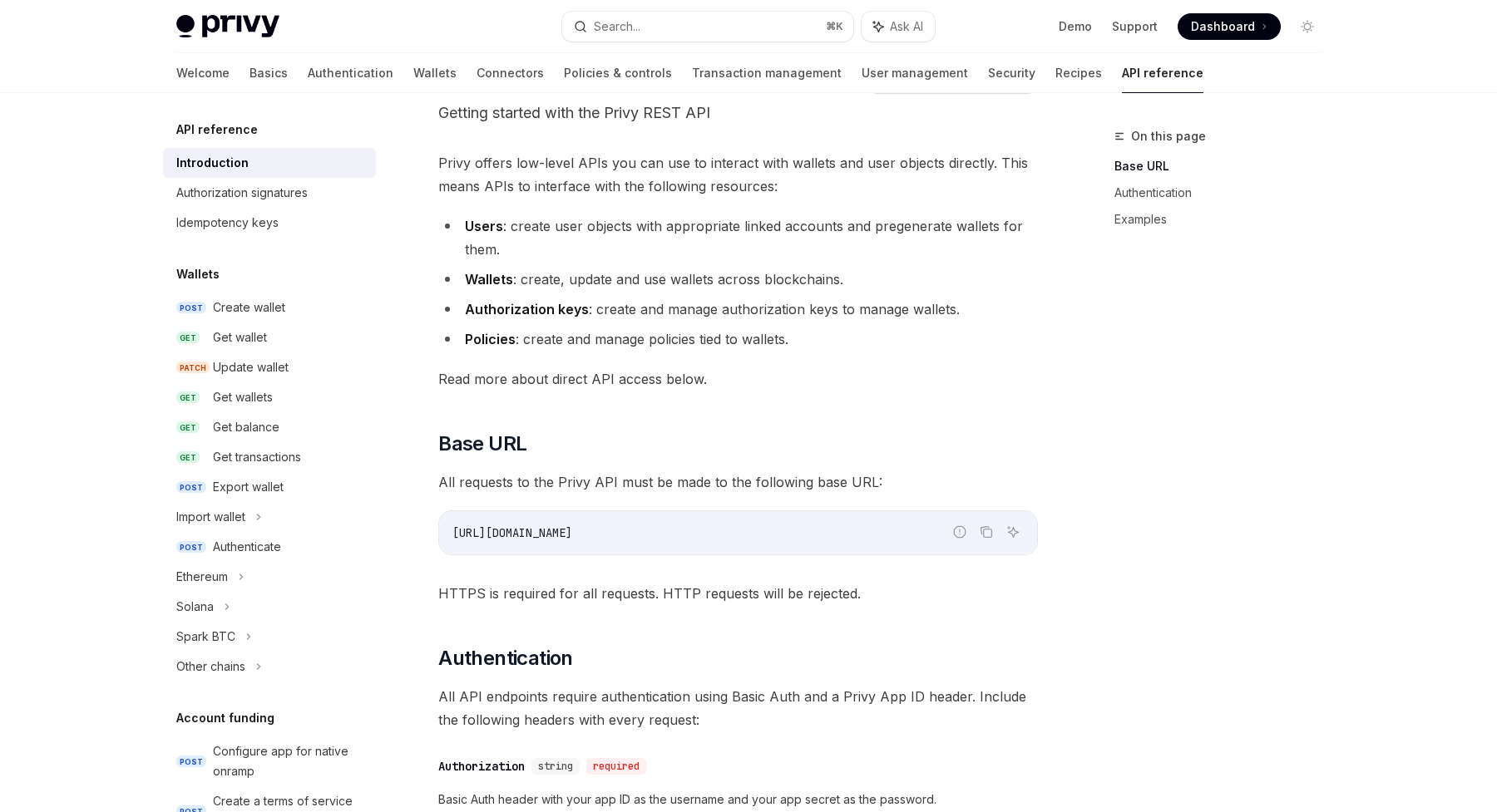
scroll to position [101, 0]
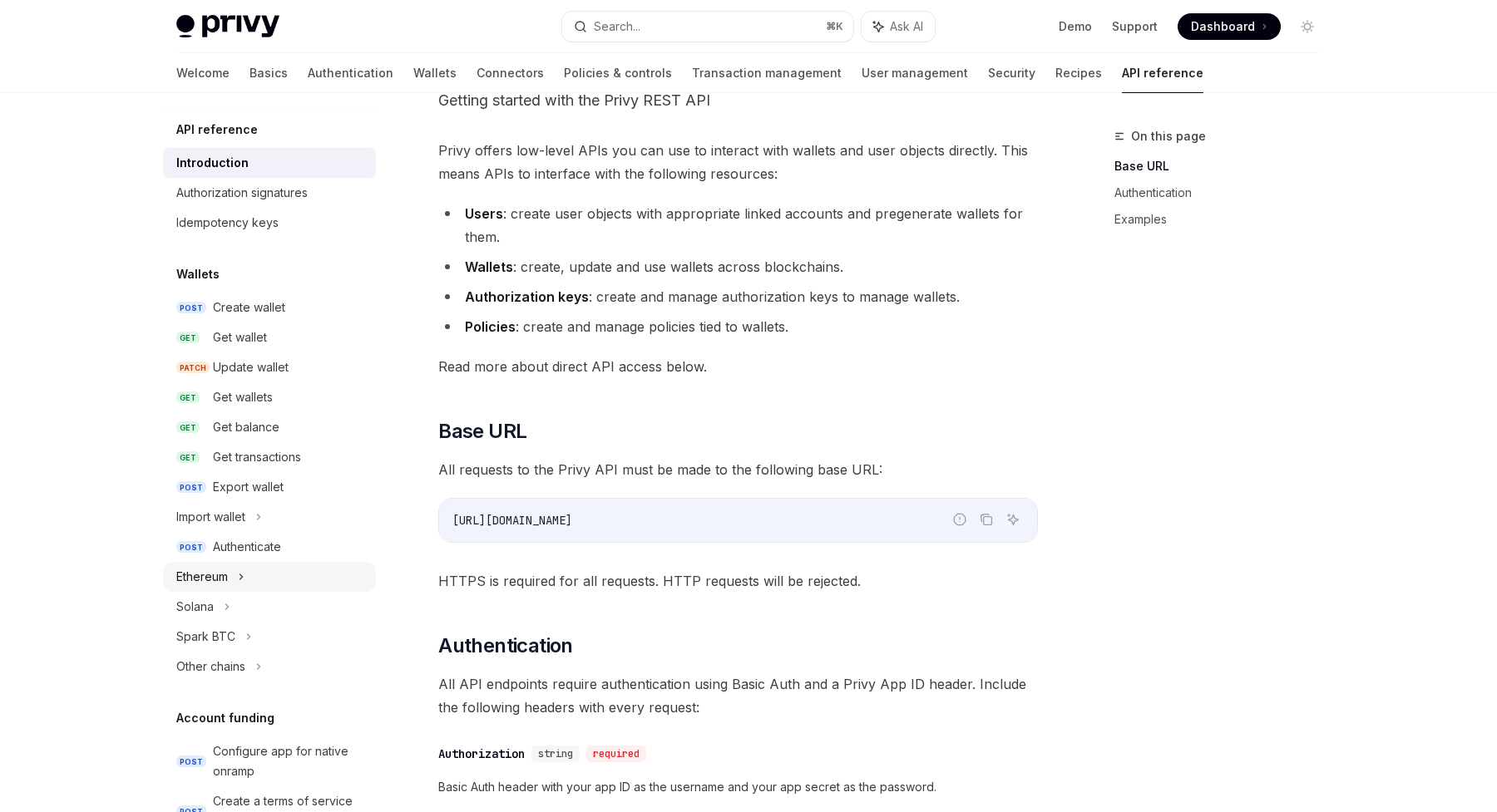
click at [227, 571] on div "Ethereum" at bounding box center [202, 577] width 52 height 20
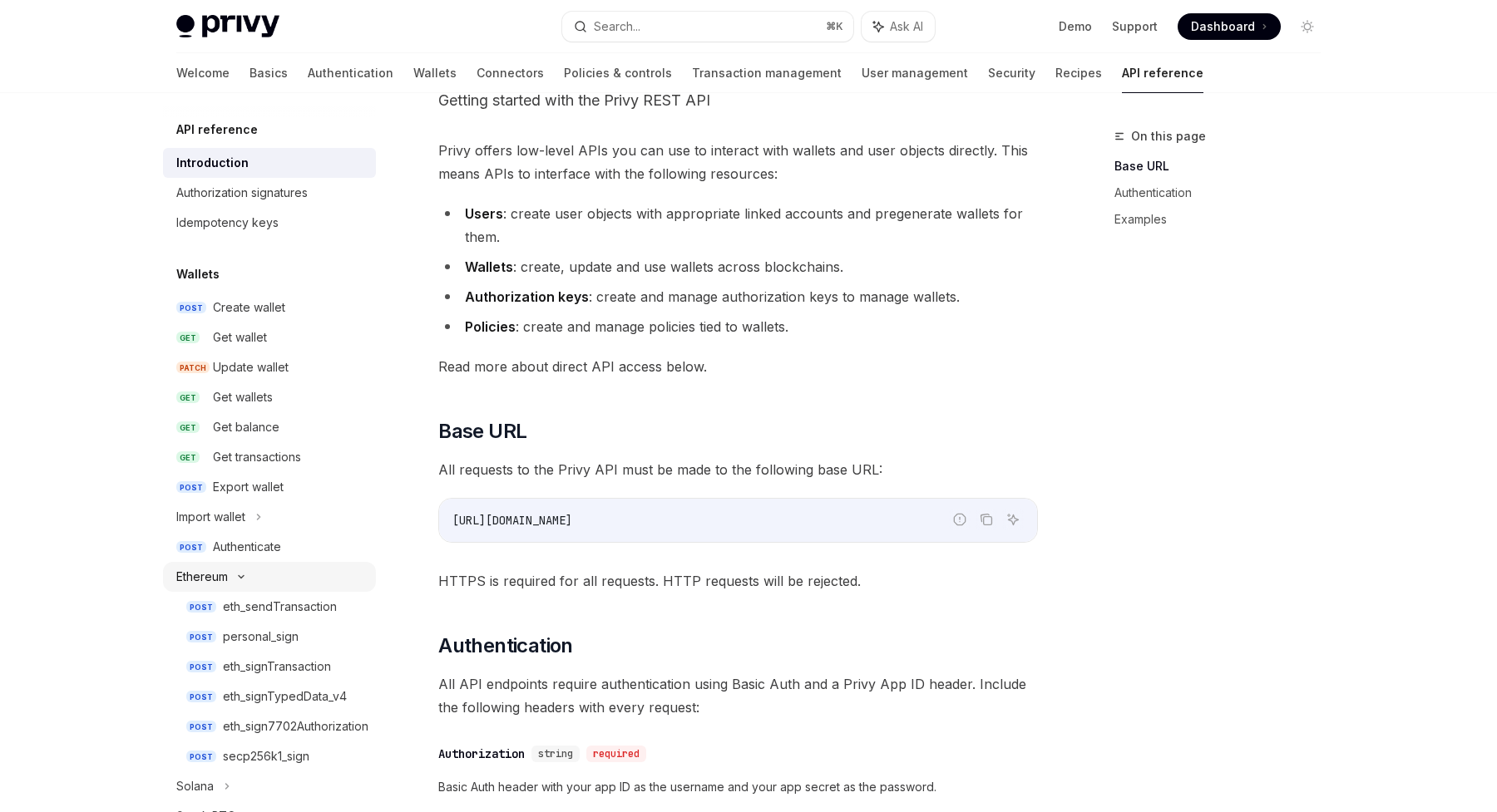
type textarea "*"
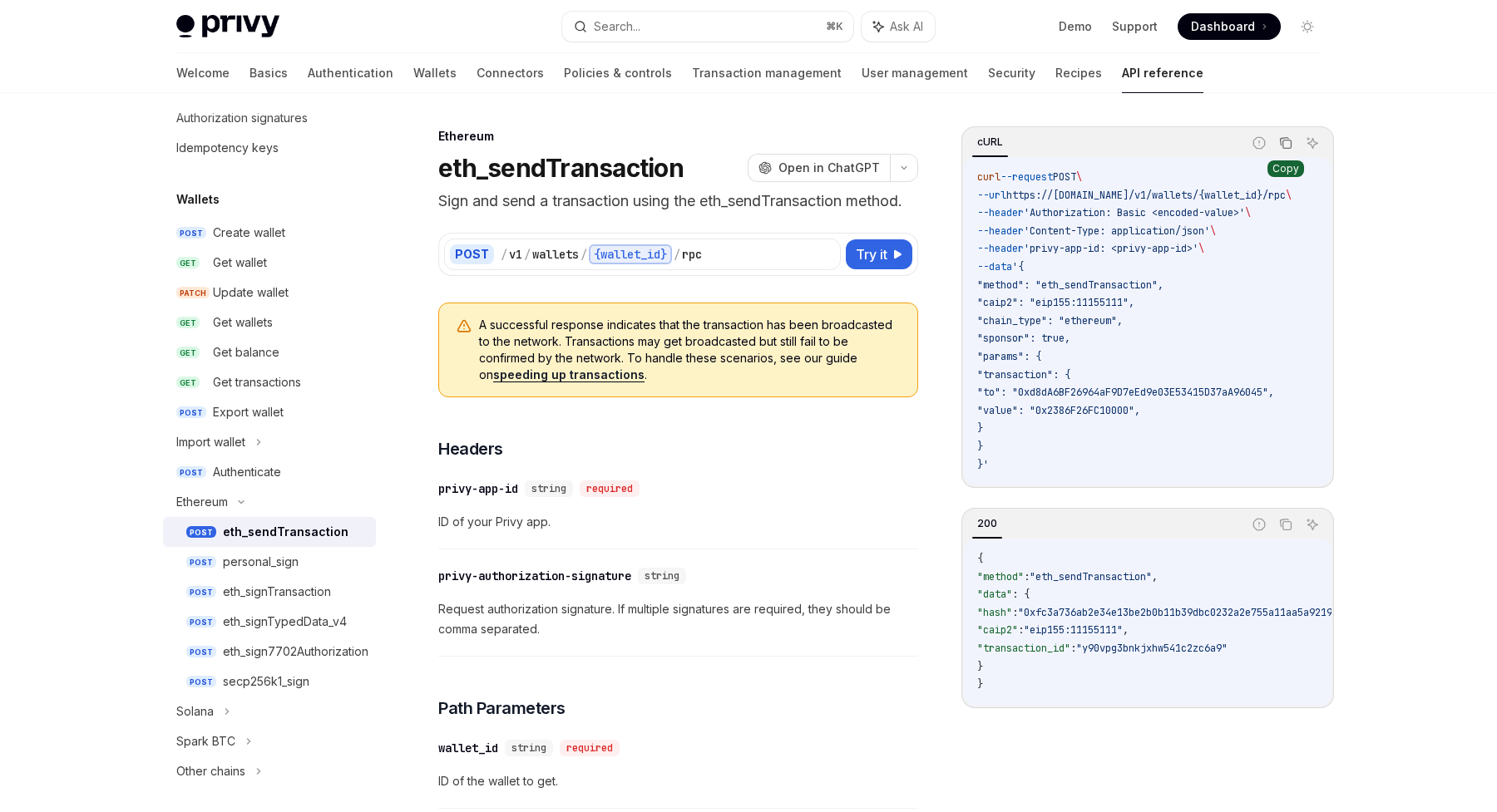
click at [1286, 147] on icon "Copy the contents from the code block" at bounding box center [1285, 143] width 13 height 13
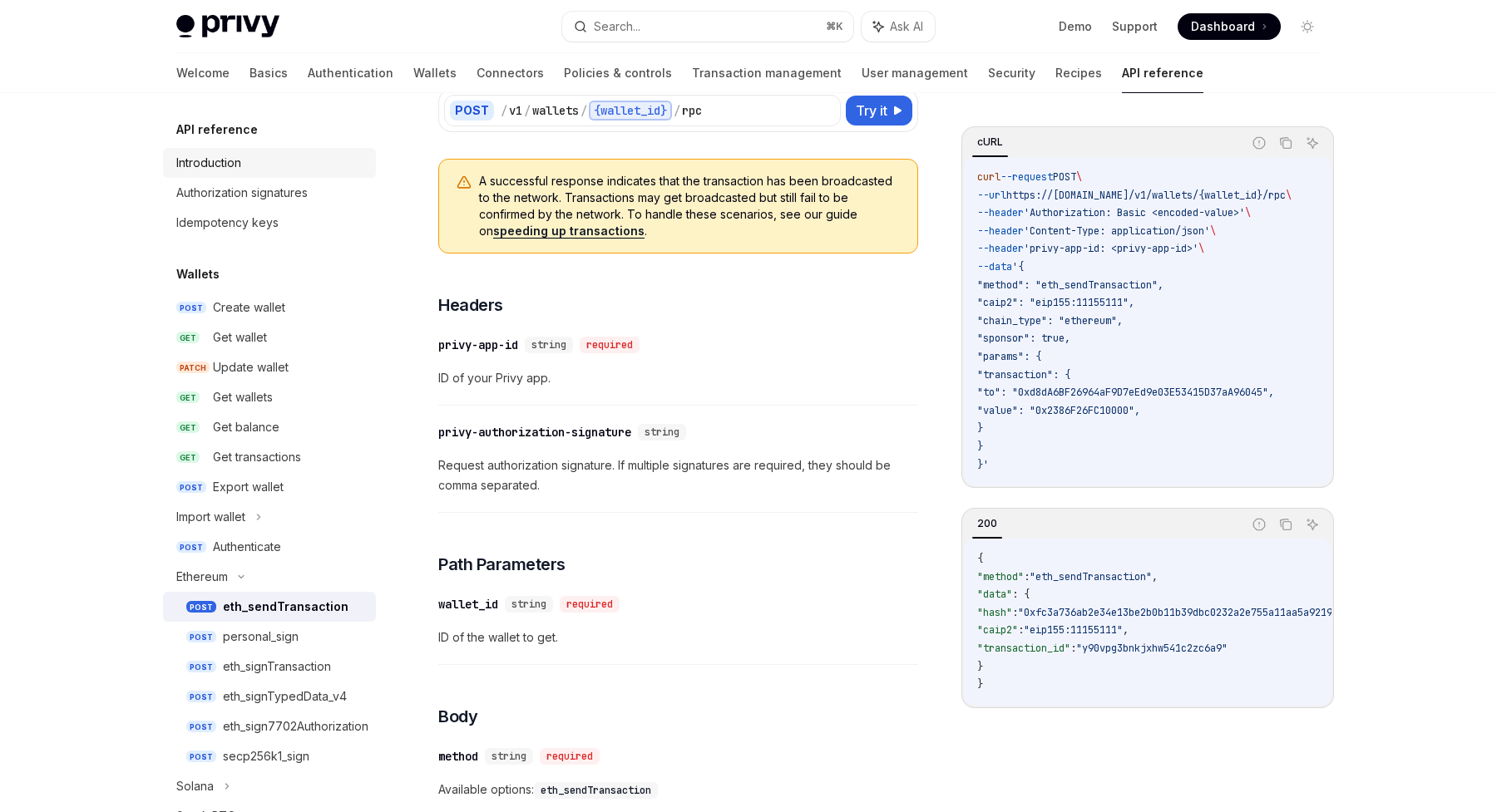
click at [218, 153] on div "Introduction" at bounding box center [209, 163] width 65 height 20
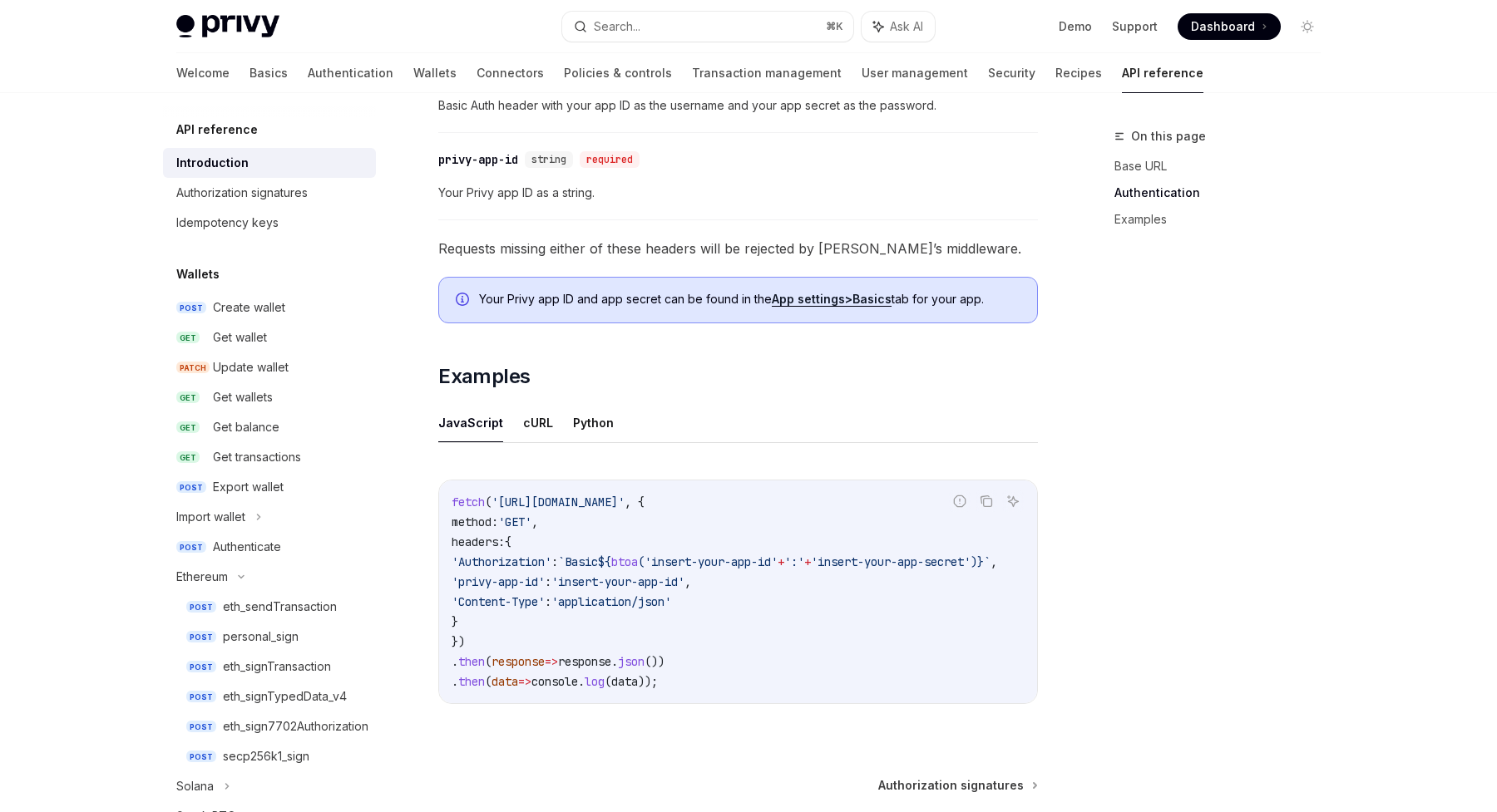
scroll to position [0, 89]
click at [661, 561] on span "'insert-your-app-id'" at bounding box center [711, 562] width 133 height 15
copy code "'Authorization' : `Basic ${ btoa ( 'insert-your-app-id' + ':' + 'insert-your-ap…"
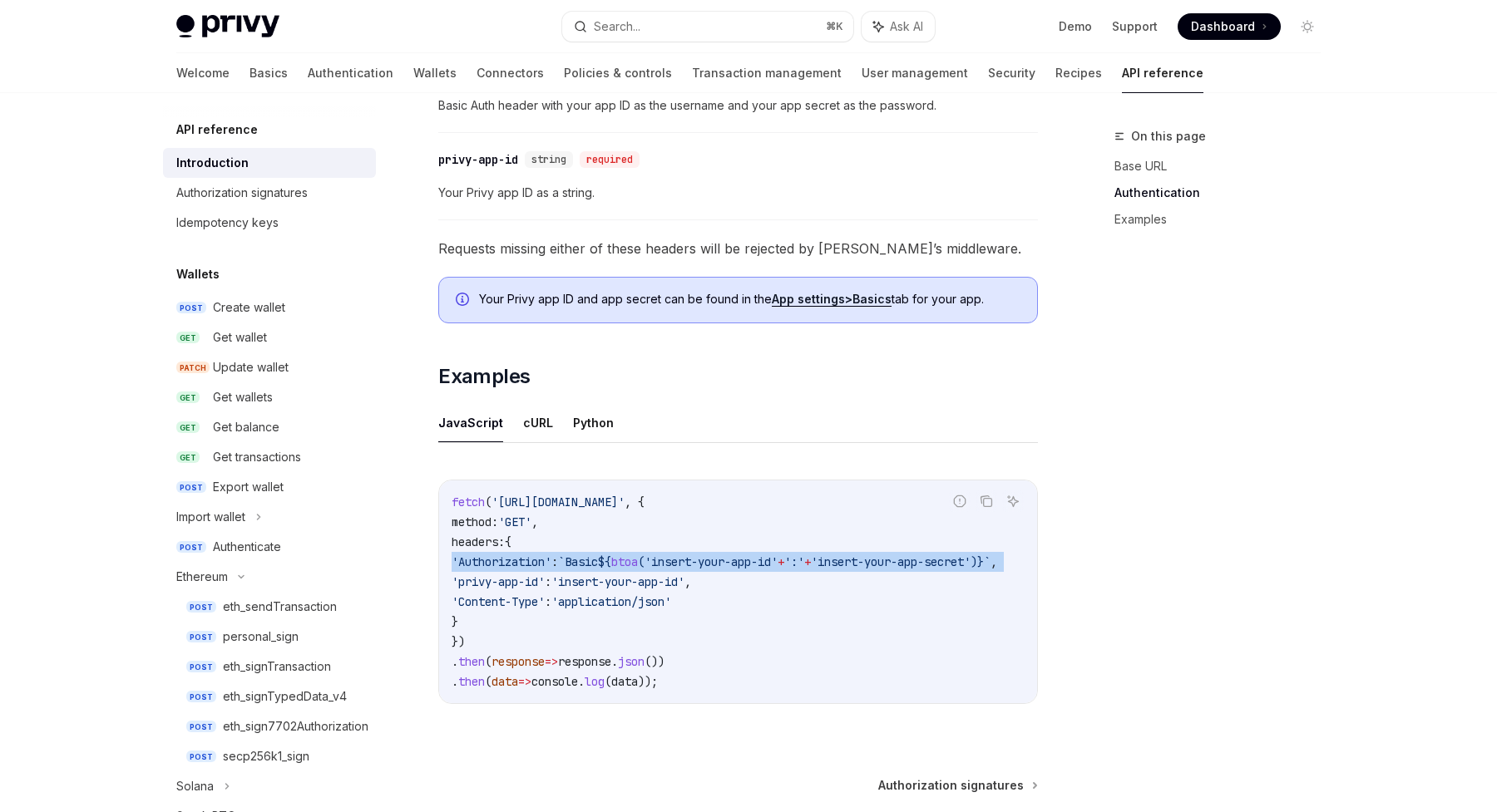
scroll to position [0, 0]
click at [612, 561] on span "${" at bounding box center [605, 562] width 13 height 15
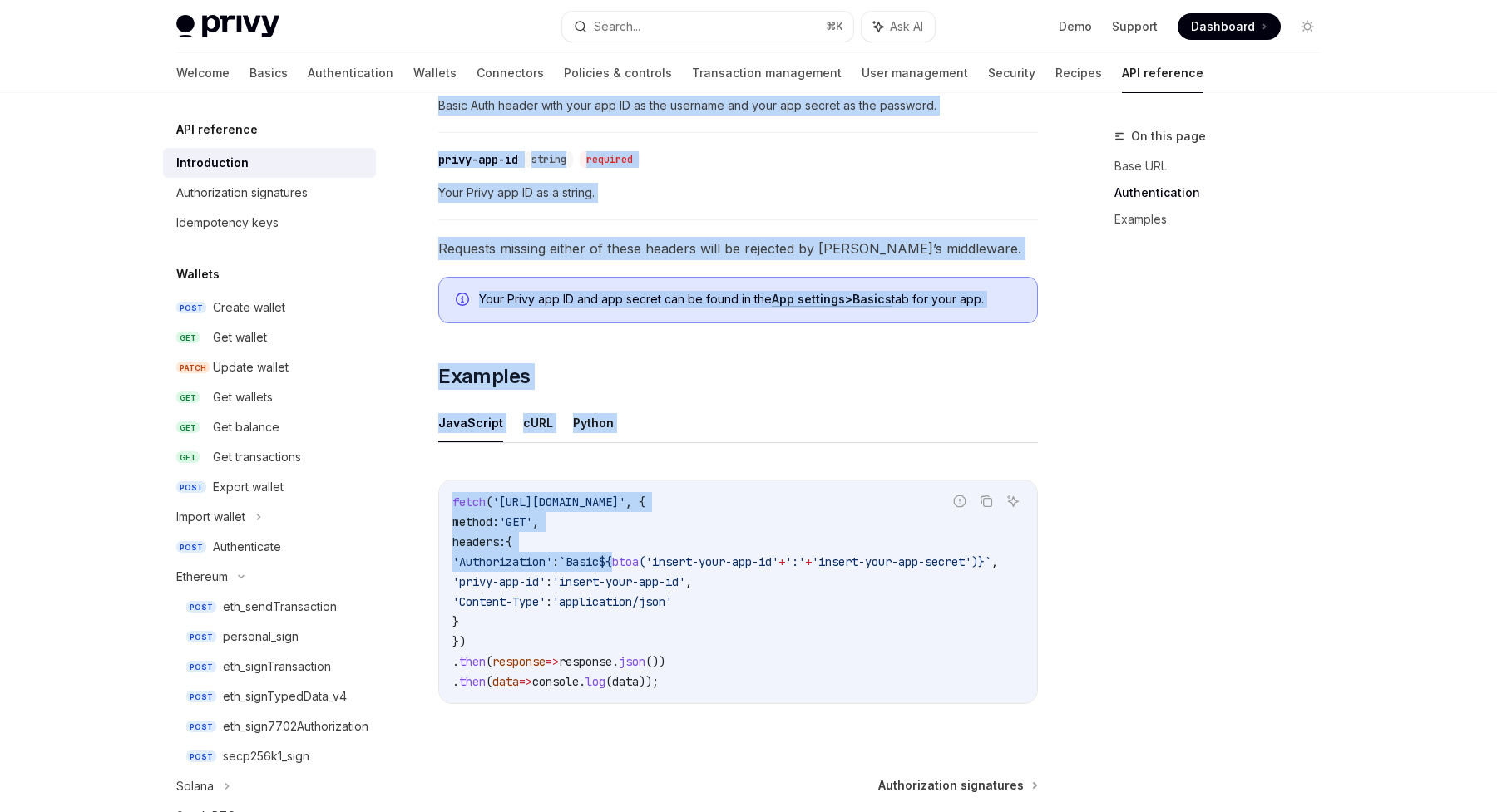
scroll to position [0, 98]
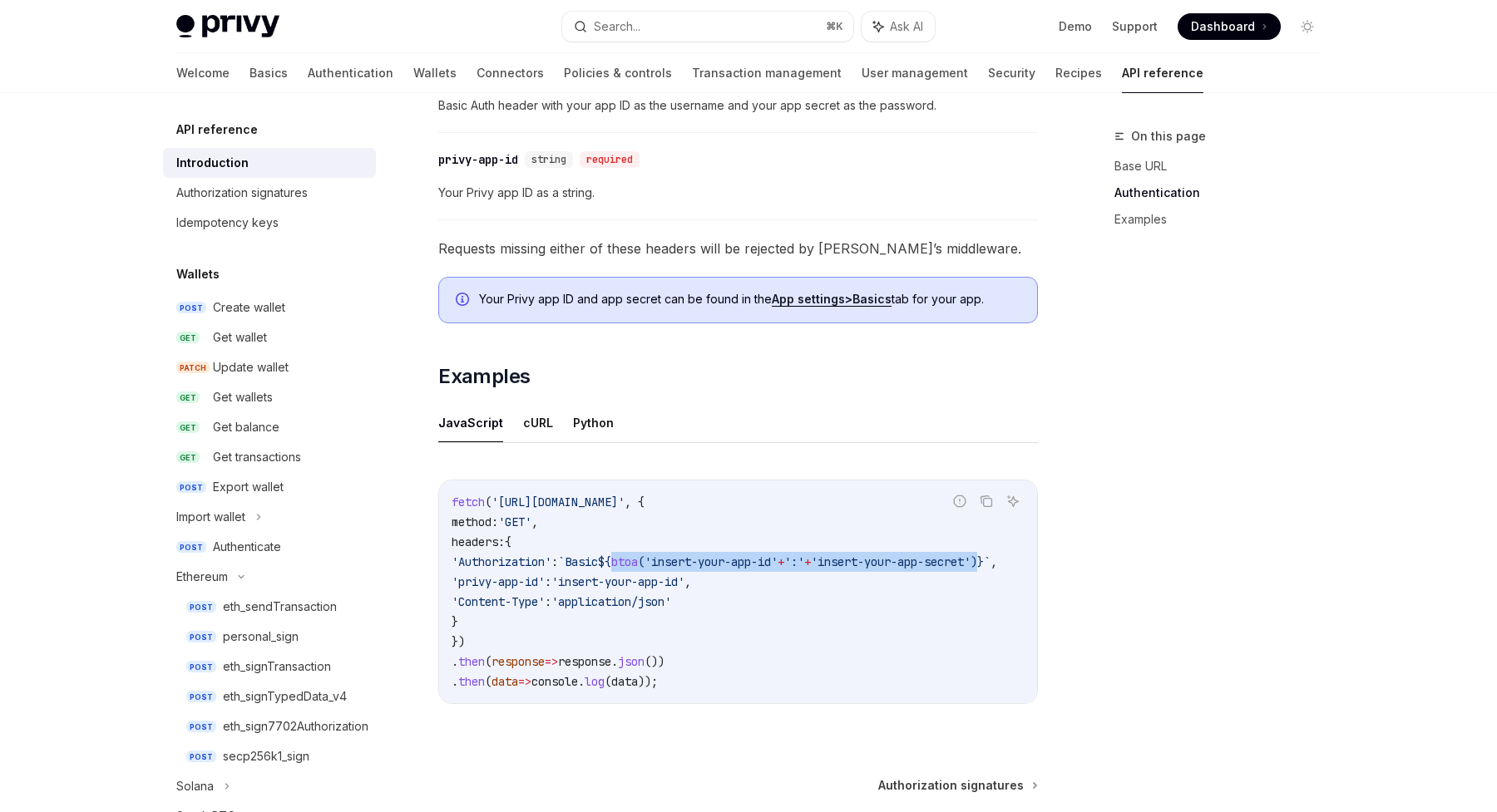
drag, startPoint x: 661, startPoint y: 562, endPoint x: 974, endPoint y: 559, distance: 313.0
click at [974, 559] on span "'Authorization' : `Basic ${ btoa ( 'insert-your-app-id' + ':' + 'insert-your-ap…" at bounding box center [724, 562] width 546 height 15
copy span "btoa ( 'insert-your-app-id' + ':' + 'insert-your-app-secret' )"
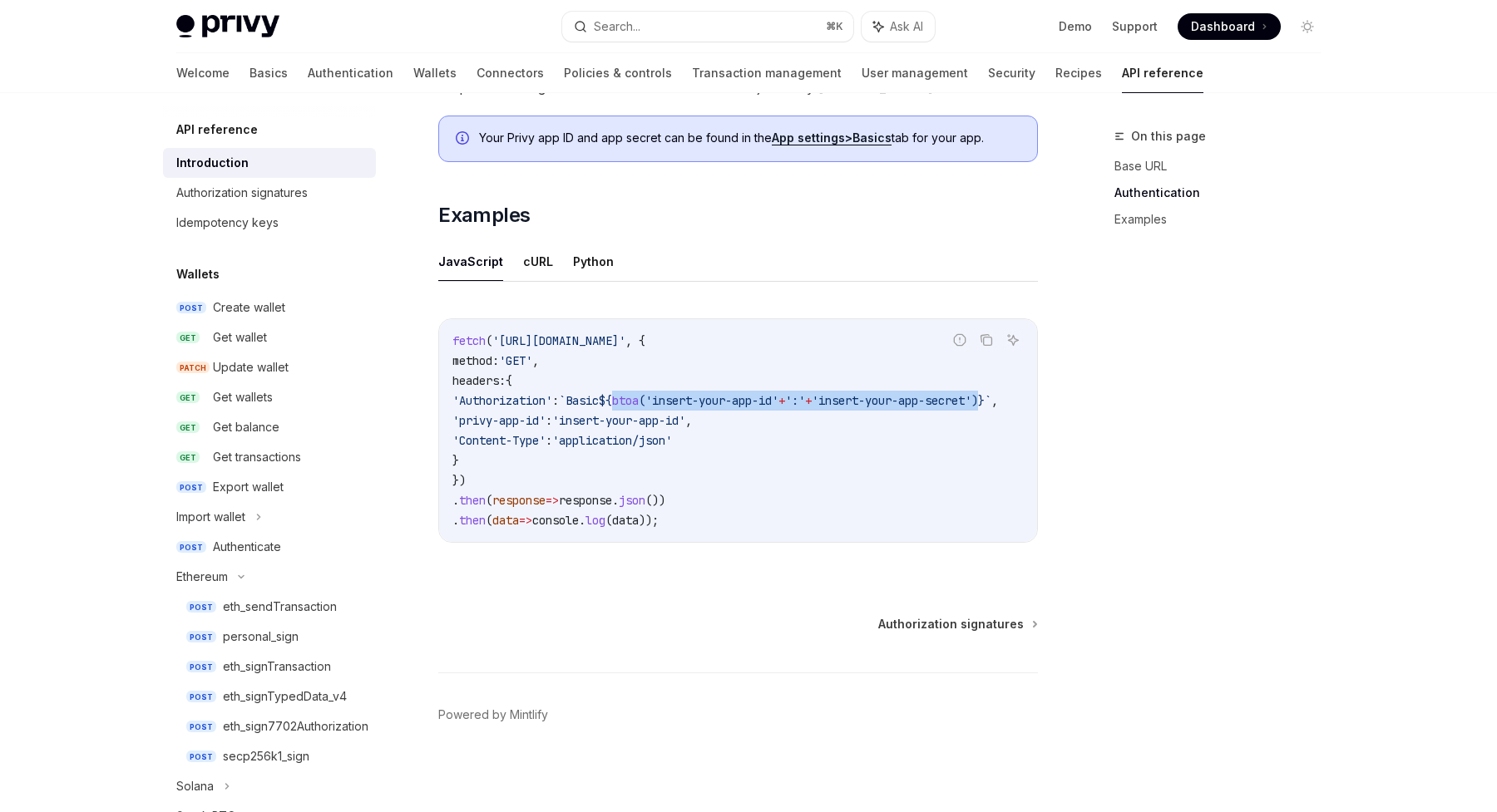
scroll to position [955, 0]
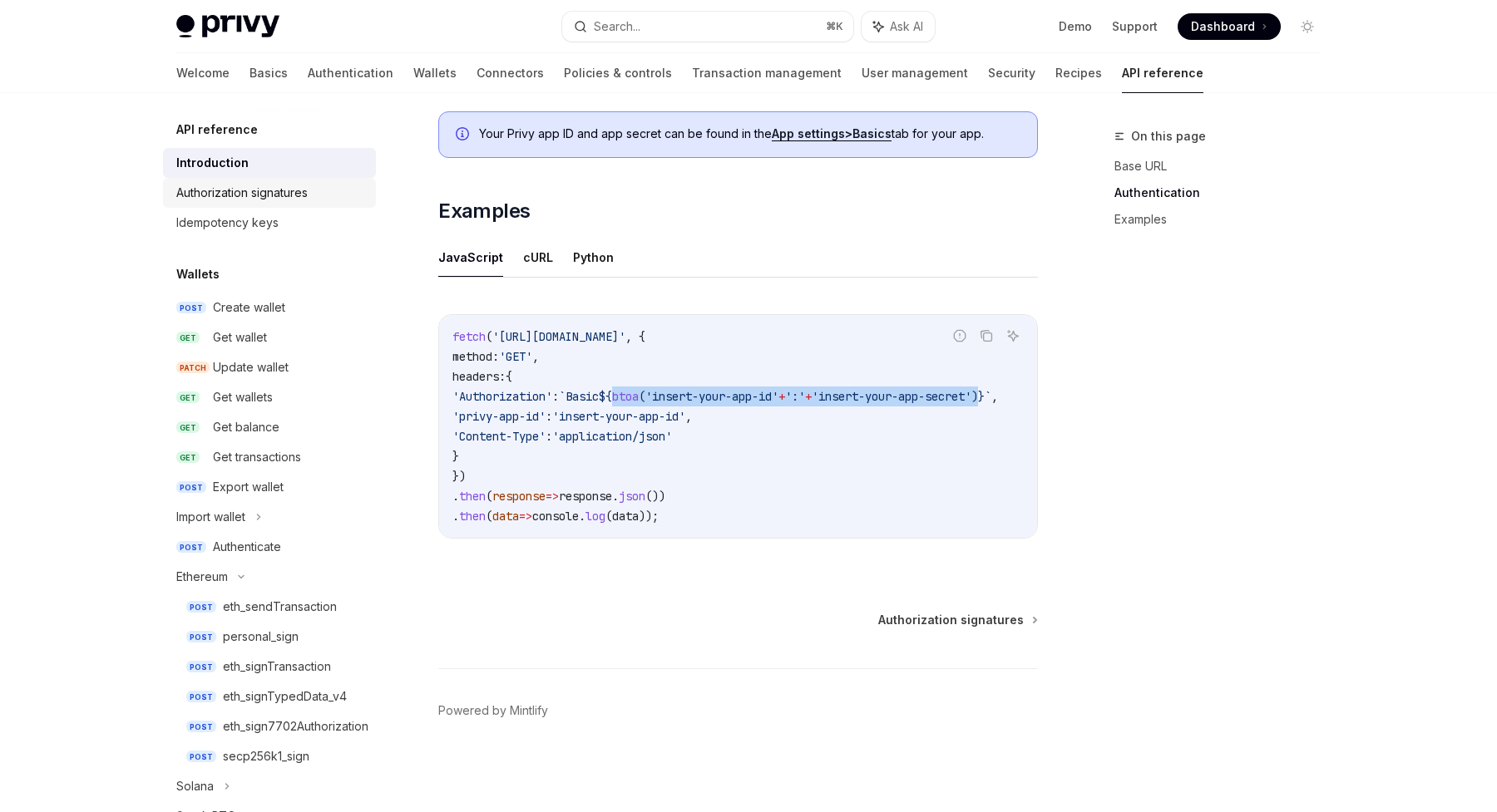
click at [274, 197] on div "Authorization signatures" at bounding box center [242, 193] width 131 height 20
type textarea "*"
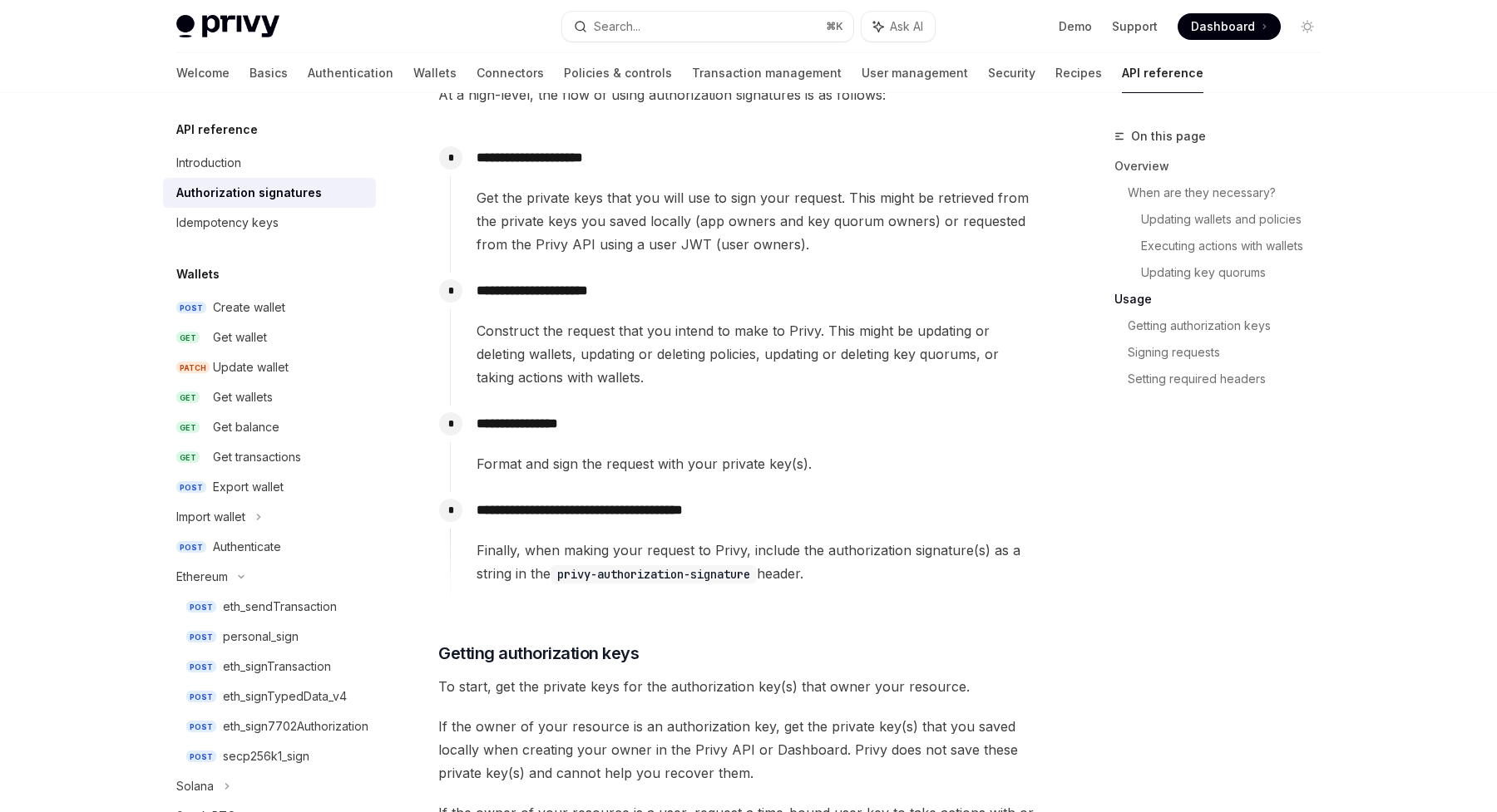
scroll to position [1549, 0]
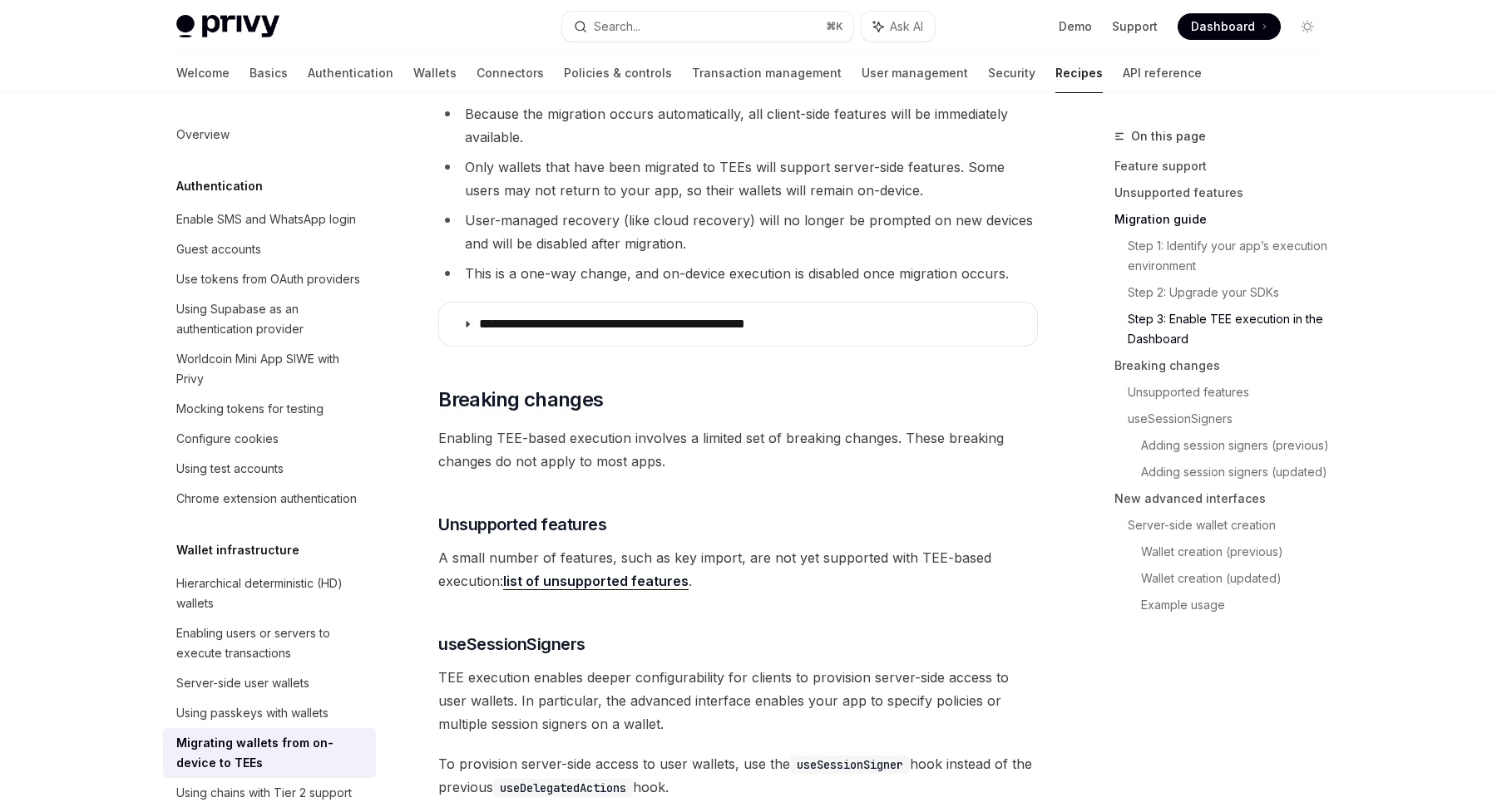
scroll to position [1955, 0]
